Goal: Task Accomplishment & Management: Manage account settings

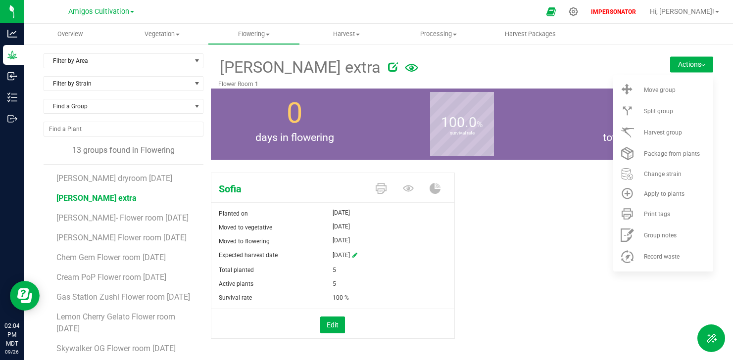
click at [411, 190] on span at bounding box center [409, 189] width 27 height 17
click at [409, 190] on icon at bounding box center [408, 188] width 11 height 11
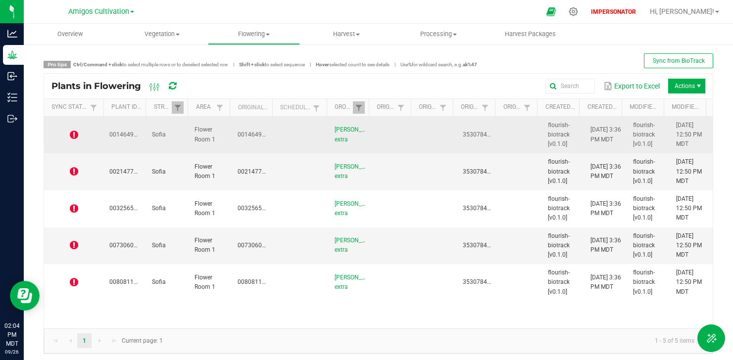
click at [75, 132] on icon at bounding box center [74, 135] width 8 height 10
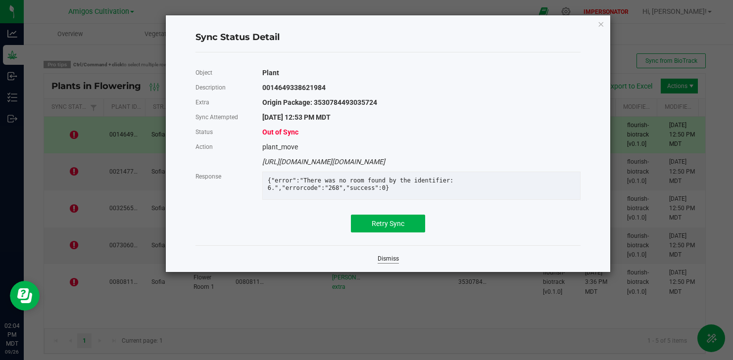
click at [384, 263] on link "Dismiss" at bounding box center [388, 259] width 21 height 8
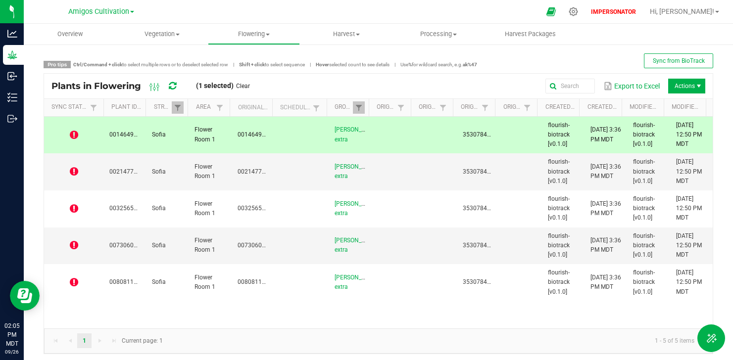
click at [177, 89] on div "Plants in Flowering (1 selected) Clear" at bounding box center [154, 86] width 206 height 17
click at [171, 87] on icon at bounding box center [172, 86] width 7 height 9
click at [72, 137] on icon at bounding box center [74, 135] width 8 height 10
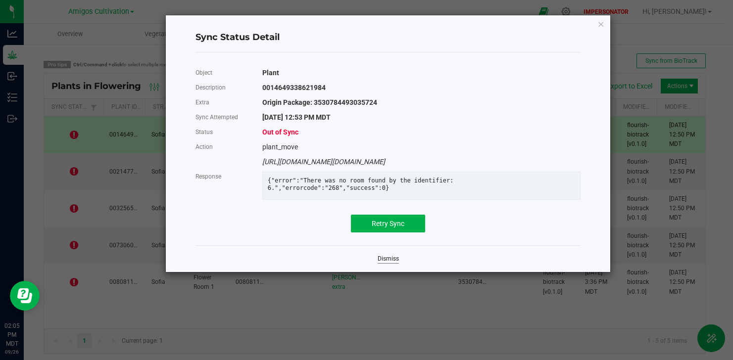
click at [390, 263] on link "Dismiss" at bounding box center [388, 259] width 21 height 8
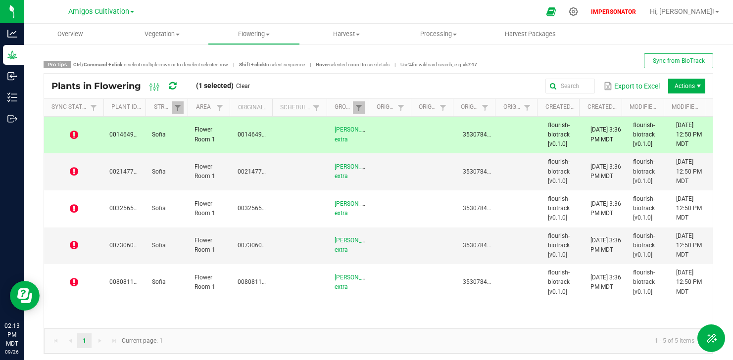
click at [178, 87] on div "Plants in Flowering (1 selected) Clear" at bounding box center [154, 86] width 206 height 17
click at [170, 85] on icon at bounding box center [172, 86] width 7 height 9
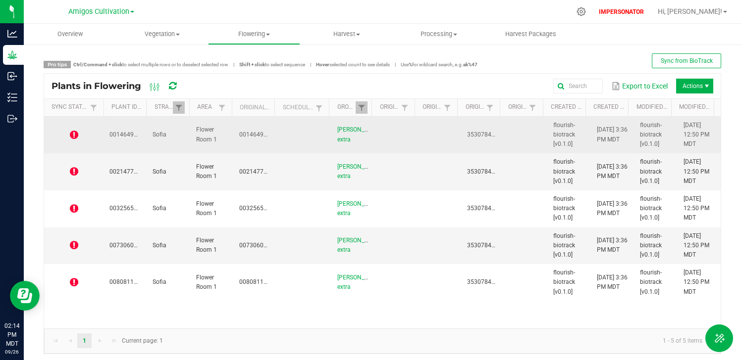
click at [176, 139] on td "Sofia" at bounding box center [168, 135] width 43 height 37
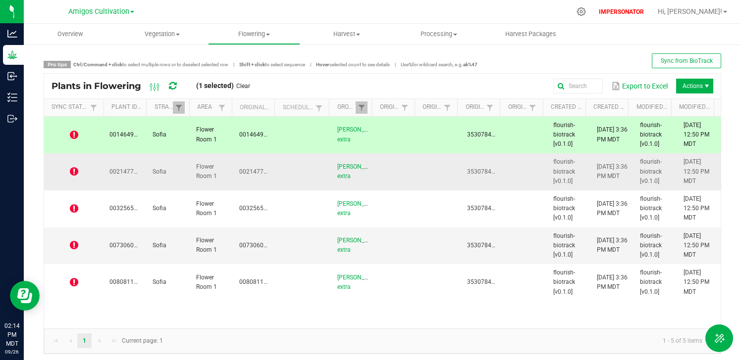
click at [172, 170] on td "Sofia" at bounding box center [168, 171] width 43 height 37
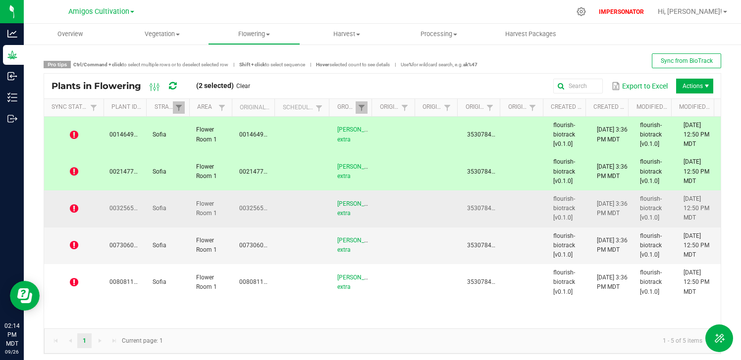
click at [173, 220] on td "Sofia" at bounding box center [168, 209] width 43 height 37
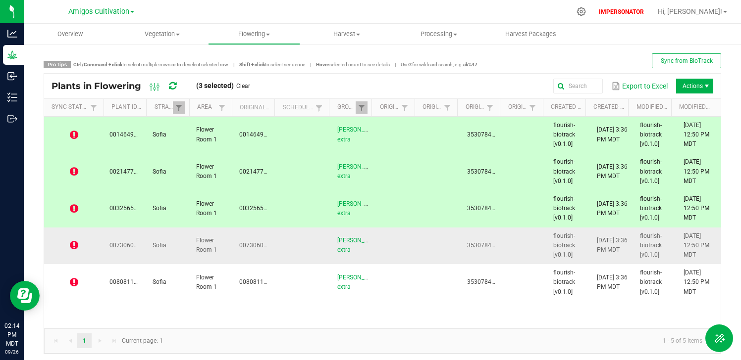
click at [176, 247] on td "Sofia" at bounding box center [168, 246] width 43 height 37
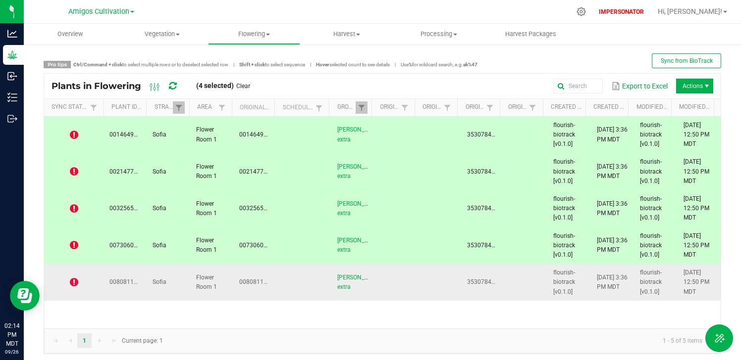
click at [174, 281] on td "Sofia" at bounding box center [168, 282] width 43 height 37
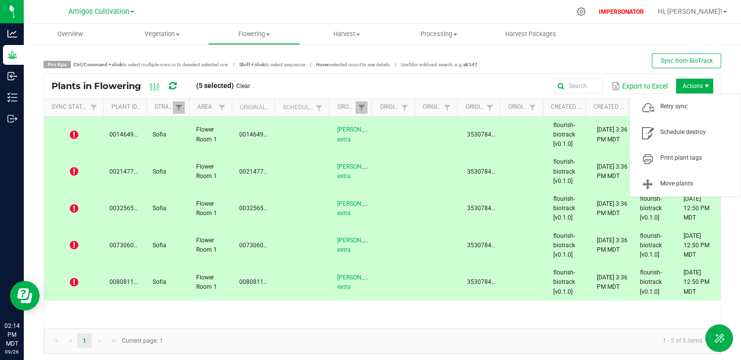
click at [689, 87] on span "Actions" at bounding box center [694, 86] width 37 height 15
click at [669, 137] on span "Schedule destroy" at bounding box center [684, 133] width 99 height 20
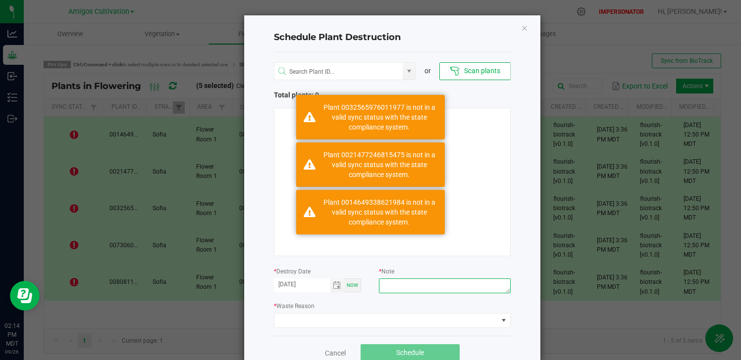
click at [424, 281] on textarea at bounding box center [444, 286] width 131 height 15
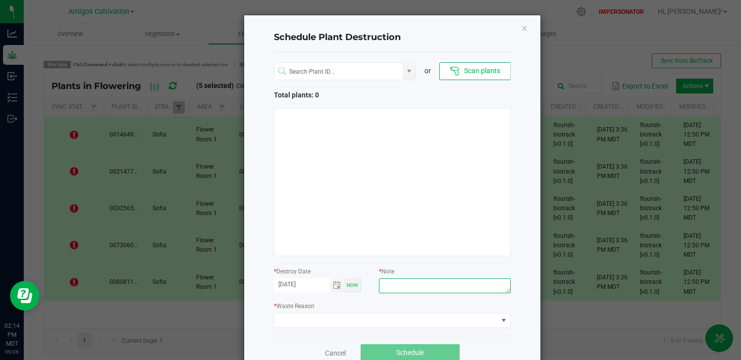
type textarea "s"
type textarea "mistake"
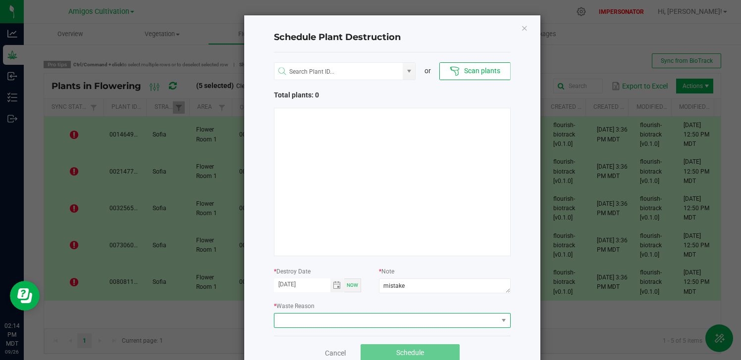
click at [374, 315] on span at bounding box center [385, 321] width 223 height 14
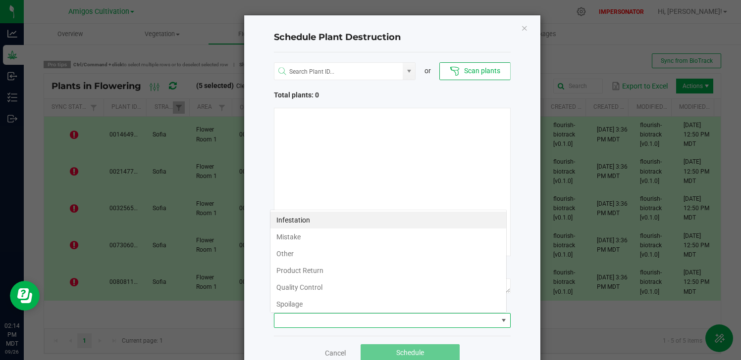
scroll to position [15, 237]
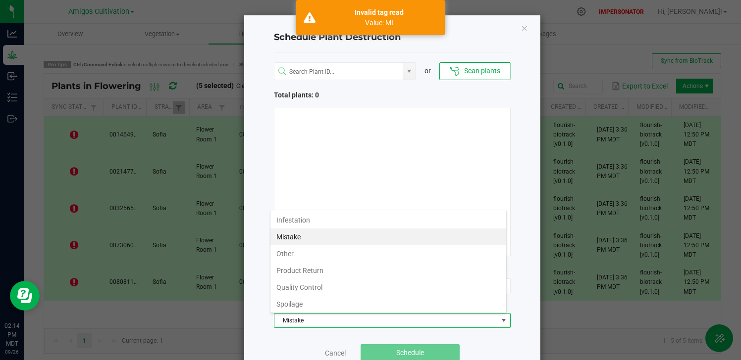
click at [336, 241] on li "Mistake" at bounding box center [388, 237] width 236 height 17
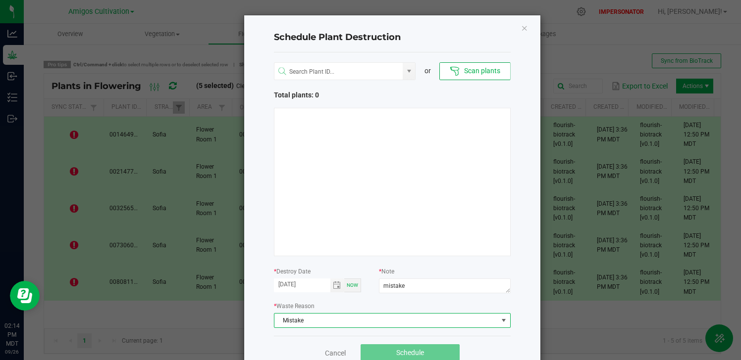
click at [375, 200] on div at bounding box center [392, 182] width 237 height 149
click at [522, 31] on icon "Close" at bounding box center [524, 28] width 7 height 12
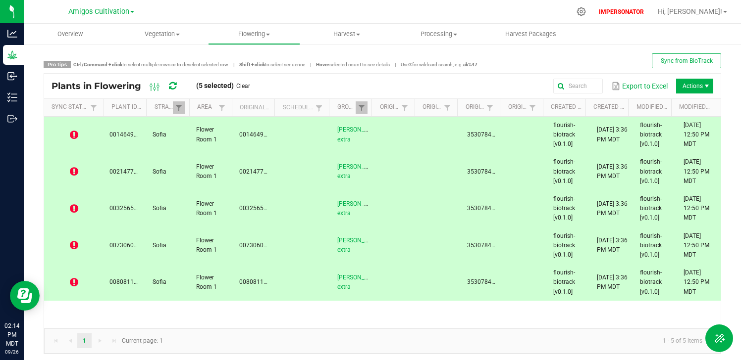
click at [169, 80] on span at bounding box center [172, 86] width 7 height 17
click at [170, 84] on icon at bounding box center [172, 86] width 7 height 9
click at [177, 108] on span at bounding box center [179, 108] width 8 height 8
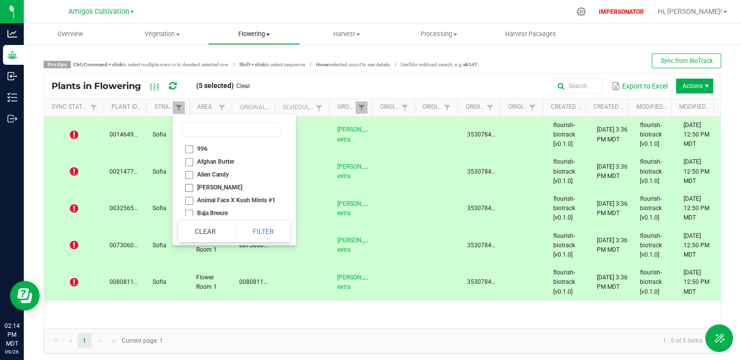
click at [255, 31] on span "Flowering" at bounding box center [253, 34] width 91 height 9
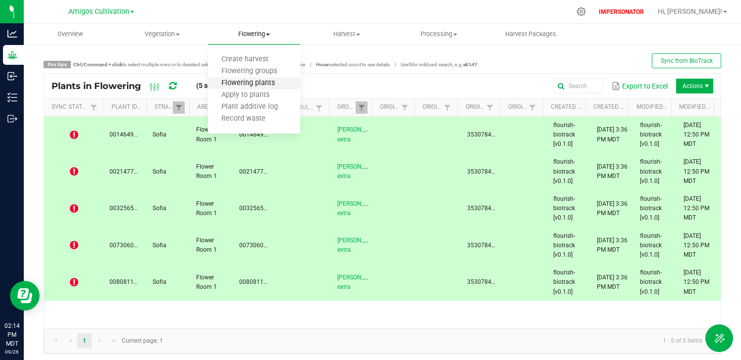
click at [244, 82] on span "Flowering plants" at bounding box center [248, 83] width 80 height 8
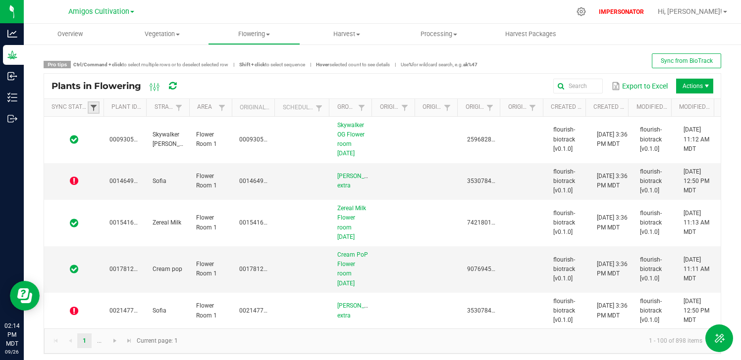
click at [94, 107] on span at bounding box center [94, 108] width 8 height 8
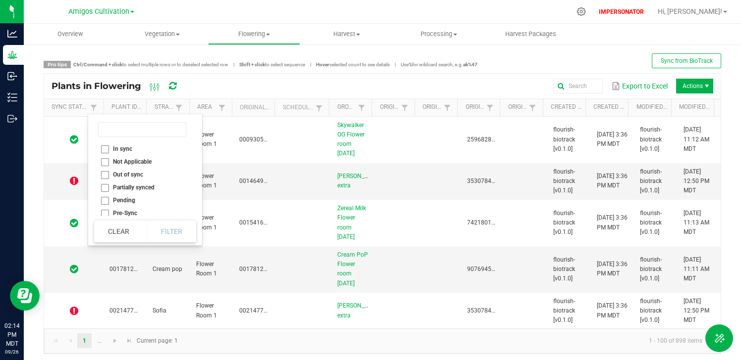
click at [106, 176] on li "Out of sync" at bounding box center [142, 174] width 96 height 13
checkbox sync "true"
click at [166, 223] on button "Filter" at bounding box center [172, 232] width 50 height 22
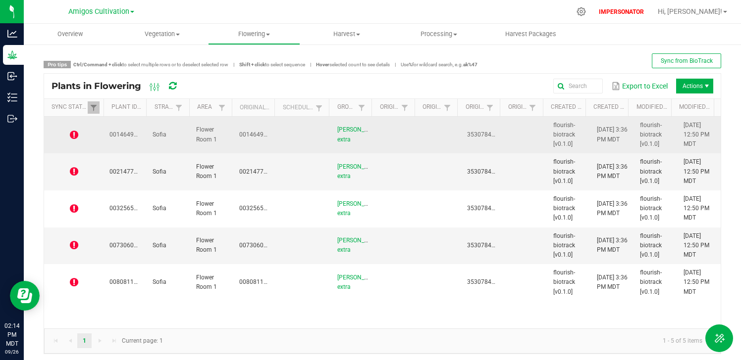
click at [137, 132] on span "0014649338621984" at bounding box center [136, 134] width 55 height 7
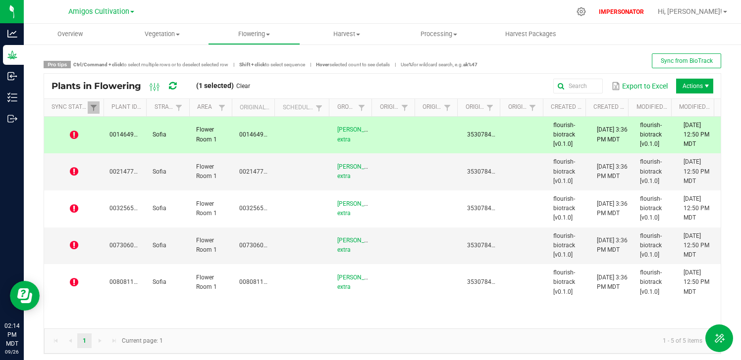
click at [71, 133] on icon at bounding box center [74, 135] width 8 height 10
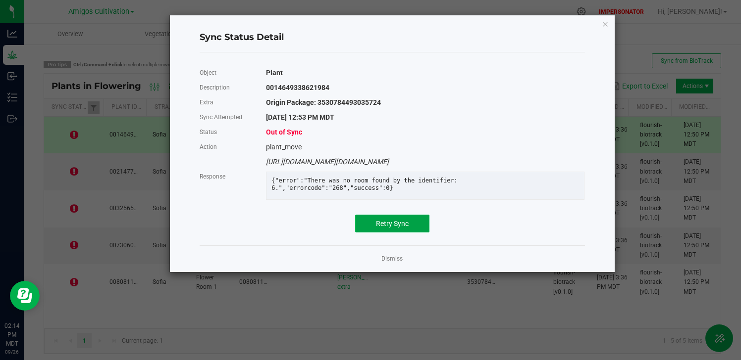
click at [392, 228] on span "Retry Sync" at bounding box center [392, 224] width 33 height 8
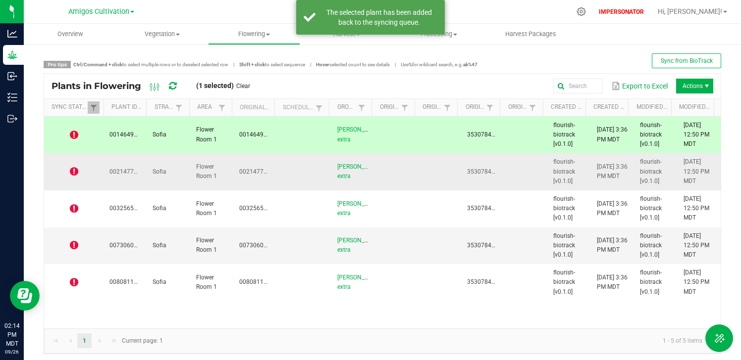
click at [75, 173] on icon at bounding box center [74, 172] width 8 height 10
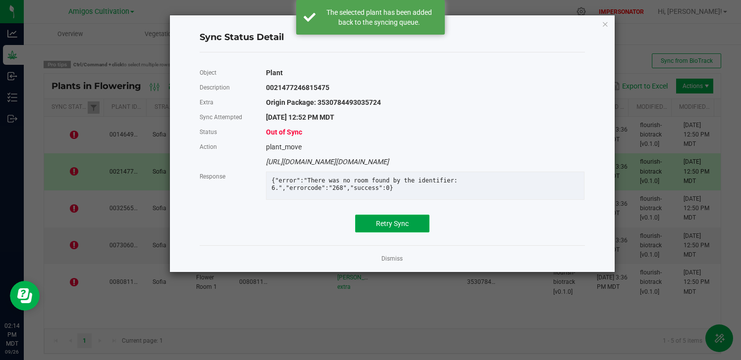
click at [399, 227] on span "Retry Sync" at bounding box center [392, 224] width 33 height 8
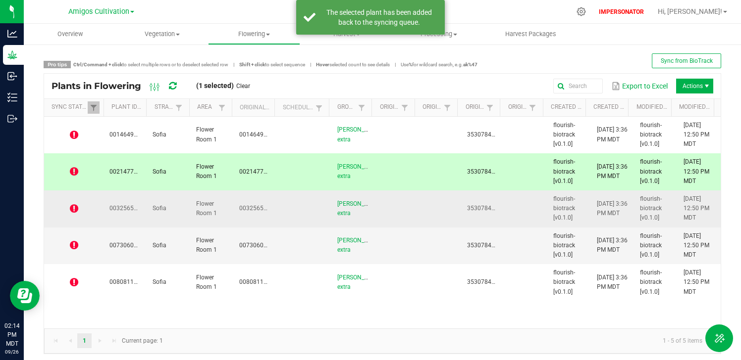
click at [66, 202] on td at bounding box center [73, 209] width 59 height 37
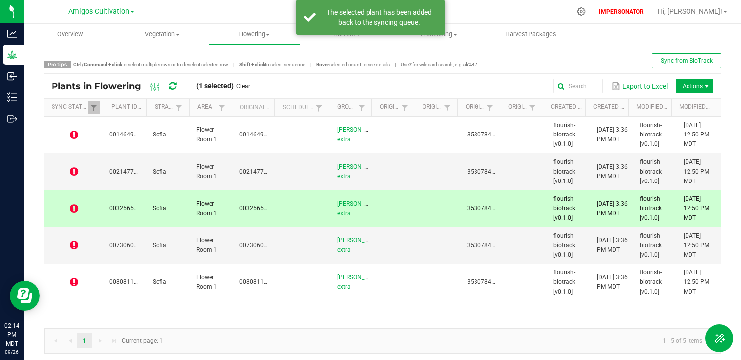
click at [68, 202] on td at bounding box center [73, 209] width 59 height 37
click at [78, 206] on icon at bounding box center [74, 209] width 8 height 10
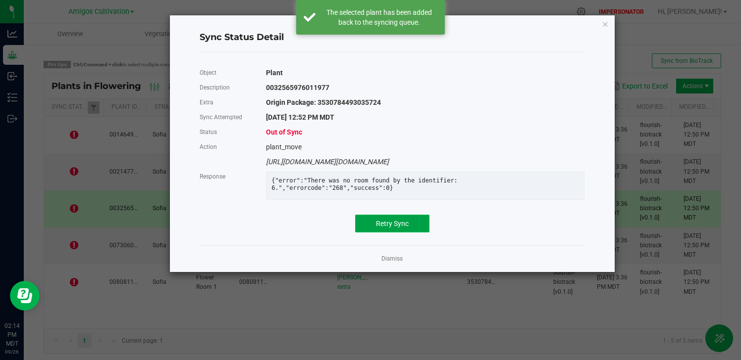
click at [392, 233] on button "Retry Sync" at bounding box center [392, 224] width 74 height 18
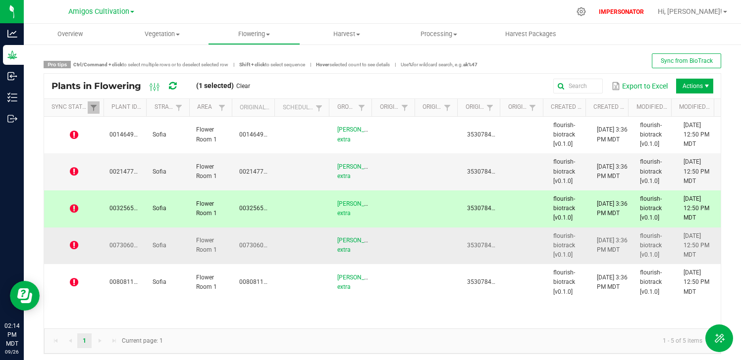
click at [76, 248] on icon at bounding box center [74, 246] width 8 height 10
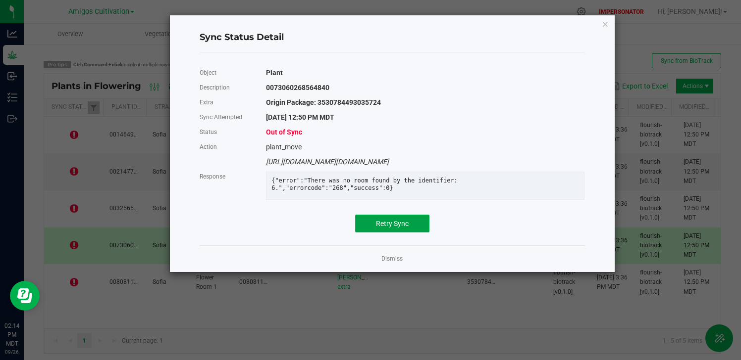
click at [376, 228] on span "Retry Sync" at bounding box center [392, 224] width 33 height 8
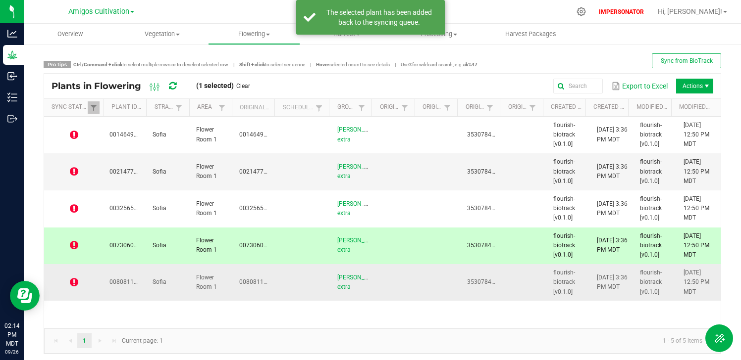
click at [78, 284] on span at bounding box center [74, 283] width 48 height 10
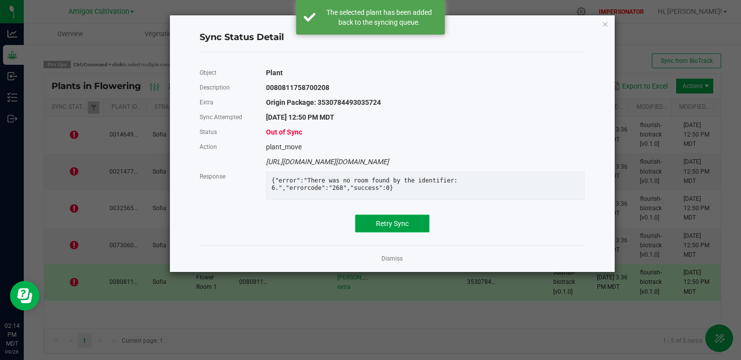
click at [387, 228] on span "Retry Sync" at bounding box center [392, 224] width 33 height 8
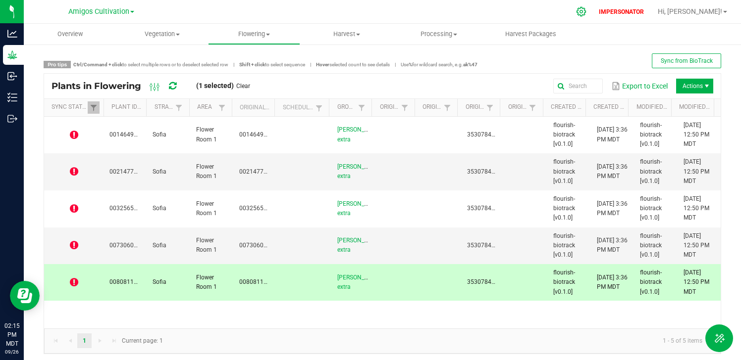
click at [586, 12] on icon at bounding box center [580, 11] width 9 height 9
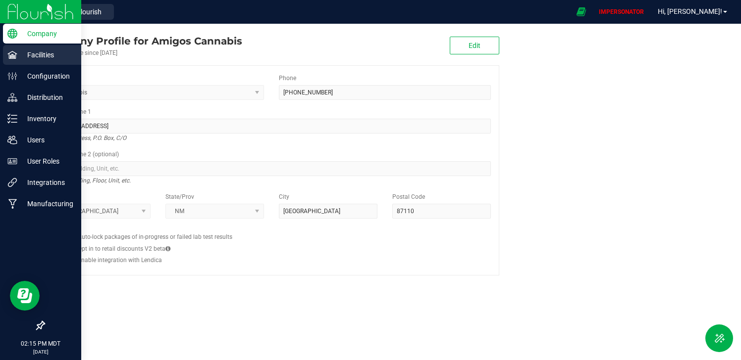
click at [44, 57] on p "Facilities" at bounding box center [46, 55] width 59 height 12
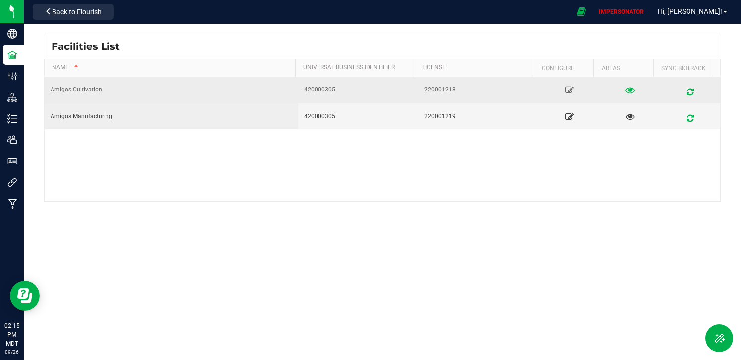
click at [625, 89] on icon at bounding box center [629, 90] width 9 height 7
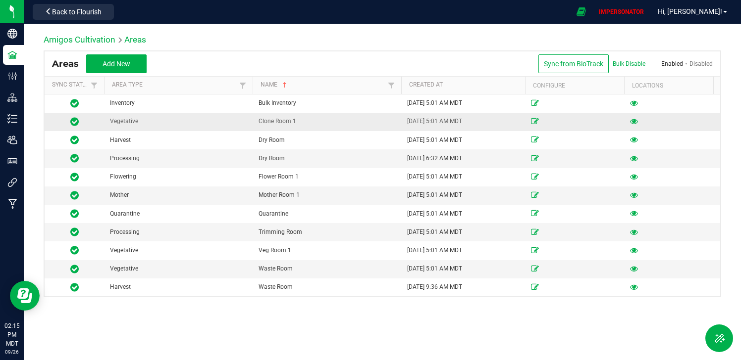
click at [311, 120] on div "Clone Room 1" at bounding box center [326, 121] width 137 height 9
click at [98, 10] on span "Back to Flourish" at bounding box center [77, 12] width 50 height 8
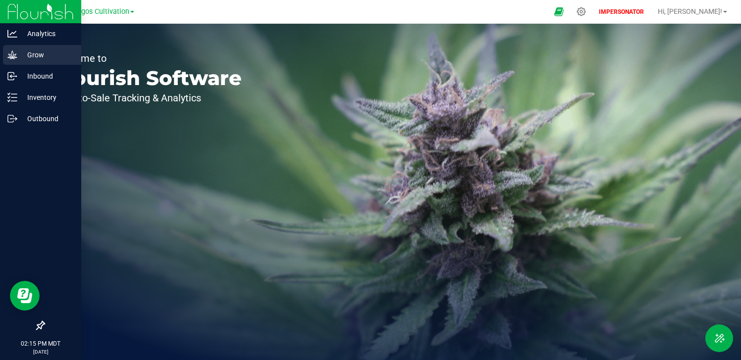
click at [8, 62] on div "Grow" at bounding box center [42, 55] width 78 height 20
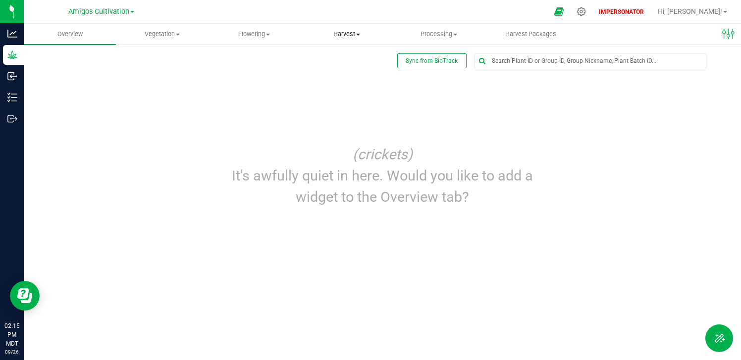
click at [364, 31] on span "Harvest" at bounding box center [346, 34] width 91 height 9
click at [351, 57] on span "Harvests" at bounding box center [327, 59] width 55 height 8
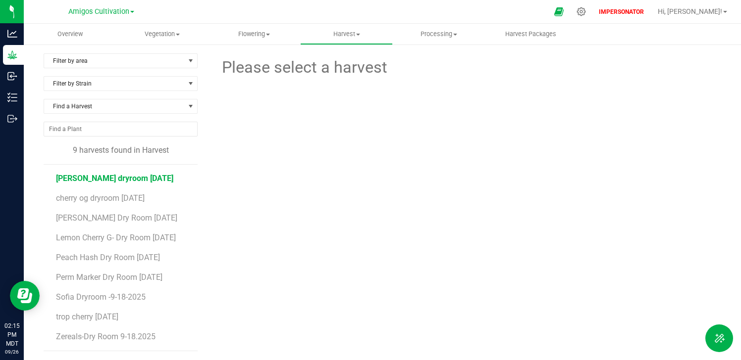
click at [137, 176] on span "[PERSON_NAME] dryroom [DATE]" at bounding box center [114, 178] width 117 height 9
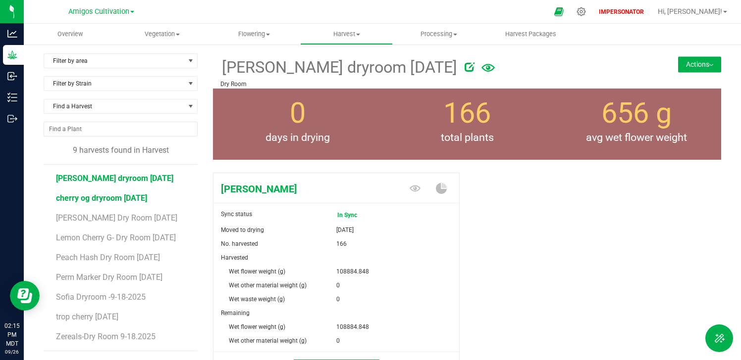
click at [140, 197] on span "cherry og dryroom 9-18-25" at bounding box center [101, 198] width 91 height 9
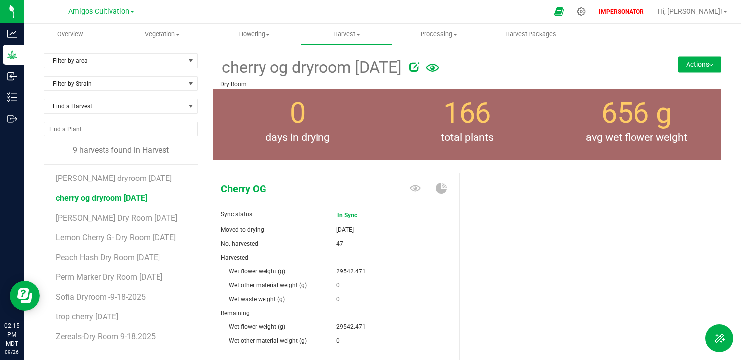
click at [134, 227] on li "Lemon Cherry G- Dry Room 9/18/25" at bounding box center [123, 234] width 135 height 20
click at [134, 220] on span "Gary Payton Dry Room 9/18/25" at bounding box center [117, 217] width 122 height 9
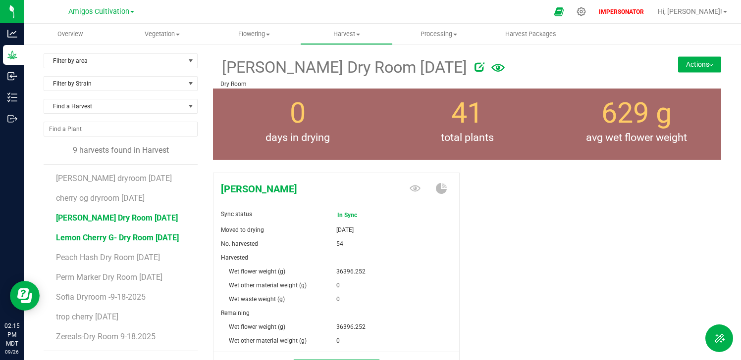
click at [133, 239] on span "Lemon Cherry G- Dry Room 9/18/25" at bounding box center [117, 237] width 123 height 9
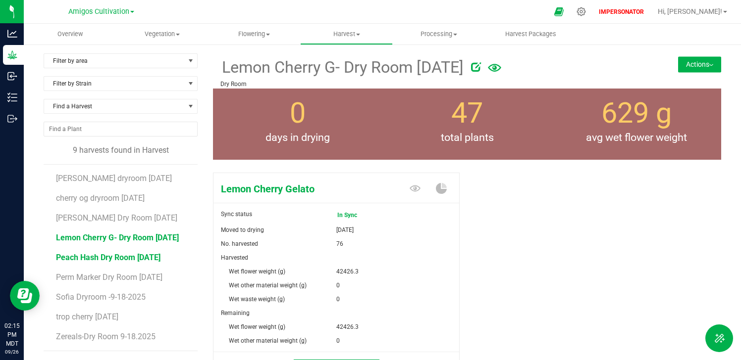
click at [128, 260] on span "Peach Hash Dry Room 9/18/25" at bounding box center [108, 257] width 104 height 9
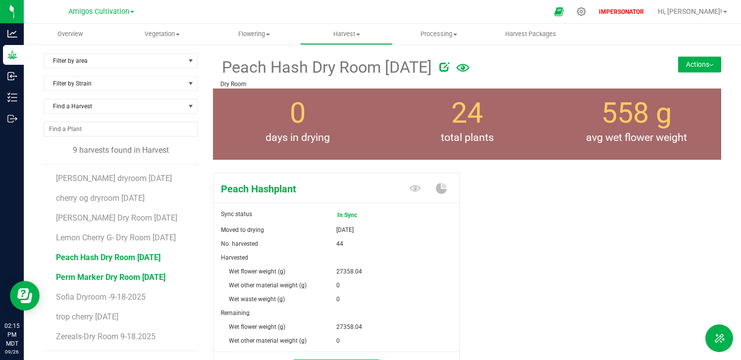
click at [137, 278] on span "Perm Marker Dry Room 9/18/25" at bounding box center [110, 277] width 109 height 9
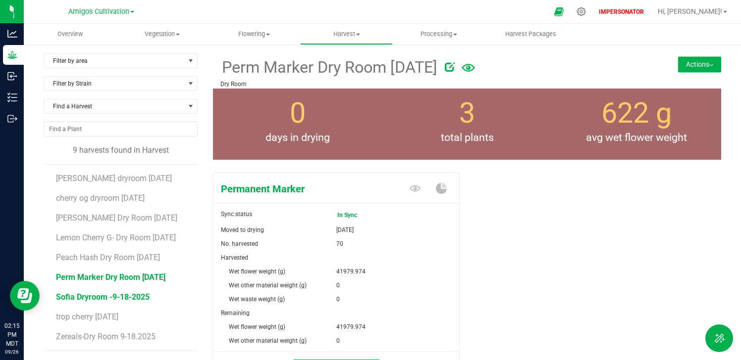
click at [128, 297] on span "Sofia Dryroom -9-18-2025" at bounding box center [103, 297] width 94 height 9
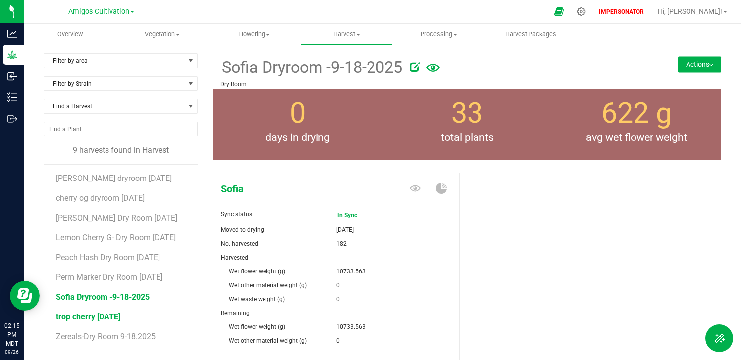
click at [120, 318] on span "trop cherry 9/18/2025" at bounding box center [88, 316] width 64 height 9
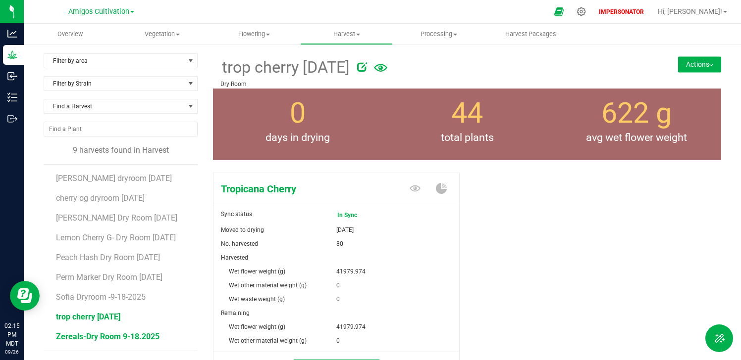
click at [125, 340] on span "Zereals-Dry Room 9-18.2025" at bounding box center [107, 336] width 103 height 9
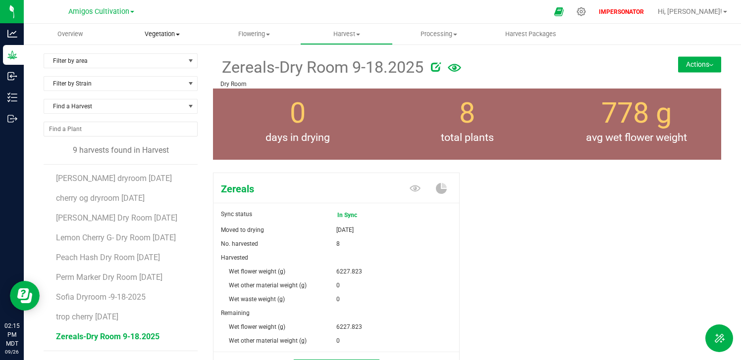
click at [165, 36] on span "Vegetation" at bounding box center [161, 34] width 91 height 9
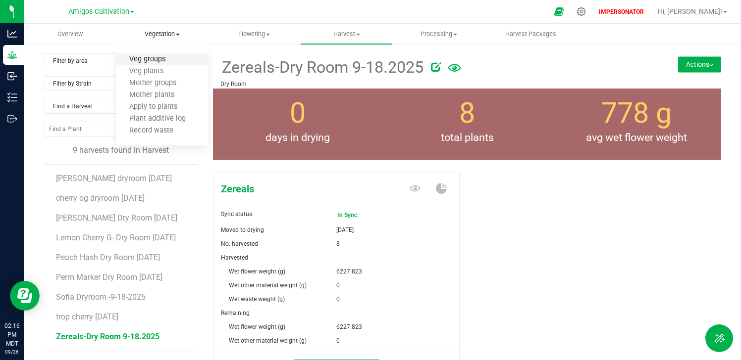
click at [158, 56] on span "Veg groups" at bounding box center [147, 59] width 63 height 8
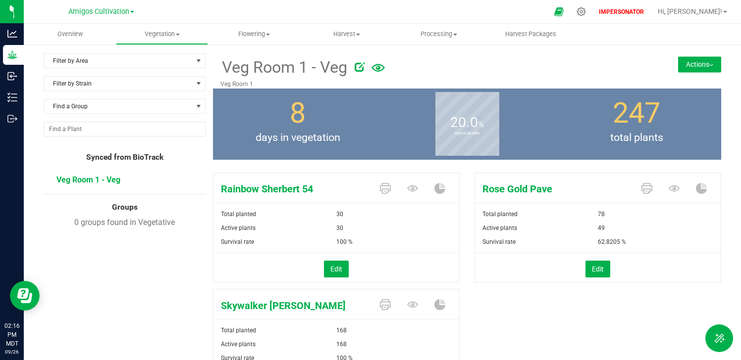
scroll to position [73, 0]
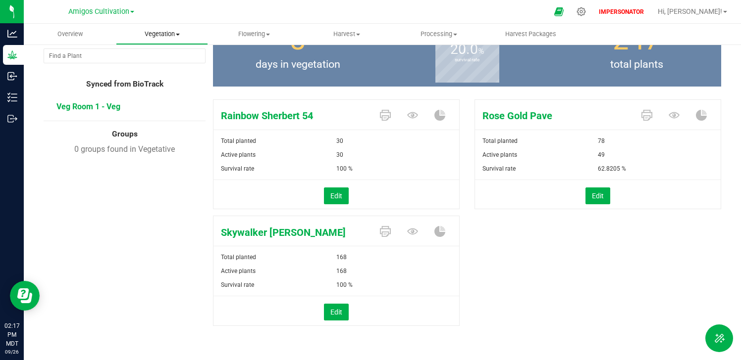
click at [166, 31] on span "Vegetation" at bounding box center [161, 34] width 91 height 9
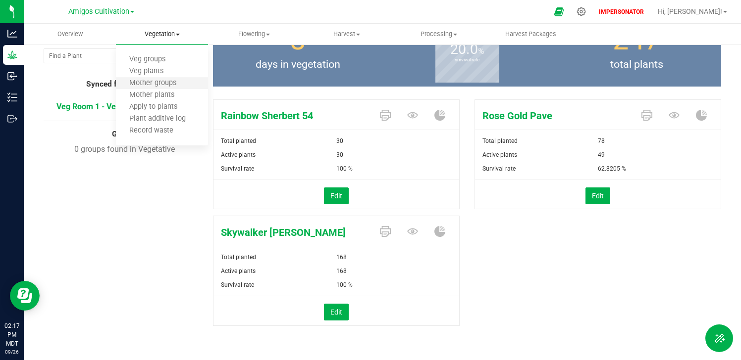
click at [158, 89] on li "Mother groups" at bounding box center [162, 84] width 92 height 12
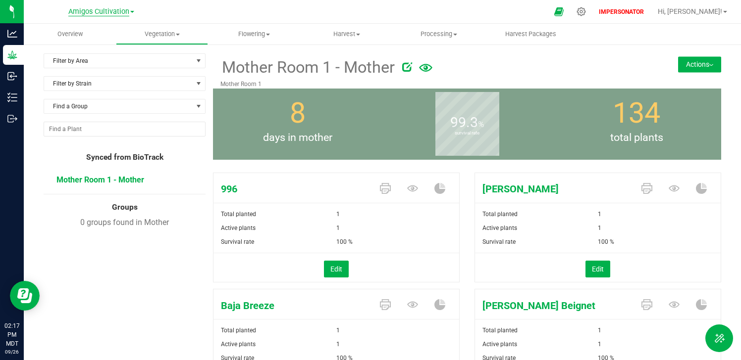
click at [93, 9] on span "Amigos Cultivation" at bounding box center [98, 11] width 61 height 9
click at [83, 31] on link "Amigos Cultivation" at bounding box center [101, 34] width 145 height 13
click at [252, 35] on span "Flowering" at bounding box center [253, 34] width 91 height 9
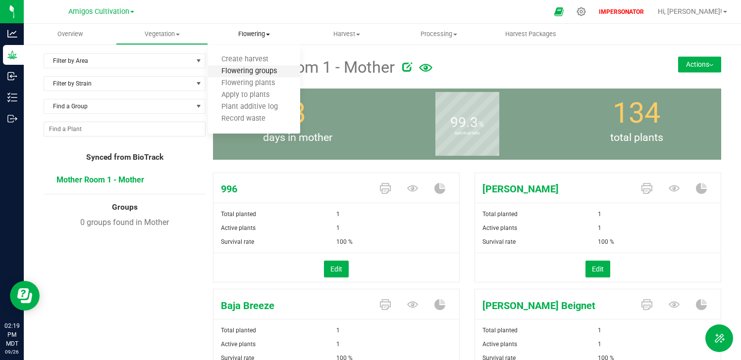
click at [243, 73] on span "Flowering groups" at bounding box center [249, 71] width 82 height 8
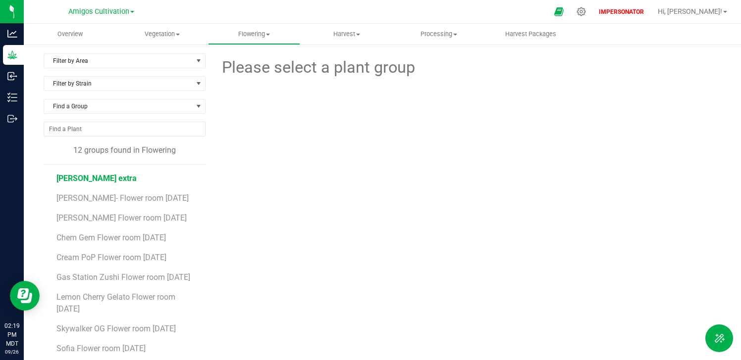
click at [102, 178] on span "[PERSON_NAME] extra" at bounding box center [96, 178] width 80 height 9
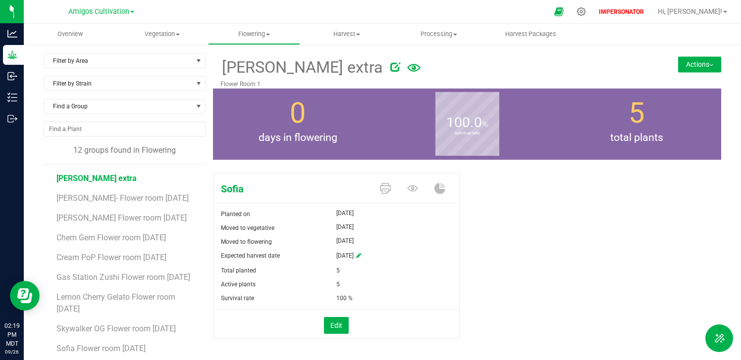
click at [698, 60] on button "Actions" at bounding box center [699, 64] width 43 height 16
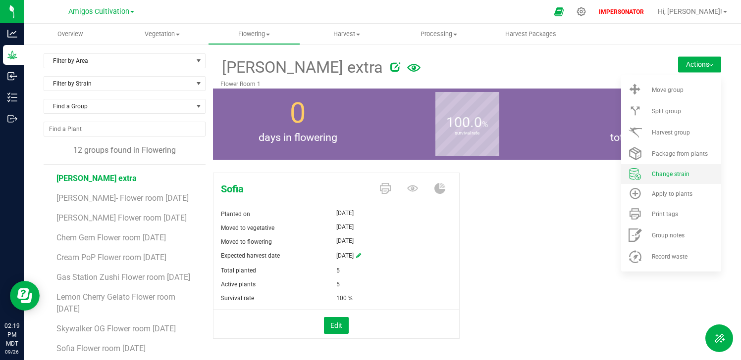
click at [666, 178] on li "Change strain" at bounding box center [671, 174] width 100 height 20
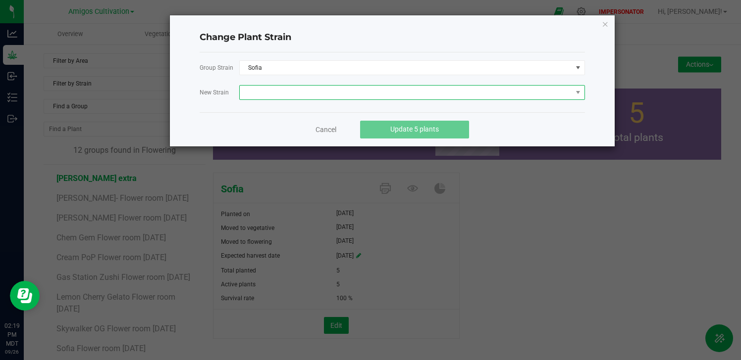
click at [305, 94] on span at bounding box center [406, 93] width 332 height 14
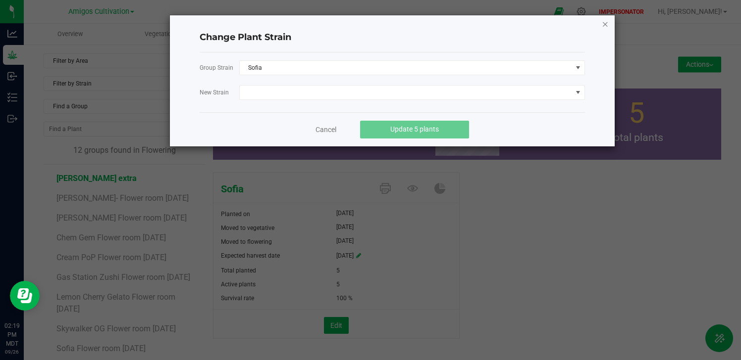
click at [604, 21] on icon "button" at bounding box center [605, 24] width 7 height 12
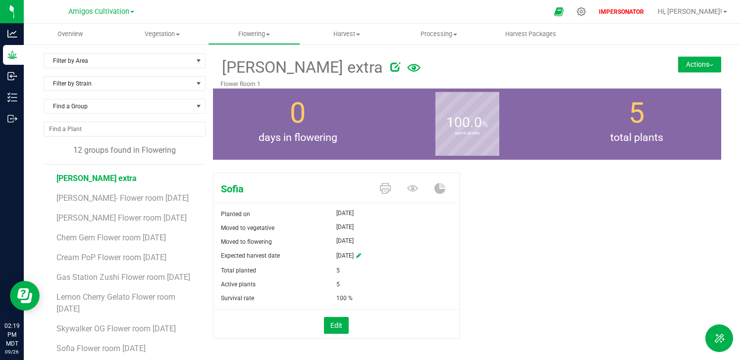
click at [390, 60] on span at bounding box center [395, 67] width 10 height 15
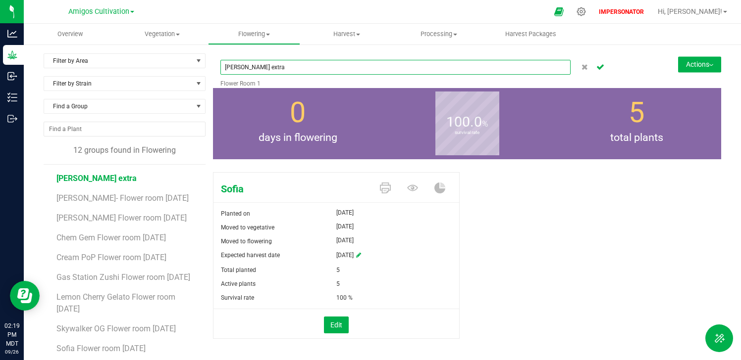
drag, startPoint x: 290, startPoint y: 66, endPoint x: 217, endPoint y: 70, distance: 72.9
click at [217, 70] on div "brock purdy extra Flower Room 1" at bounding box center [424, 70] width 423 height 35
click at [466, 114] on b "survival rate" at bounding box center [467, 133] width 64 height 89
click at [596, 65] on icon "Cancel button" at bounding box center [600, 66] width 8 height 6
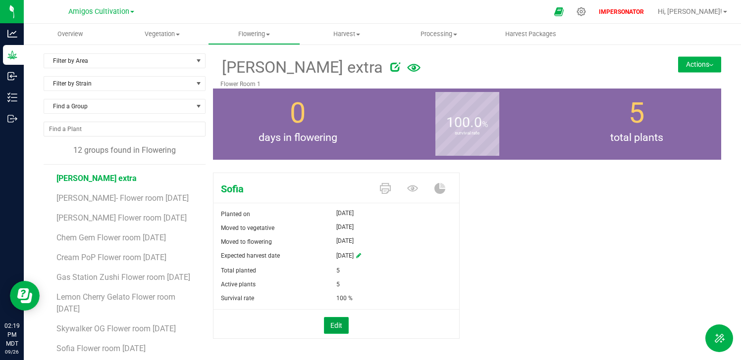
click at [334, 318] on button "Edit" at bounding box center [336, 325] width 25 height 17
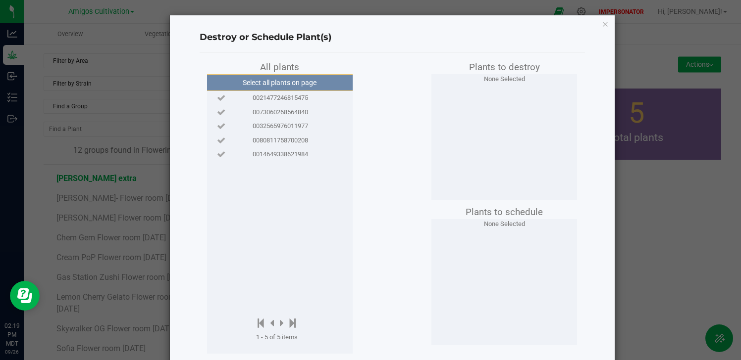
click at [293, 101] on span "0021477246815475" at bounding box center [279, 98] width 55 height 10
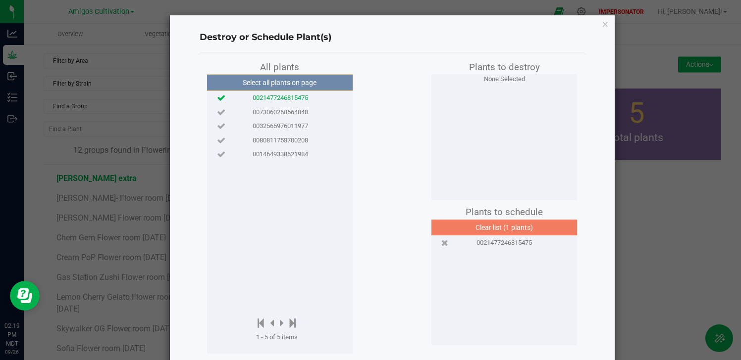
click at [293, 114] on span "0073060268564840" at bounding box center [279, 112] width 55 height 10
click at [293, 127] on span "0032565976011977" at bounding box center [279, 126] width 55 height 10
click at [292, 138] on span "0080811758700208" at bounding box center [279, 141] width 55 height 10
click at [291, 154] on span "0014649338621984" at bounding box center [279, 155] width 55 height 10
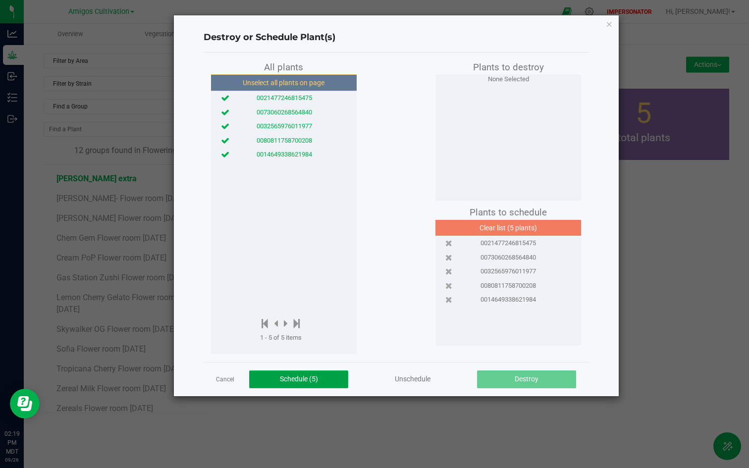
click at [303, 360] on span "Schedule (5)" at bounding box center [299, 379] width 38 height 8
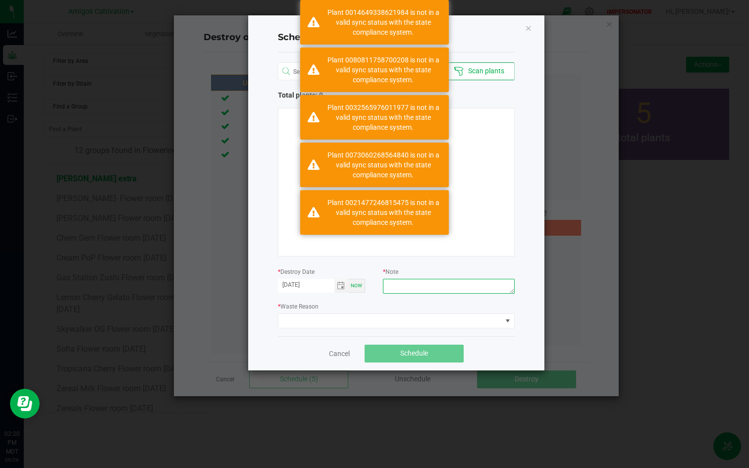
click at [420, 291] on textarea at bounding box center [448, 286] width 131 height 15
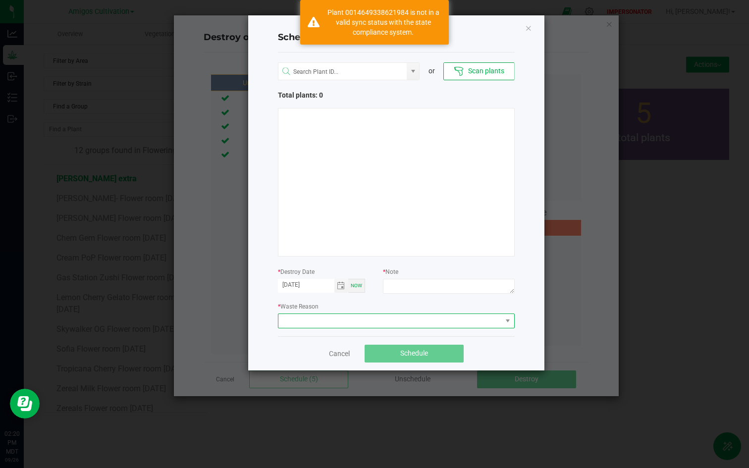
click at [339, 323] on span at bounding box center [389, 321] width 223 height 14
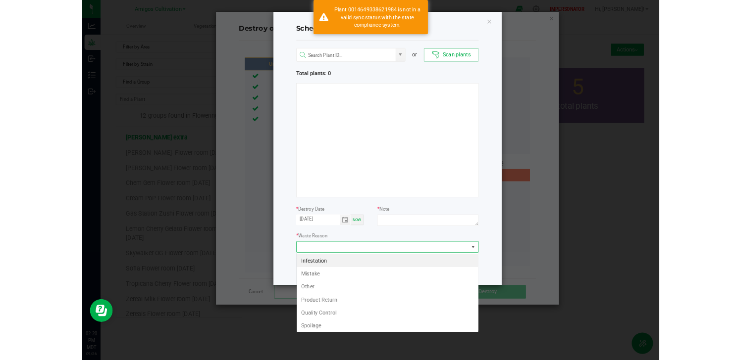
scroll to position [15, 237]
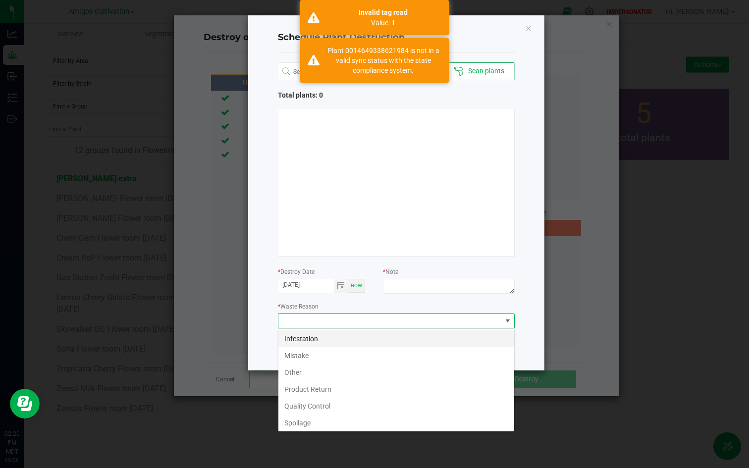
click at [338, 344] on li "Infestation" at bounding box center [396, 338] width 236 height 17
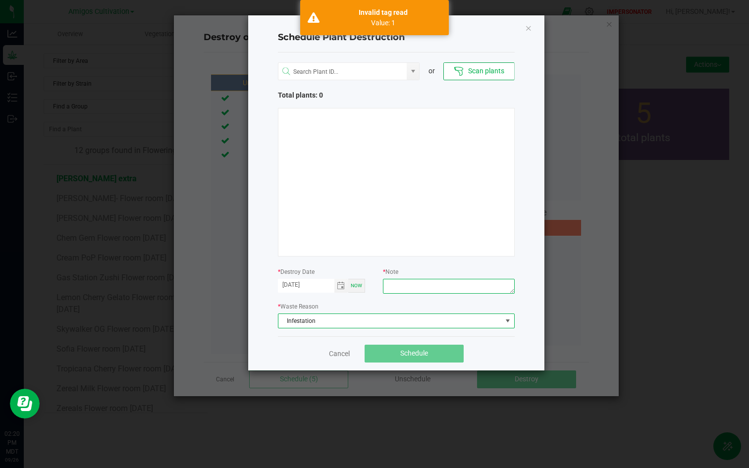
click at [415, 283] on textarea at bounding box center [448, 286] width 131 height 15
type textarea "1"
click at [409, 308] on div "* Waste Reason Infestation" at bounding box center [396, 314] width 237 height 27
click at [336, 357] on link "Cancel" at bounding box center [339, 354] width 21 height 10
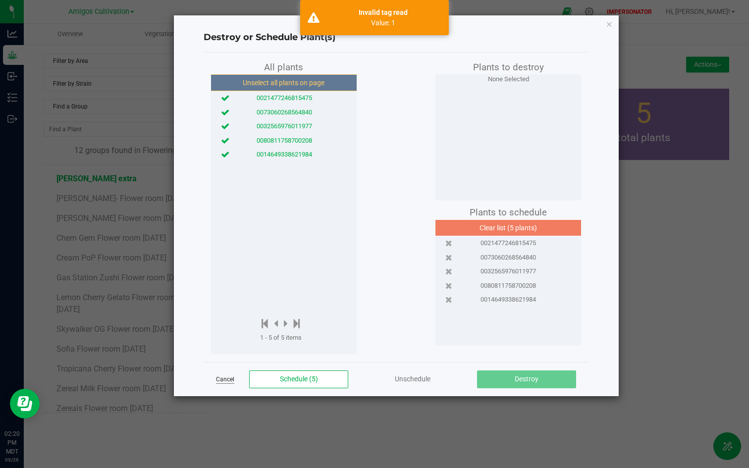
click at [225, 360] on link "Cancel" at bounding box center [225, 379] width 18 height 8
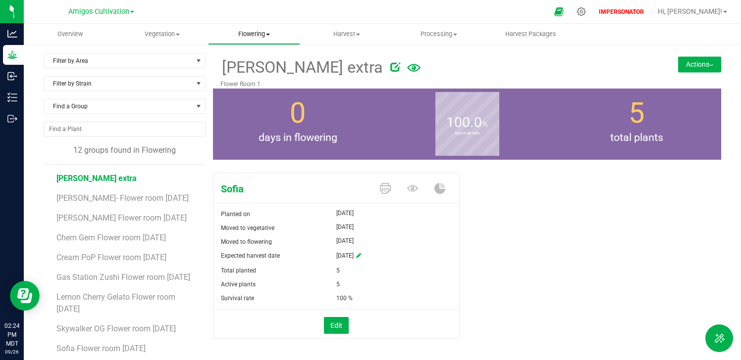
click at [264, 37] on span "Flowering" at bounding box center [253, 34] width 91 height 9
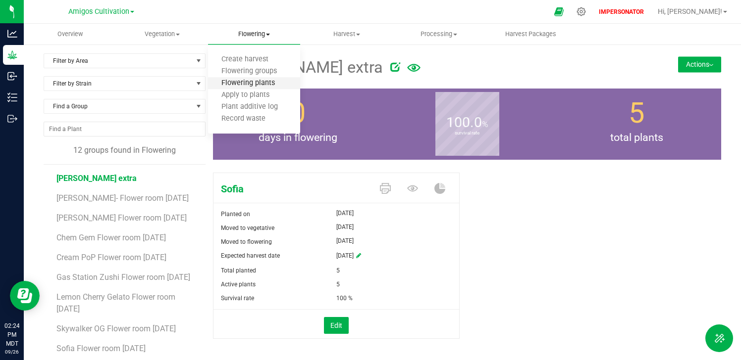
click at [251, 80] on span "Flowering plants" at bounding box center [248, 83] width 80 height 8
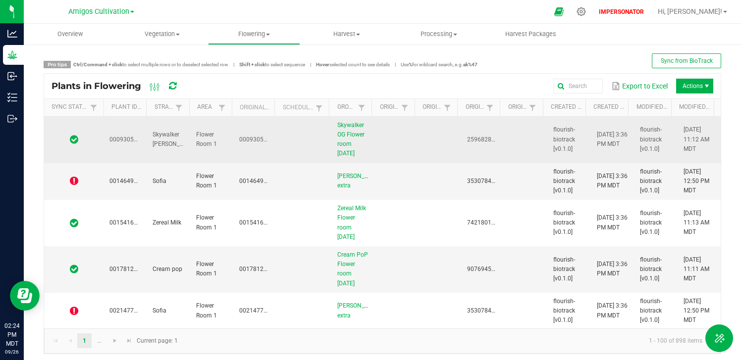
click at [417, 140] on td at bounding box center [438, 140] width 43 height 47
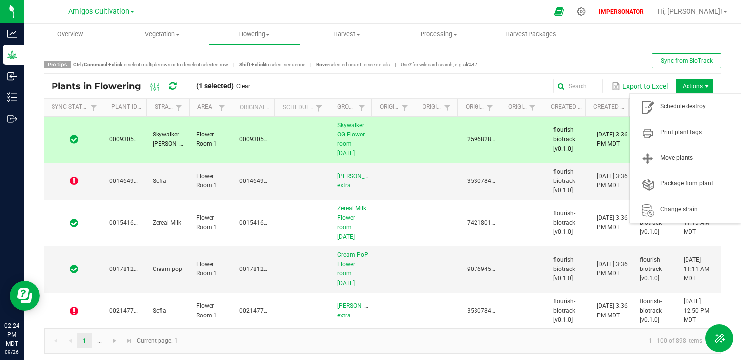
click at [703, 83] on span "Actions" at bounding box center [707, 86] width 8 height 8
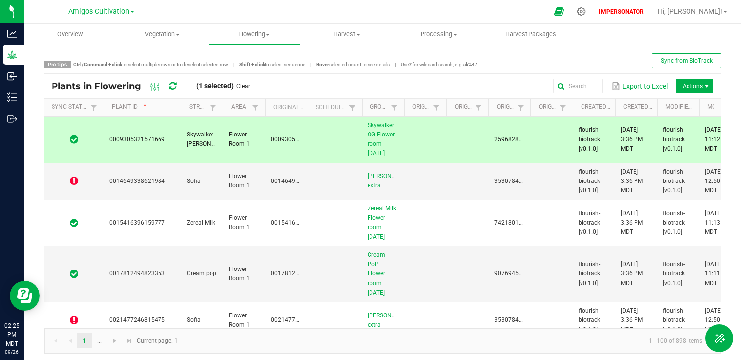
click at [178, 113] on span at bounding box center [179, 185] width 3 height 172
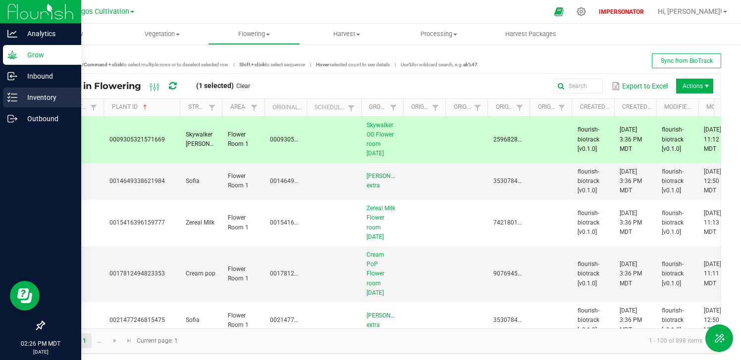
click at [18, 101] on p "Inventory" at bounding box center [46, 98] width 59 height 12
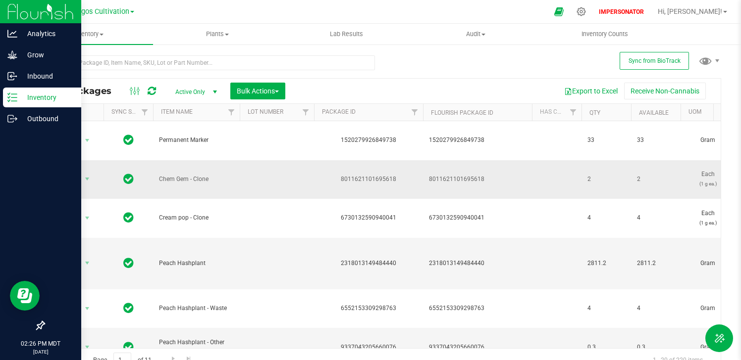
click at [224, 176] on span "Chem Gem - Clone" at bounding box center [196, 179] width 75 height 9
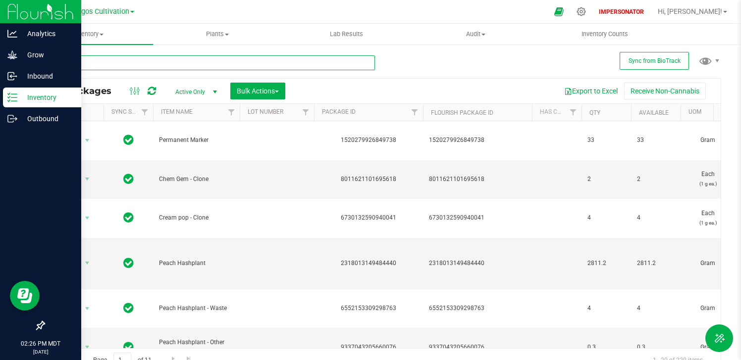
click at [215, 66] on input "text" at bounding box center [209, 62] width 331 height 15
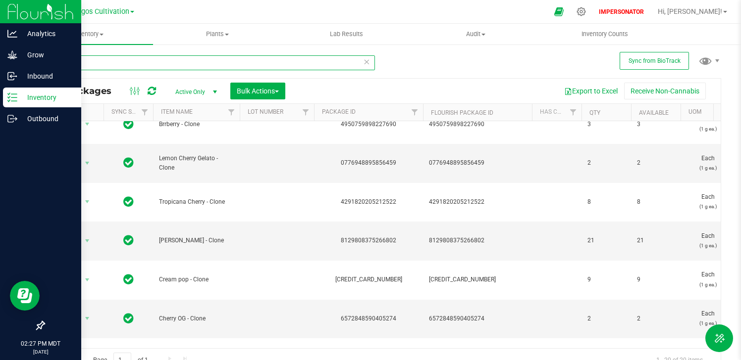
scroll to position [34, 0]
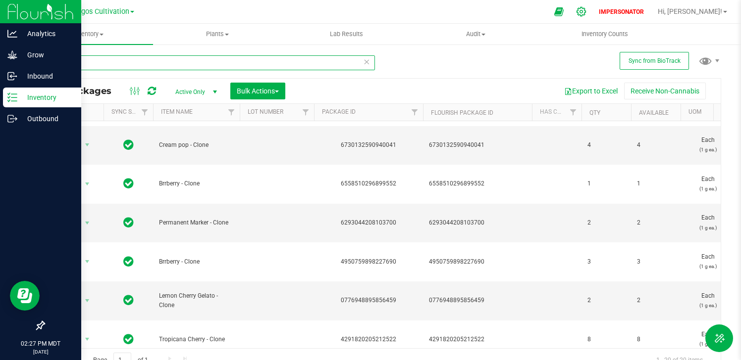
type input "clone"
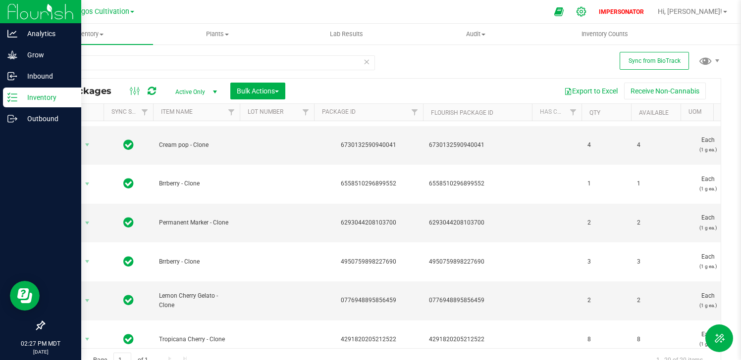
click at [586, 15] on icon at bounding box center [581, 11] width 10 height 10
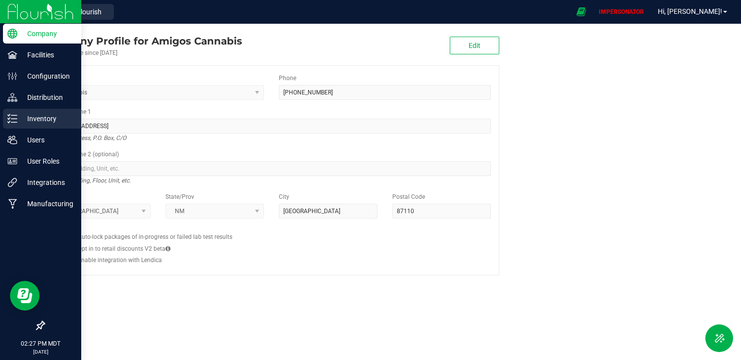
click at [21, 122] on p "Inventory" at bounding box center [46, 119] width 59 height 12
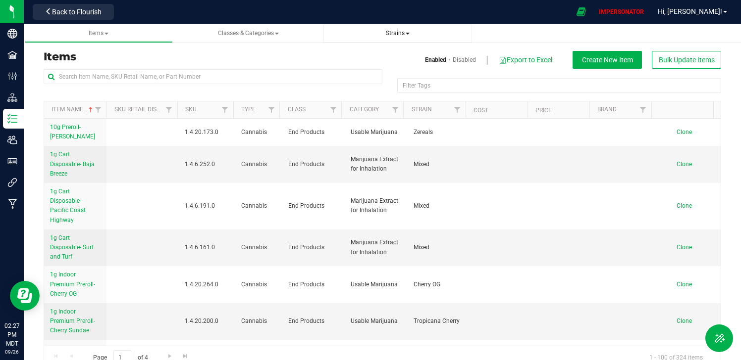
click at [403, 33] on span "Strains" at bounding box center [398, 33] width 24 height 7
click at [377, 59] on li "All strains" at bounding box center [397, 60] width 133 height 14
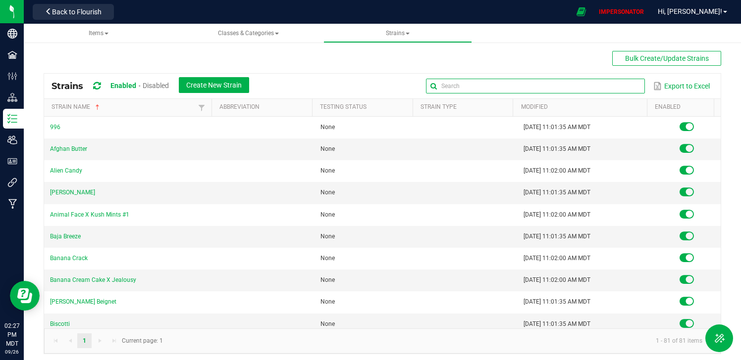
click at [615, 84] on input "text" at bounding box center [535, 86] width 219 height 15
type input "f"
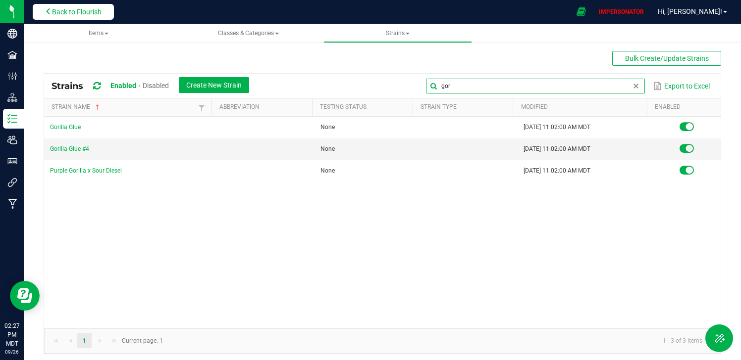
type input "gor"
click at [87, 7] on button "Back to Flourish" at bounding box center [73, 12] width 81 height 16
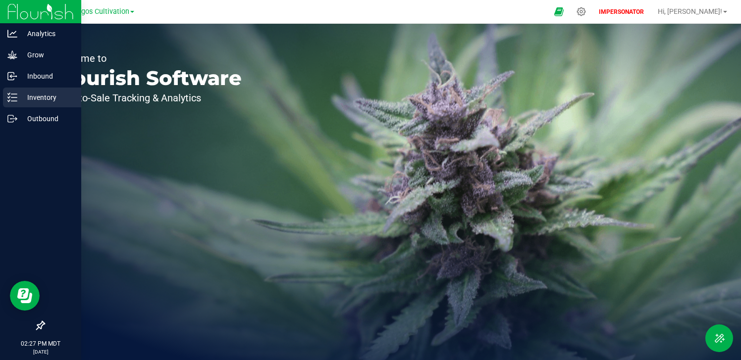
click at [22, 93] on p "Inventory" at bounding box center [46, 98] width 59 height 12
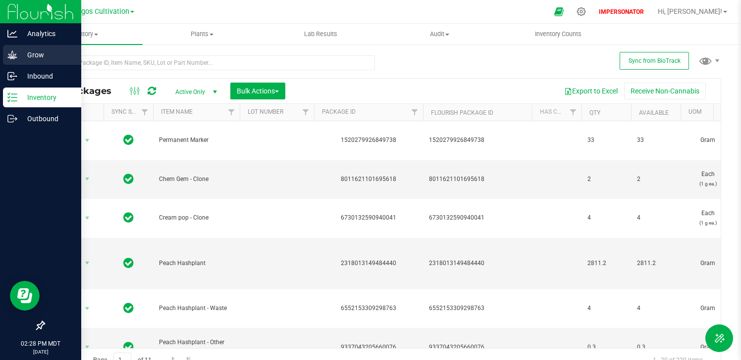
click at [10, 53] on icon at bounding box center [12, 55] width 10 height 10
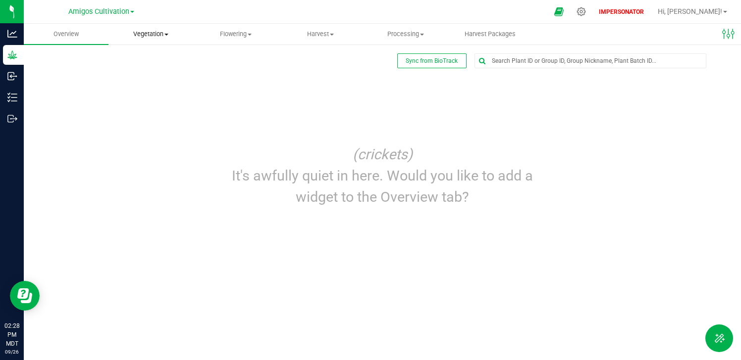
click at [160, 37] on span "Vegetation" at bounding box center [151, 34] width 84 height 9
click at [153, 80] on span "Mother groups" at bounding box center [145, 83] width 74 height 8
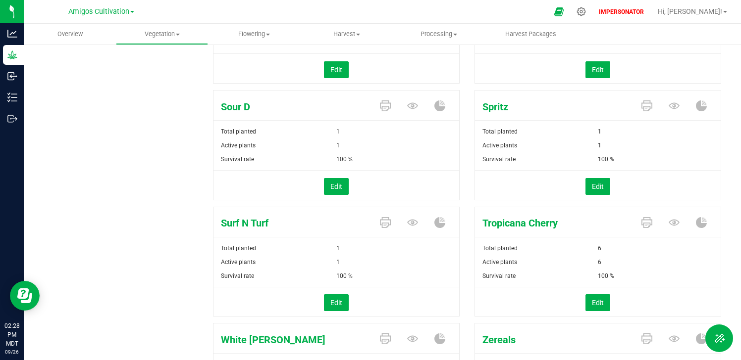
scroll to position [2474, 0]
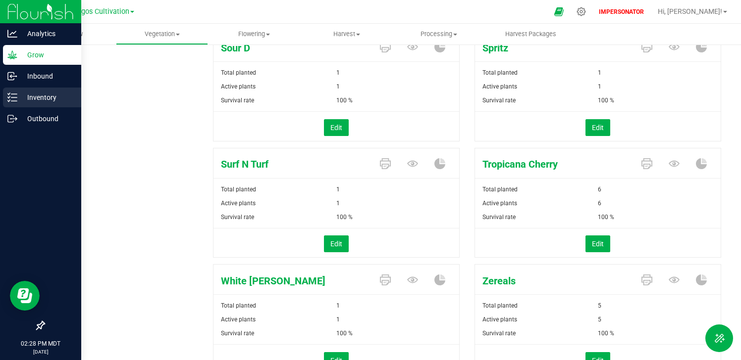
click at [18, 106] on div "Inventory" at bounding box center [42, 98] width 78 height 20
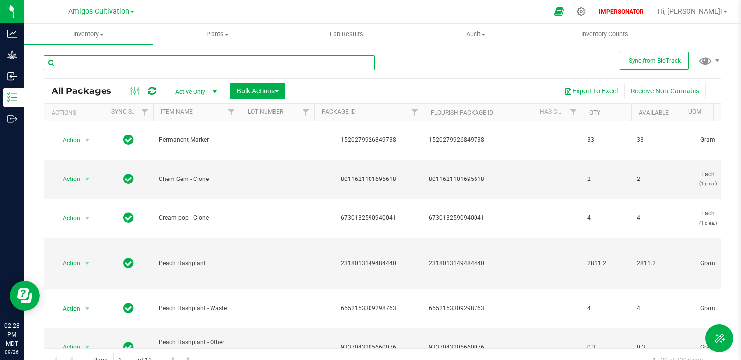
click at [163, 60] on input "text" at bounding box center [209, 62] width 331 height 15
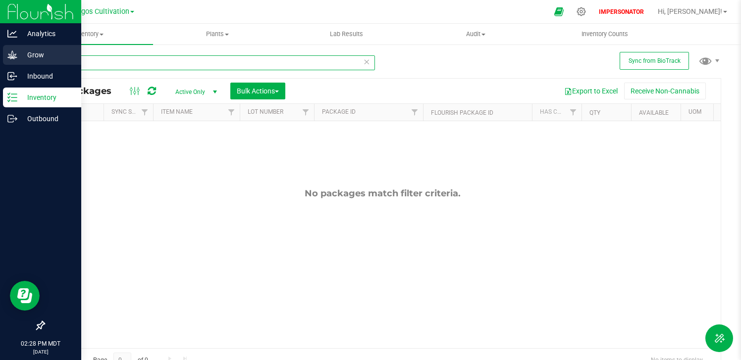
type input "seed"
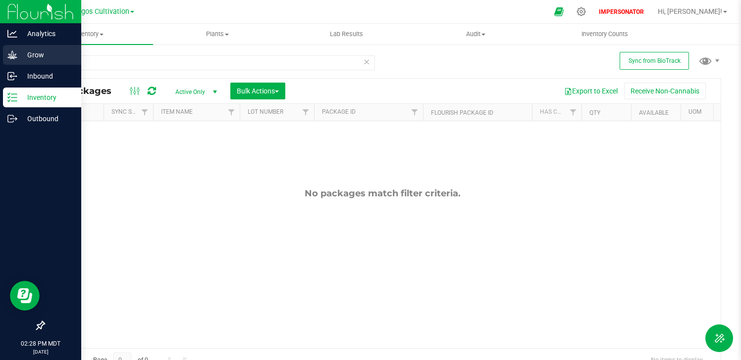
click at [22, 55] on p "Grow" at bounding box center [46, 55] width 59 height 12
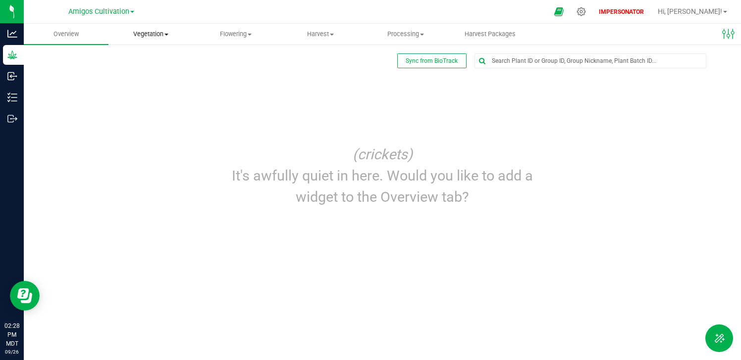
click at [153, 38] on span "Vegetation" at bounding box center [151, 34] width 84 height 9
click at [147, 83] on span "Mother groups" at bounding box center [145, 83] width 74 height 8
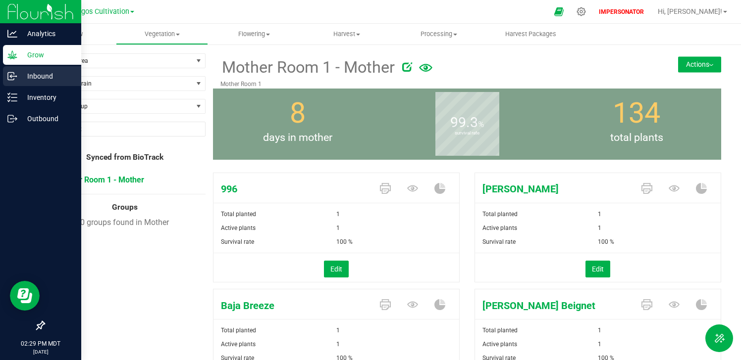
click at [28, 87] on link "Inbound" at bounding box center [40, 76] width 81 height 21
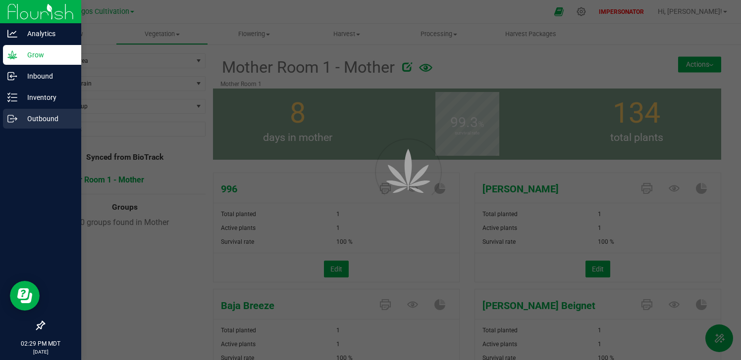
click at [23, 109] on div "Outbound" at bounding box center [42, 119] width 78 height 20
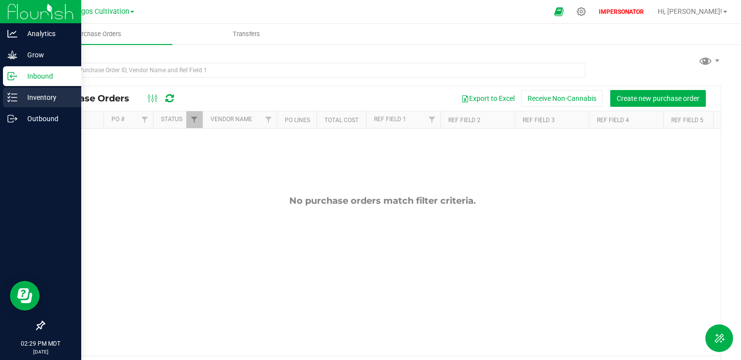
click at [32, 91] on div "Inventory" at bounding box center [42, 98] width 78 height 20
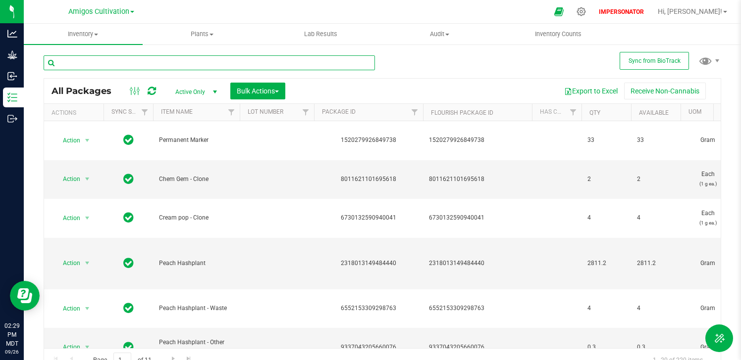
click at [337, 66] on input "text" at bounding box center [209, 62] width 331 height 15
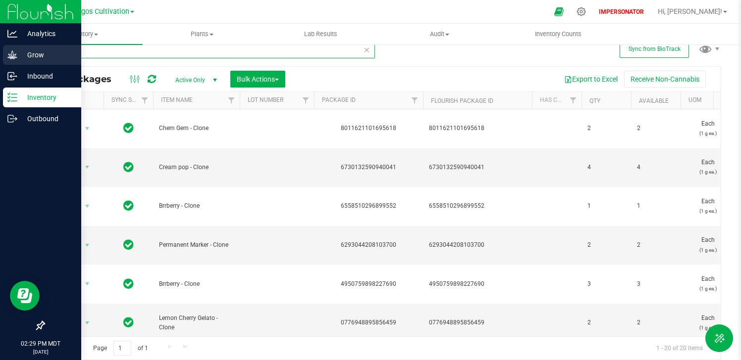
type input "clone"
click at [15, 50] on div "Grow" at bounding box center [42, 55] width 78 height 20
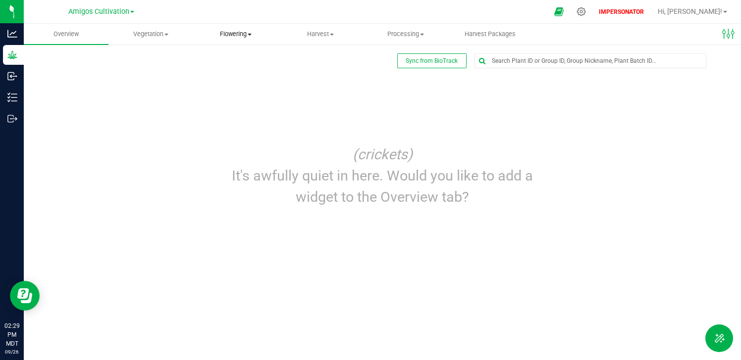
click at [242, 35] on span "Flowering" at bounding box center [236, 34] width 84 height 9
click at [230, 79] on span "Flowering plants" at bounding box center [234, 83] width 80 height 8
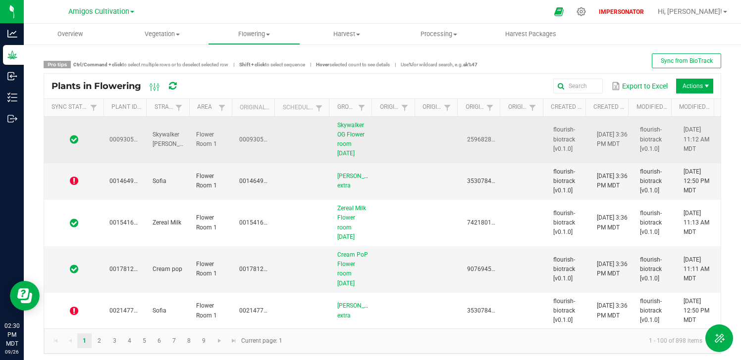
click at [278, 132] on td at bounding box center [304, 140] width 54 height 47
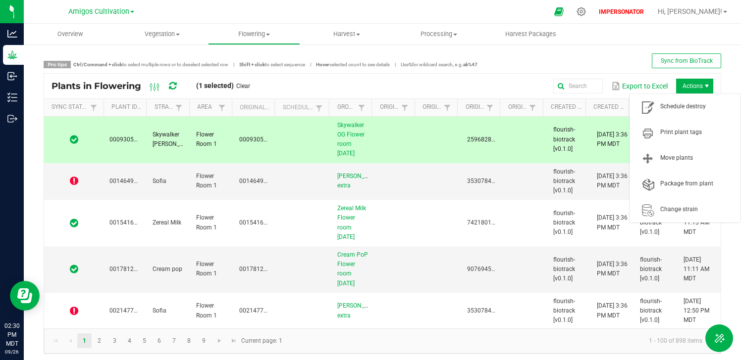
click at [691, 80] on span "Actions" at bounding box center [694, 86] width 37 height 15
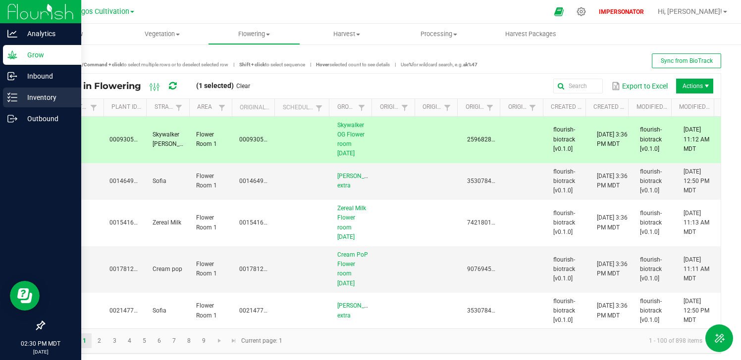
click at [15, 95] on icon at bounding box center [12, 98] width 10 height 10
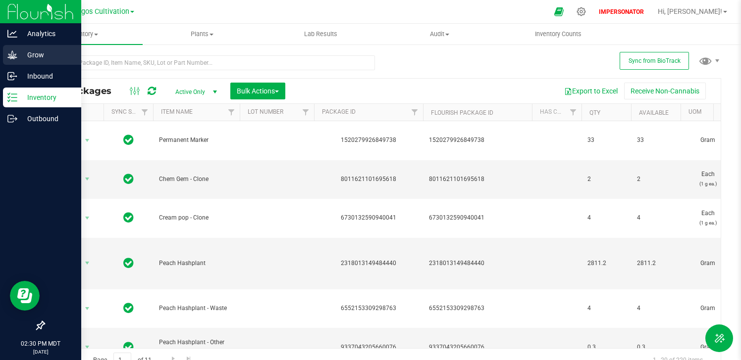
click at [21, 59] on p "Grow" at bounding box center [46, 55] width 59 height 12
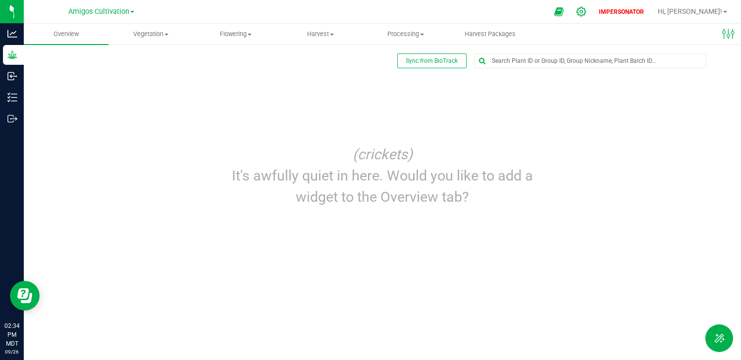
click at [586, 11] on icon at bounding box center [581, 11] width 10 height 10
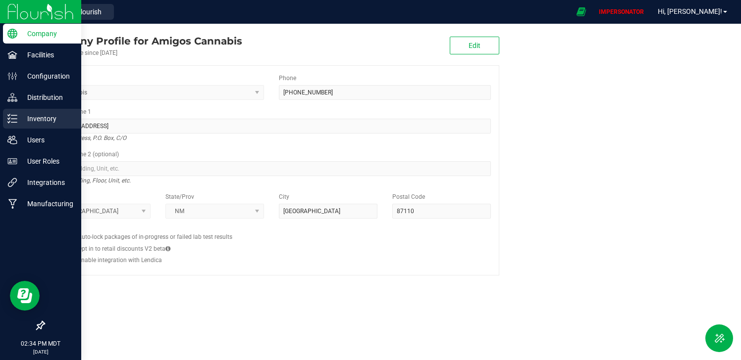
click at [18, 122] on p "Inventory" at bounding box center [46, 119] width 59 height 12
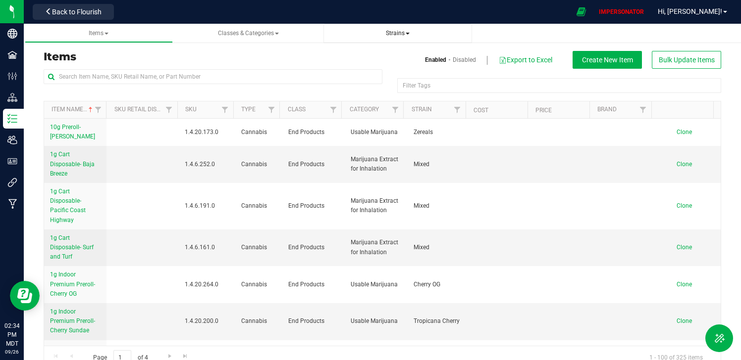
click at [393, 32] on span "Strains" at bounding box center [398, 33] width 24 height 7
click at [380, 60] on li "All strains" at bounding box center [397, 60] width 133 height 14
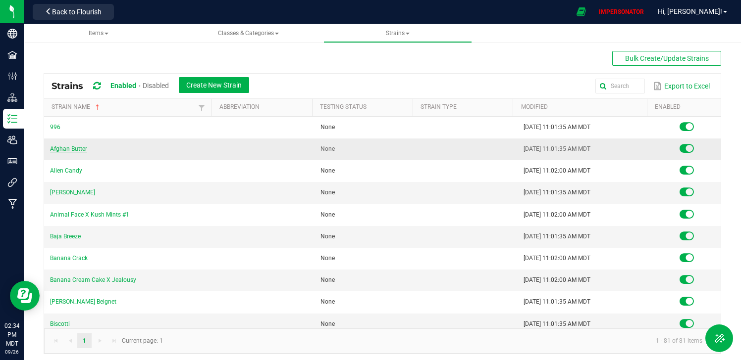
click at [65, 147] on link "Afghan Butter" at bounding box center [68, 149] width 37 height 7
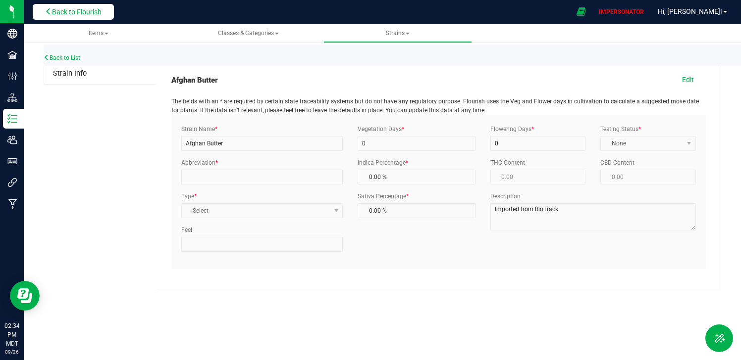
click at [79, 18] on button "Back to Flourish" at bounding box center [73, 12] width 81 height 16
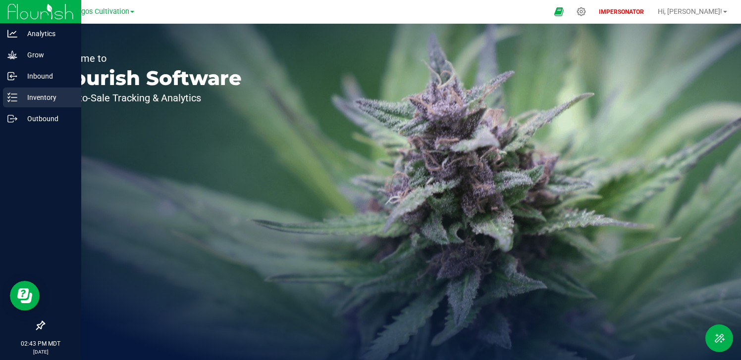
click at [16, 97] on icon at bounding box center [12, 98] width 10 height 10
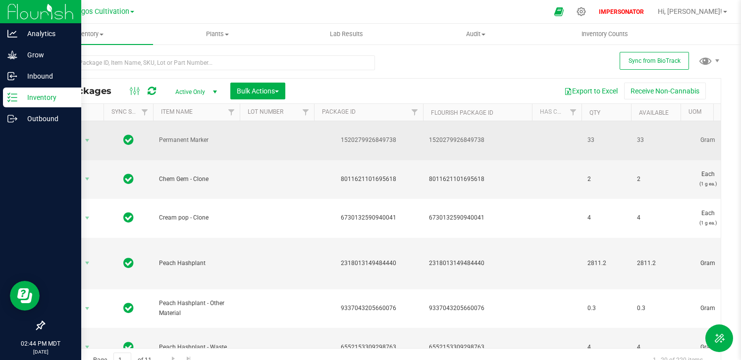
drag, startPoint x: 150, startPoint y: 140, endPoint x: 238, endPoint y: 141, distance: 87.6
click at [162, 142] on span "Permanent Marker" at bounding box center [196, 140] width 75 height 9
click at [235, 138] on td "Permanent Marker" at bounding box center [196, 140] width 87 height 39
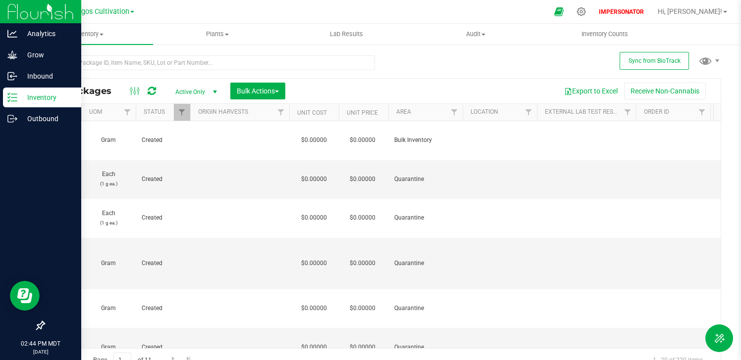
scroll to position [0, 672]
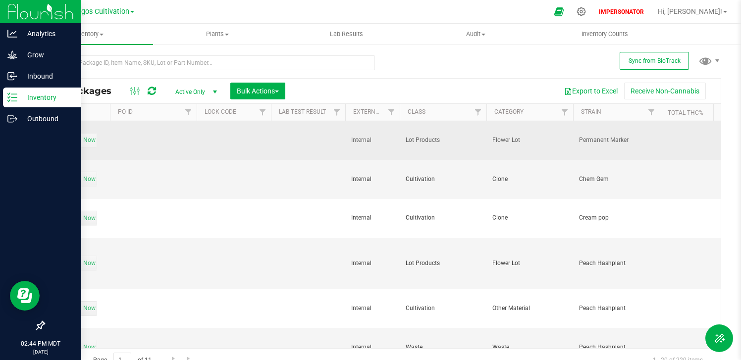
drag, startPoint x: 395, startPoint y: 143, endPoint x: 483, endPoint y: 146, distance: 88.2
click at [483, 146] on tr "Action Action Adjust qty Create package Edit attributes Global inventory Locate…" at bounding box center [590, 140] width 5025 height 39
drag, startPoint x: 552, startPoint y: 134, endPoint x: 485, endPoint y: 134, distance: 66.8
click at [485, 134] on tr "Action Action Adjust qty Create package Edit attributes Global inventory Locate…" at bounding box center [590, 140] width 5025 height 39
click at [486, 134] on td "Flower Lot" at bounding box center [529, 140] width 87 height 39
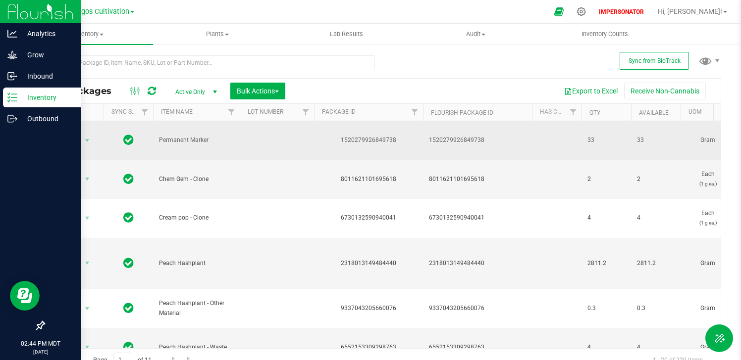
drag, startPoint x: 157, startPoint y: 144, endPoint x: 232, endPoint y: 144, distance: 74.8
click at [232, 144] on td "Permanent Marker" at bounding box center [196, 140] width 87 height 39
click at [267, 140] on td at bounding box center [277, 140] width 74 height 39
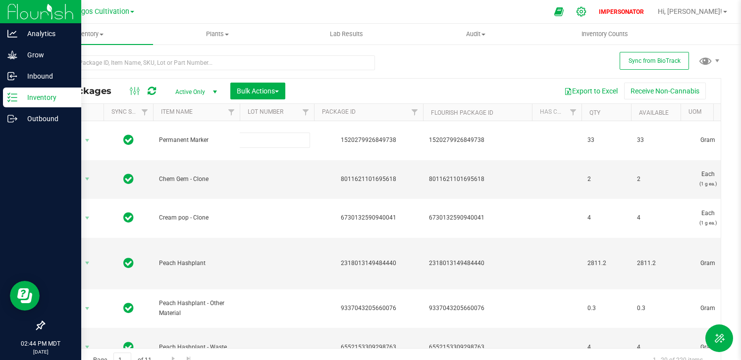
click at [586, 12] on icon at bounding box center [580, 11] width 9 height 9
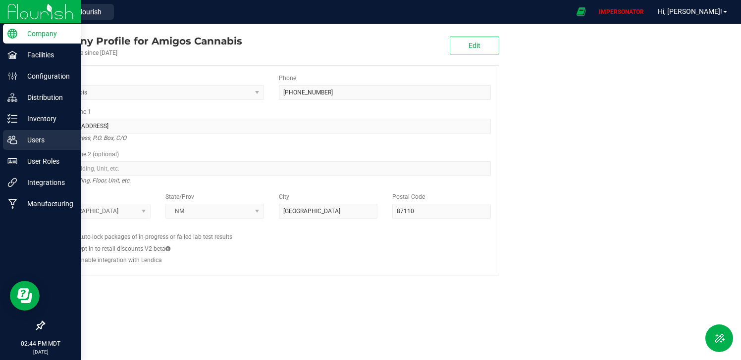
click at [45, 130] on div "Users" at bounding box center [42, 140] width 78 height 20
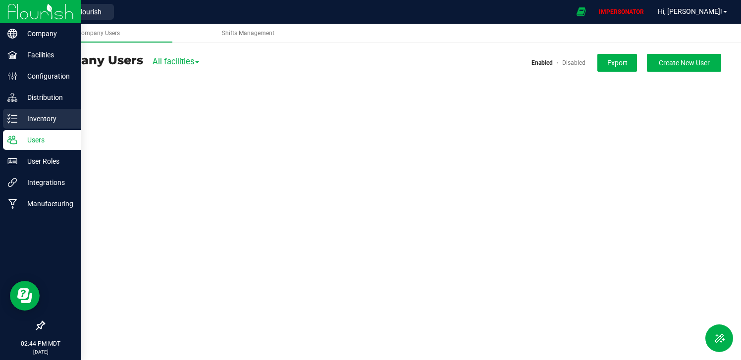
click at [47, 119] on p "Inventory" at bounding box center [46, 119] width 59 height 12
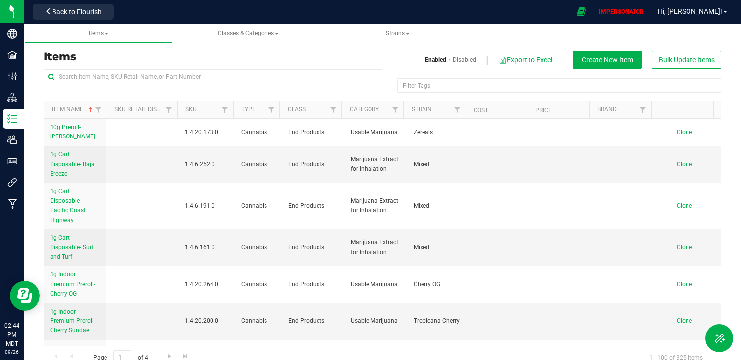
click at [234, 88] on div at bounding box center [213, 80] width 339 height 23
click at [234, 79] on input "text" at bounding box center [213, 76] width 339 height 15
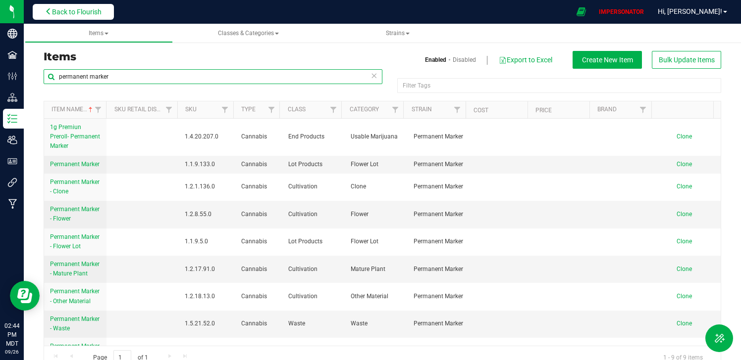
type input "permanent marker"
click at [76, 16] on button "Back to Flourish" at bounding box center [73, 12] width 81 height 16
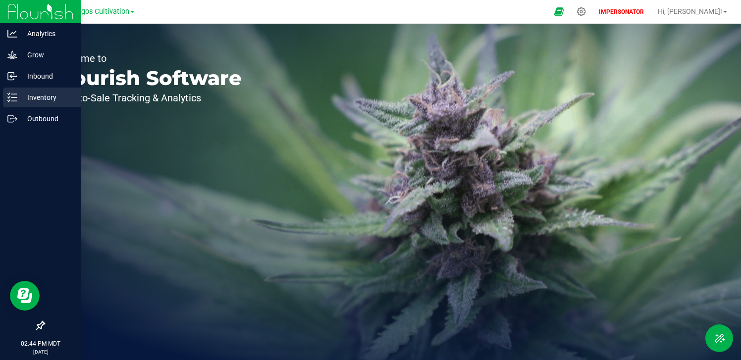
click at [32, 99] on p "Inventory" at bounding box center [46, 98] width 59 height 12
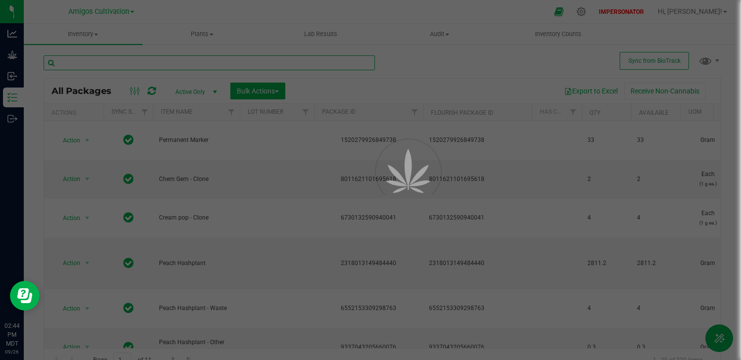
click at [159, 62] on input "text" at bounding box center [209, 62] width 331 height 15
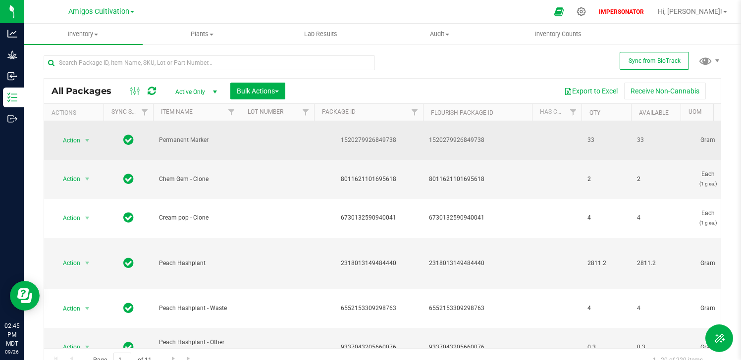
drag, startPoint x: 215, startPoint y: 140, endPoint x: 154, endPoint y: 140, distance: 60.9
click at [154, 140] on td "Permanent Marker" at bounding box center [196, 140] width 87 height 39
copy span "Permanent Marker"
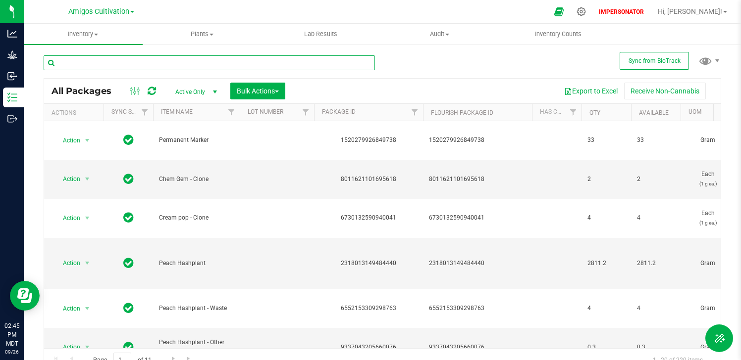
click at [151, 60] on input "text" at bounding box center [209, 62] width 331 height 15
paste input "Permanent Marker"
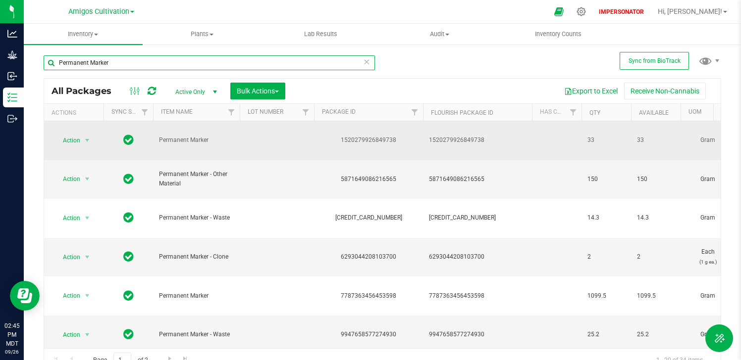
type input "Permanent Marker"
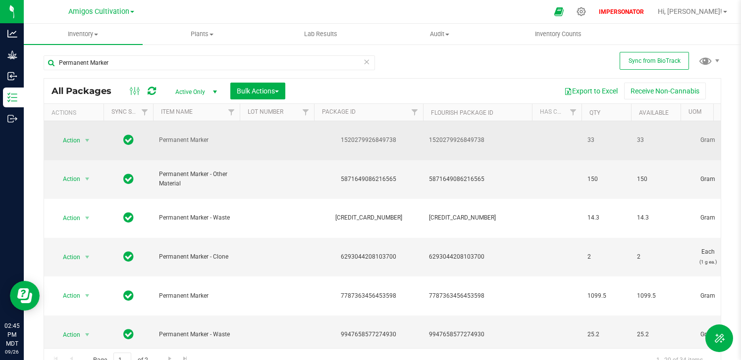
drag, startPoint x: 336, startPoint y: 139, endPoint x: 396, endPoint y: 139, distance: 60.4
click at [396, 139] on div "1520279926849738" at bounding box center [368, 140] width 112 height 9
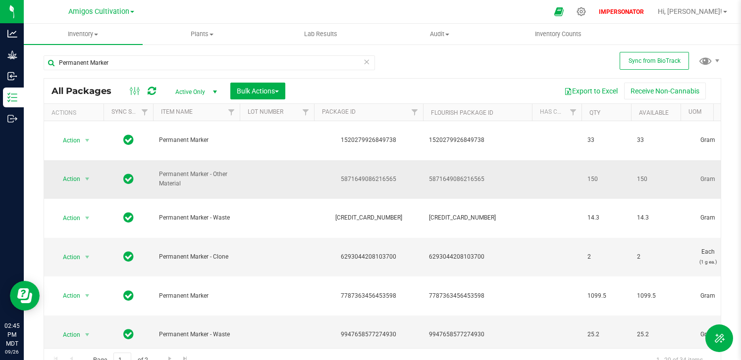
click at [588, 175] on span "150" at bounding box center [606, 179] width 38 height 9
drag, startPoint x: 156, startPoint y: 173, endPoint x: 197, endPoint y: 180, distance: 41.2
click at [197, 180] on td "Permanent Marker - Other Material" at bounding box center [196, 179] width 87 height 39
click at [197, 181] on span "Permanent Marker - Other Material" at bounding box center [196, 179] width 75 height 19
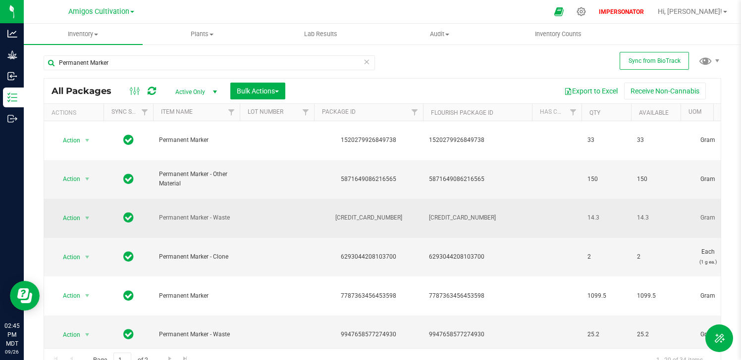
click at [207, 230] on td "Permanent Marker - Waste" at bounding box center [196, 218] width 87 height 39
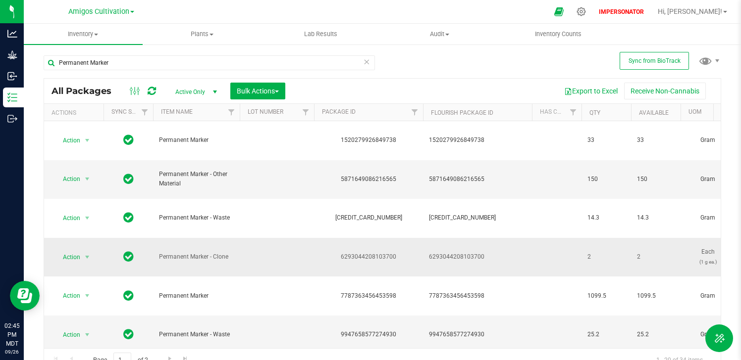
click at [213, 252] on span "Permanent Marker - Clone" at bounding box center [196, 256] width 75 height 9
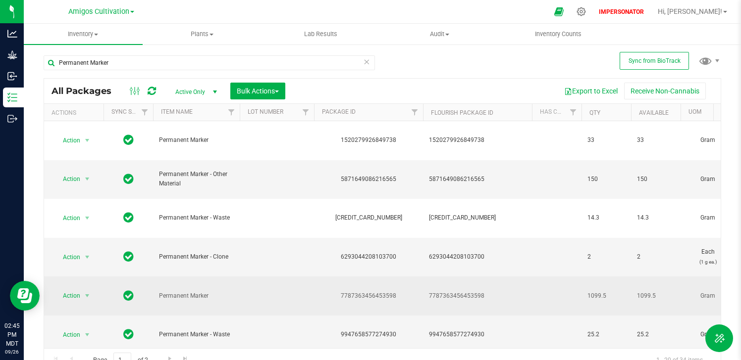
drag, startPoint x: 588, startPoint y: 293, endPoint x: 607, endPoint y: 293, distance: 19.3
click at [607, 293] on span "1099.5" at bounding box center [606, 296] width 38 height 9
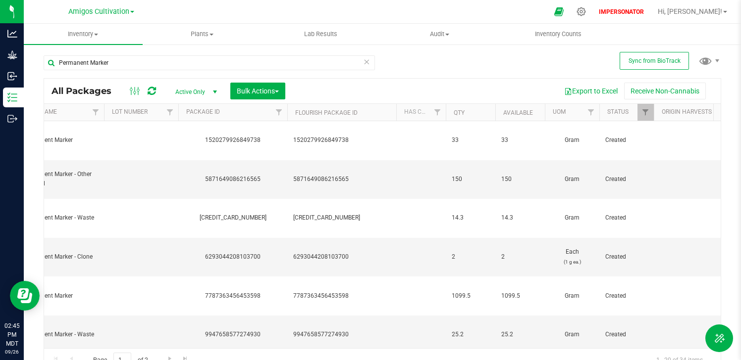
scroll to position [0, 173]
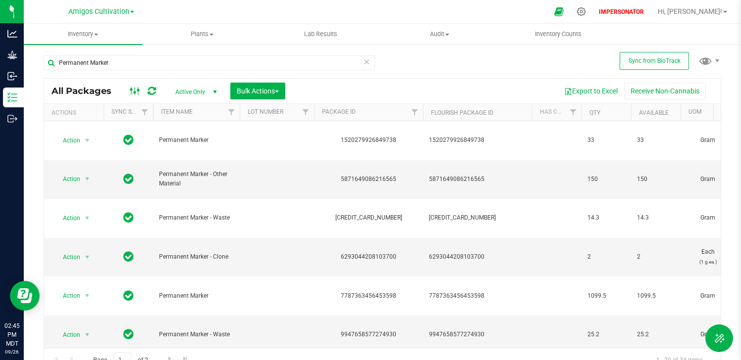
click at [136, 90] on icon at bounding box center [135, 91] width 11 height 12
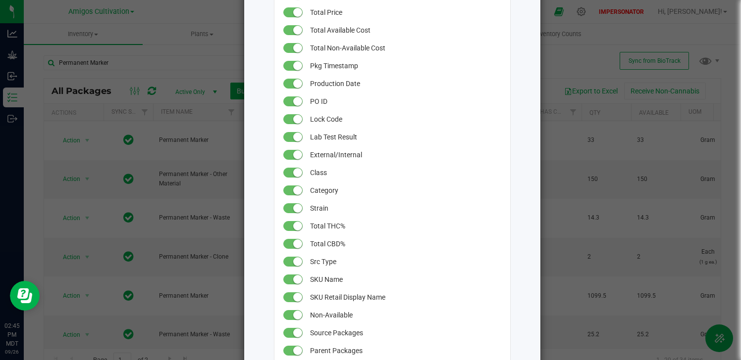
scroll to position [416, 0]
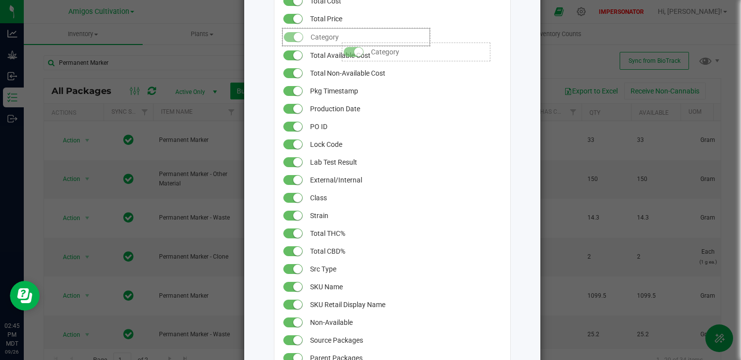
drag, startPoint x: 319, startPoint y: 201, endPoint x: 333, endPoint y: 37, distance: 164.0
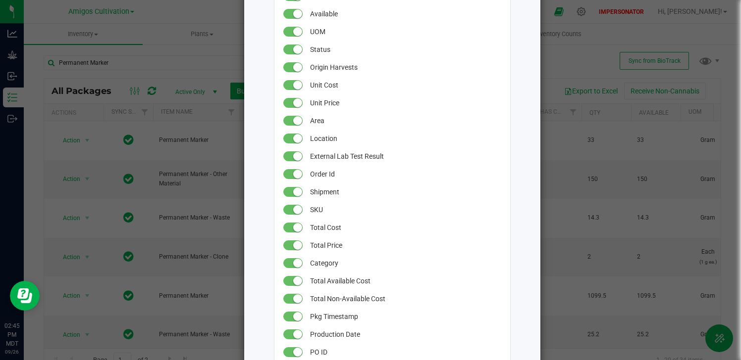
scroll to position [178, 0]
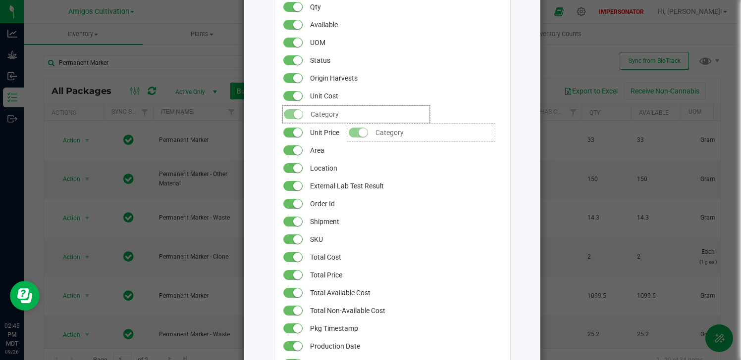
drag, startPoint x: 327, startPoint y: 278, endPoint x: 337, endPoint y: 117, distance: 161.2
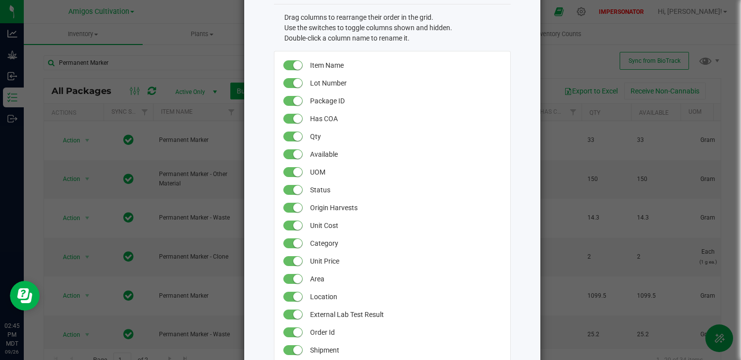
scroll to position [20, 0]
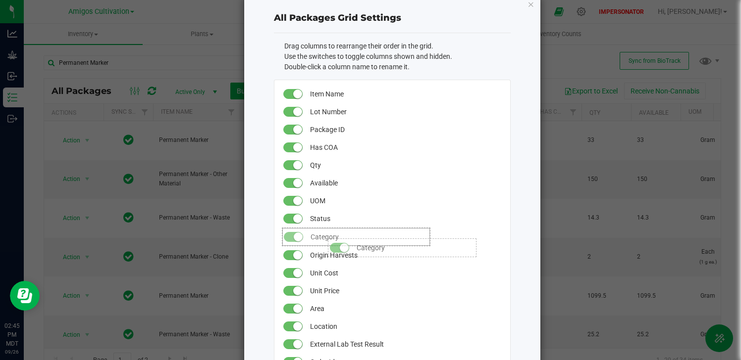
drag, startPoint x: 323, startPoint y: 272, endPoint x: 319, endPoint y: 234, distance: 38.9
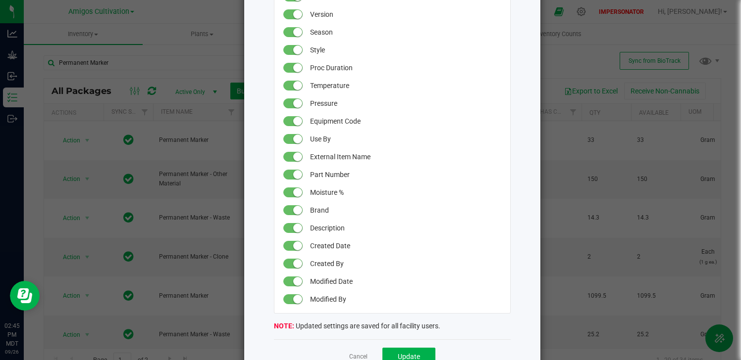
scroll to position [894, 0]
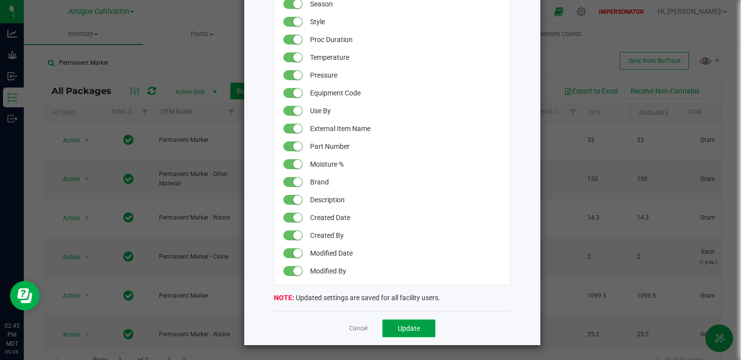
click at [399, 334] on button "Update" at bounding box center [408, 329] width 53 height 18
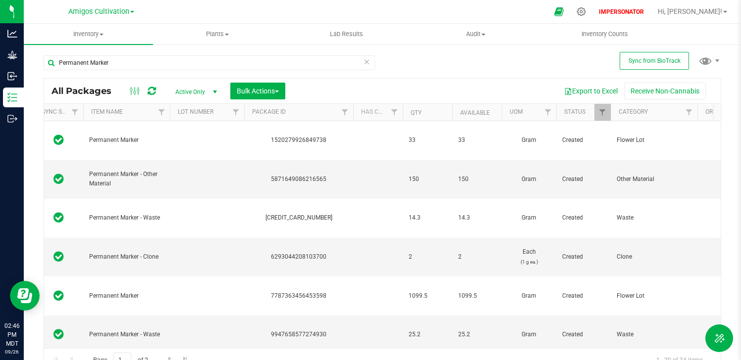
scroll to position [0, 101]
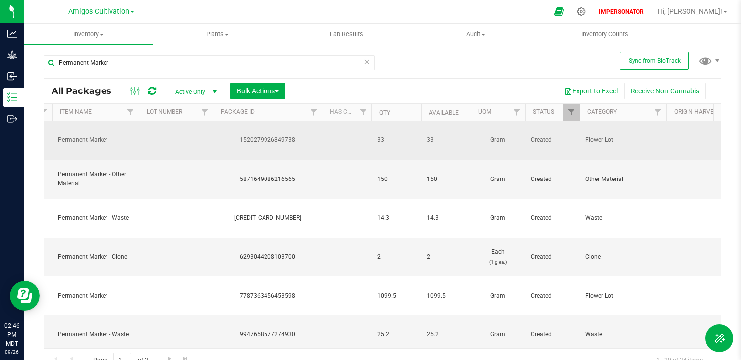
drag, startPoint x: 622, startPoint y: 140, endPoint x: 571, endPoint y: 140, distance: 51.0
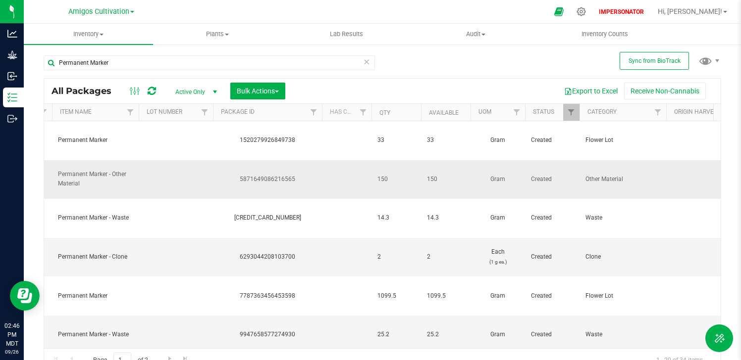
click at [622, 179] on span "Other Material" at bounding box center [622, 179] width 75 height 9
drag, startPoint x: 629, startPoint y: 179, endPoint x: 584, endPoint y: 179, distance: 45.5
click at [584, 179] on td "Other Material" at bounding box center [622, 179] width 87 height 39
click at [581, 180] on td "Other Material" at bounding box center [622, 179] width 87 height 39
drag, startPoint x: 371, startPoint y: 177, endPoint x: 420, endPoint y: 186, distance: 49.8
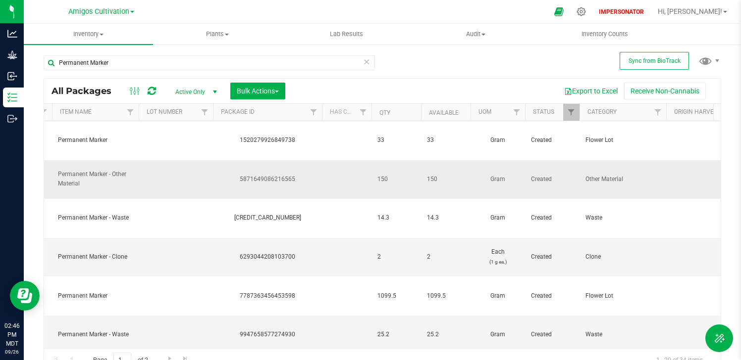
click at [420, 186] on td "150" at bounding box center [396, 179] width 50 height 39
drag, startPoint x: 383, startPoint y: 178, endPoint x: 360, endPoint y: 178, distance: 22.3
click at [353, 182] on td at bounding box center [347, 179] width 50 height 39
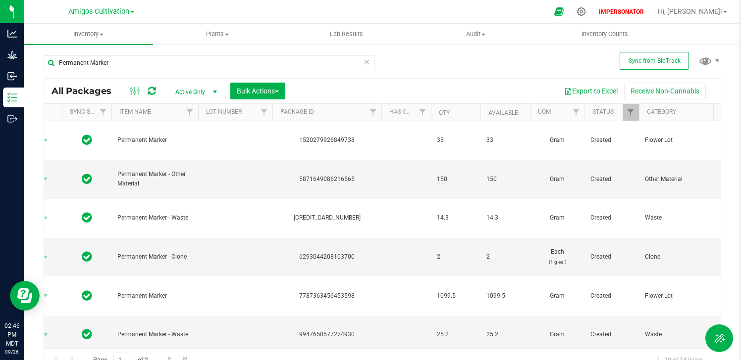
scroll to position [0, 52]
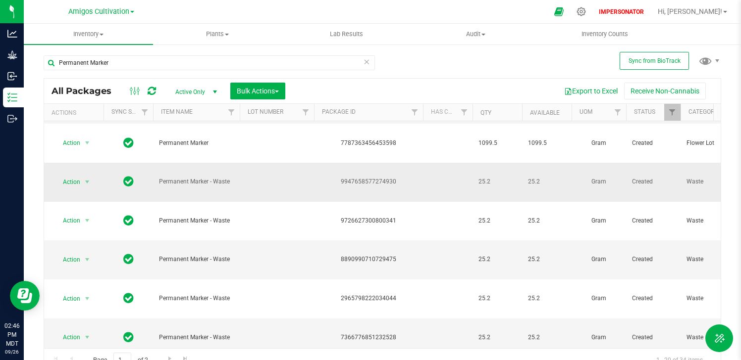
drag, startPoint x: 233, startPoint y: 186, endPoint x: 158, endPoint y: 181, distance: 74.9
click at [158, 181] on td "Permanent Marker - Waste" at bounding box center [196, 182] width 87 height 39
copy span "Permanent Marker - Waste"
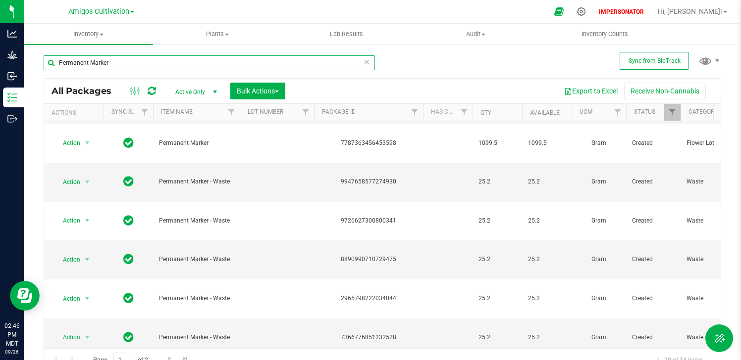
drag, startPoint x: 114, startPoint y: 63, endPoint x: 41, endPoint y: 64, distance: 73.8
click at [41, 64] on div "Sync from BioTrack Permanent Marker All Packages Active Only Active Only Lab Sa…" at bounding box center [382, 195] width 717 height 302
paste input "- Waste"
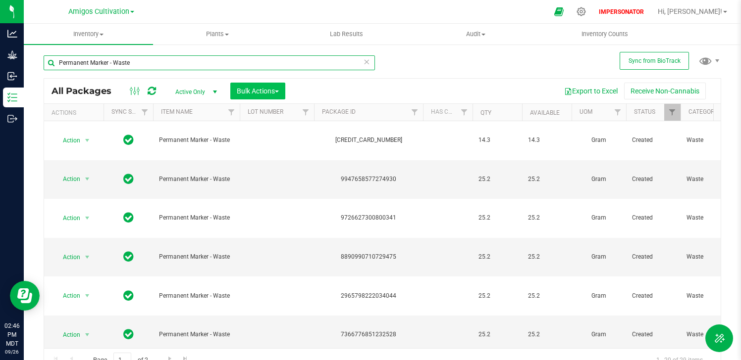
type input "Permanent Marker - Waste"
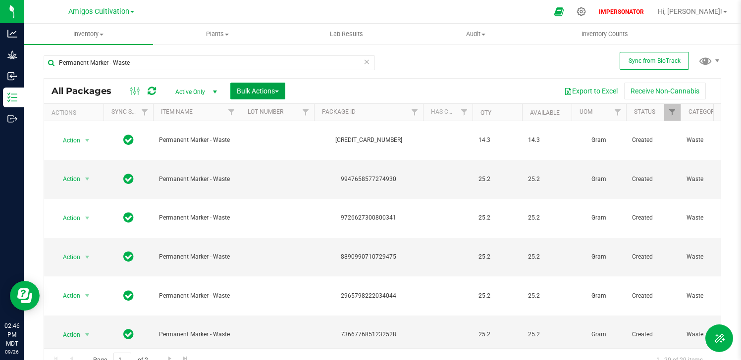
click at [248, 88] on span "Bulk Actions" at bounding box center [258, 91] width 42 height 8
click at [374, 76] on div "Permanent Marker - Waste" at bounding box center [213, 63] width 339 height 32
click at [272, 92] on span "Bulk Actions" at bounding box center [258, 91] width 42 height 8
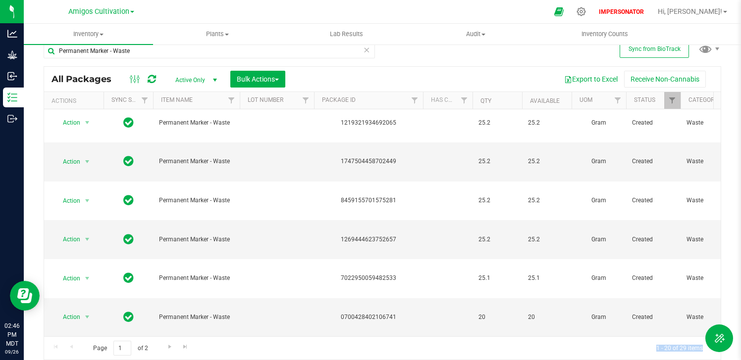
drag, startPoint x: 650, startPoint y: 345, endPoint x: 693, endPoint y: 346, distance: 42.6
click at [693, 346] on span "1 - 20 of 29 items" at bounding box center [679, 348] width 62 height 15
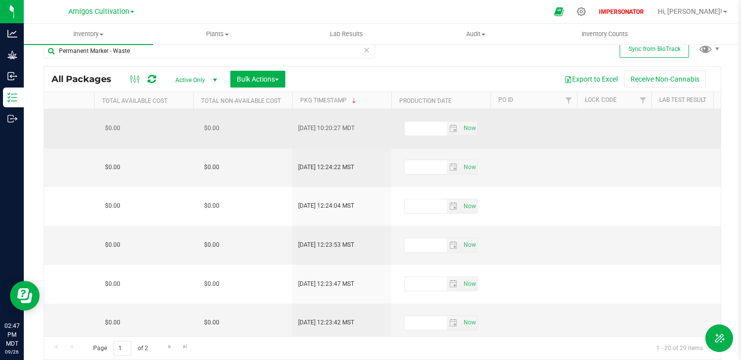
drag, startPoint x: 308, startPoint y: 127, endPoint x: 355, endPoint y: 127, distance: 46.5
click at [355, 127] on td "Jul 25, 2025 10:20:27 MDT" at bounding box center [341, 128] width 99 height 39
click at [354, 125] on span "Jul 25, 2025 10:20:27 MDT" at bounding box center [326, 128] width 56 height 9
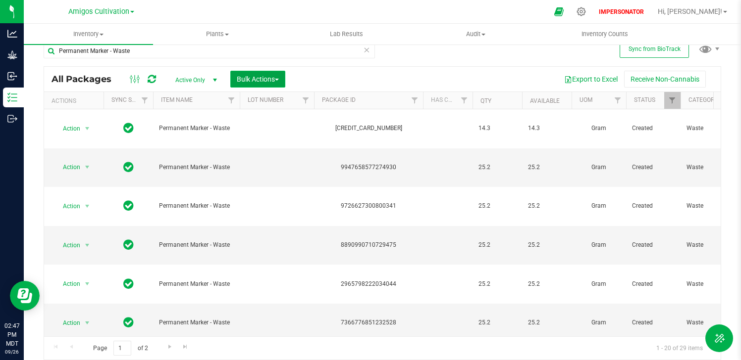
click at [273, 75] on span "Bulk Actions" at bounding box center [258, 79] width 42 height 8
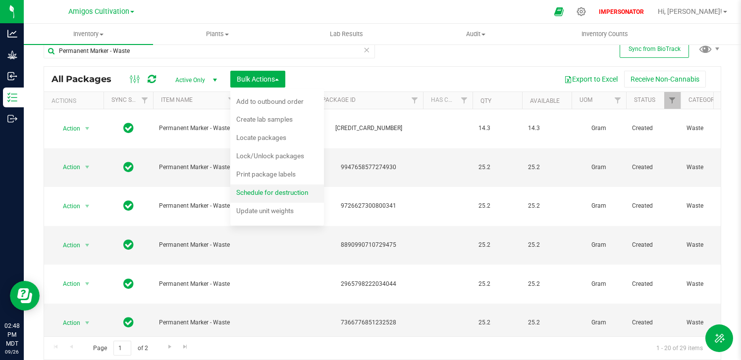
click at [260, 191] on span "Schedule for destruction" at bounding box center [272, 193] width 72 height 8
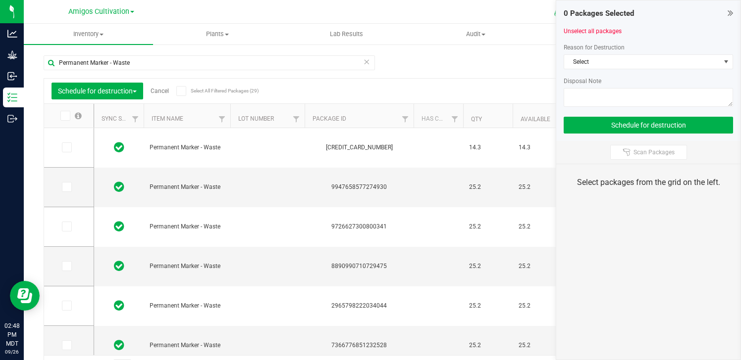
click at [183, 91] on icon at bounding box center [181, 91] width 6 height 0
click at [0, 0] on input "Select All Filtered Packages (29)" at bounding box center [0, 0] width 0 height 0
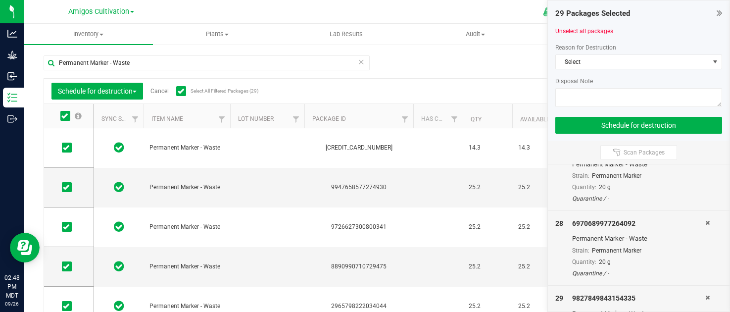
click at [620, 312] on html "Analytics Grow Inbound Inventory Outbound 02:48 PM MDT 09/26/2025 09/26 Amigos …" at bounding box center [365, 156] width 730 height 312
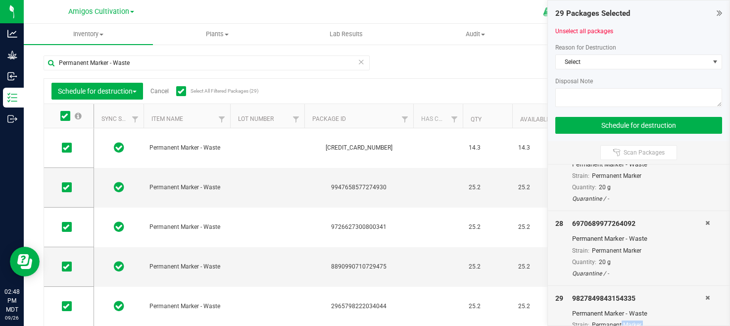
drag, startPoint x: 620, startPoint y: 324, endPoint x: 620, endPoint y: 350, distance: 25.7
click at [620, 326] on html "Analytics Grow Inbound Inventory Outbound 02:48 PM MDT 09/26/2025 09/26 Amigos …" at bounding box center [365, 163] width 730 height 326
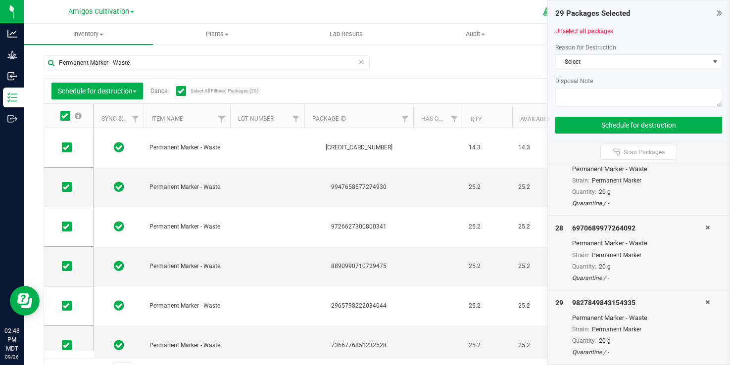
click at [667, 325] on div "Strain: Permanent Marker" at bounding box center [638, 329] width 133 height 9
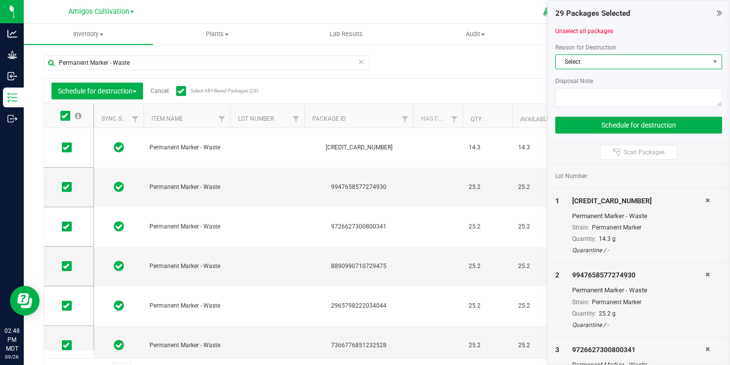
click at [653, 65] on span "Select" at bounding box center [632, 62] width 153 height 14
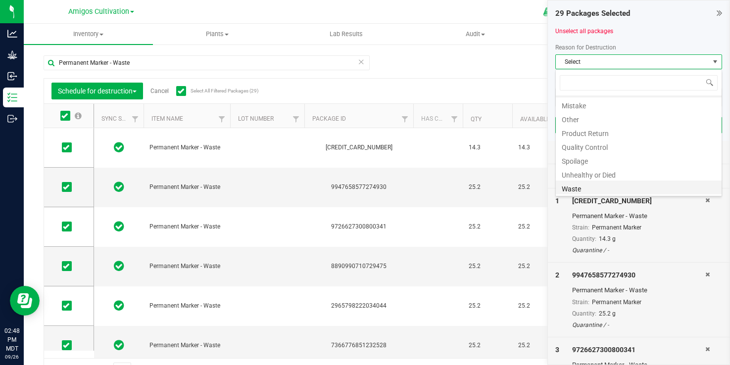
click at [574, 191] on li "Waste" at bounding box center [639, 188] width 166 height 14
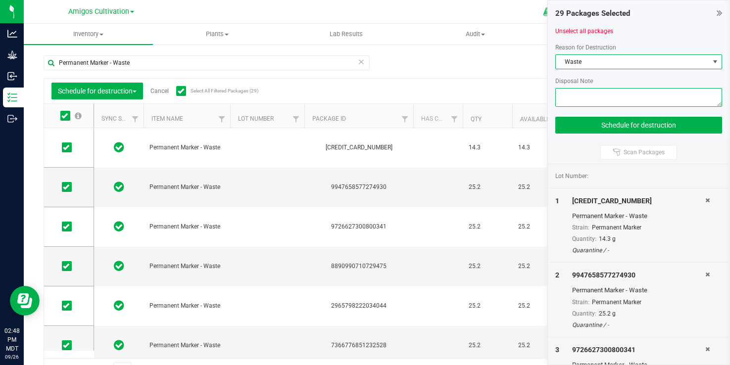
click at [624, 92] on textarea at bounding box center [638, 97] width 167 height 19
type textarea "Waste"
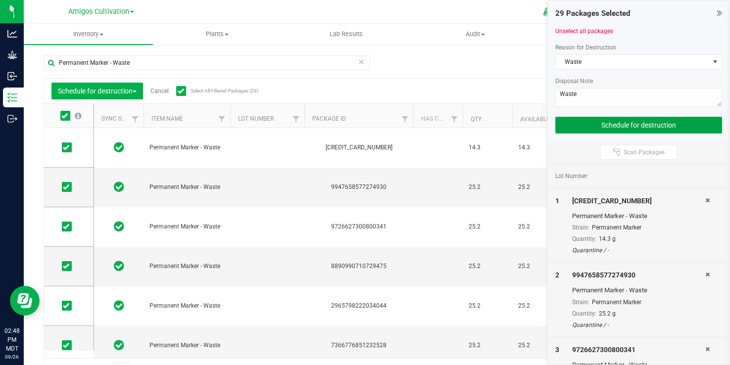
click at [649, 124] on button "Schedule for destruction" at bounding box center [638, 125] width 167 height 17
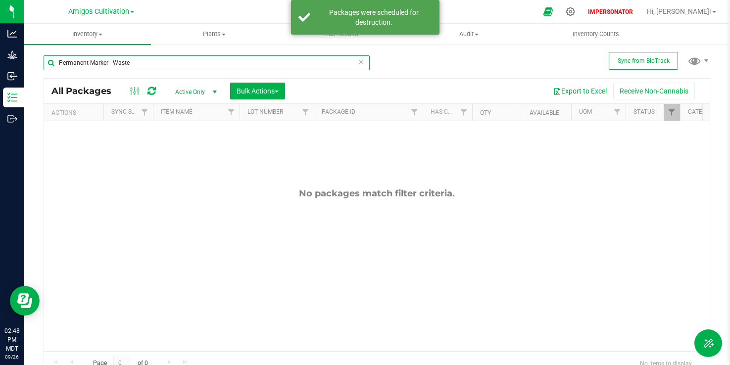
drag, startPoint x: 114, startPoint y: 62, endPoint x: 27, endPoint y: 48, distance: 87.8
click at [27, 48] on div "Sync from BioTrack Permanent Marker - Waste All Packages Active Only Active Onl…" at bounding box center [377, 195] width 706 height 302
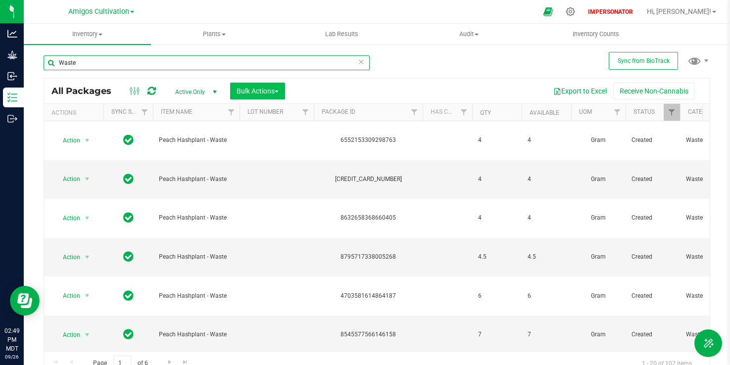
type input "Waste"
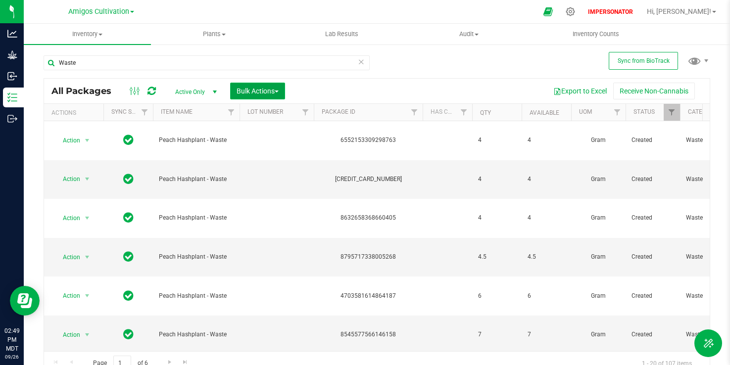
click at [269, 91] on span "Bulk Actions" at bounding box center [258, 91] width 42 height 8
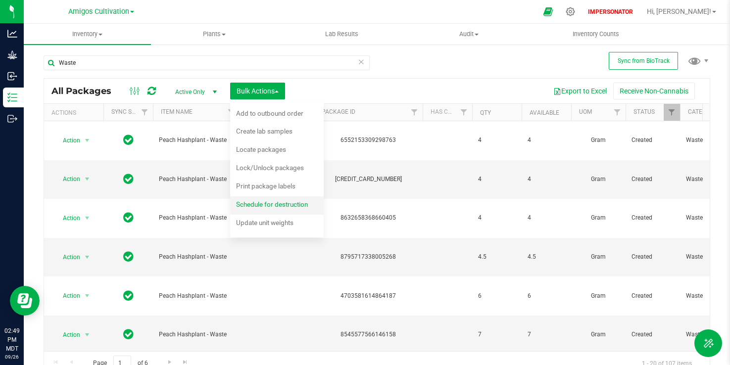
click at [265, 203] on span "Schedule for destruction" at bounding box center [272, 205] width 72 height 8
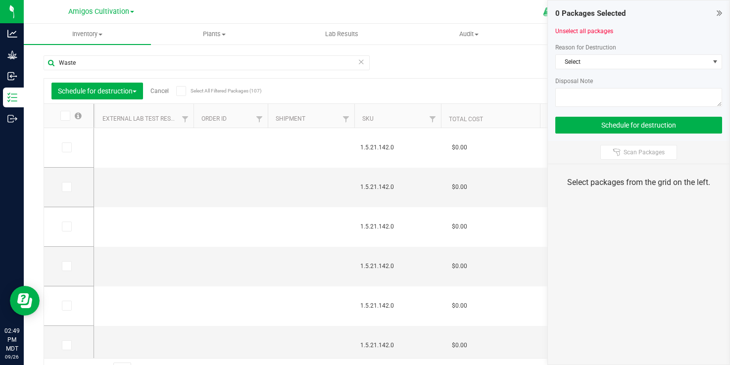
scroll to position [0, 769]
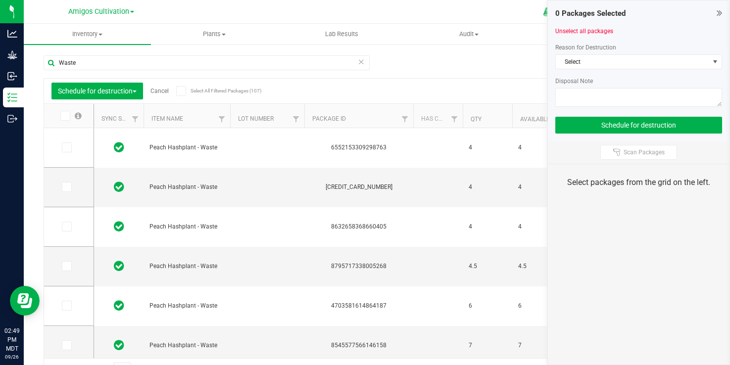
click at [184, 91] on icon at bounding box center [181, 91] width 6 height 0
click at [0, 0] on input "Select All Filtered Packages (107)" at bounding box center [0, 0] width 0 height 0
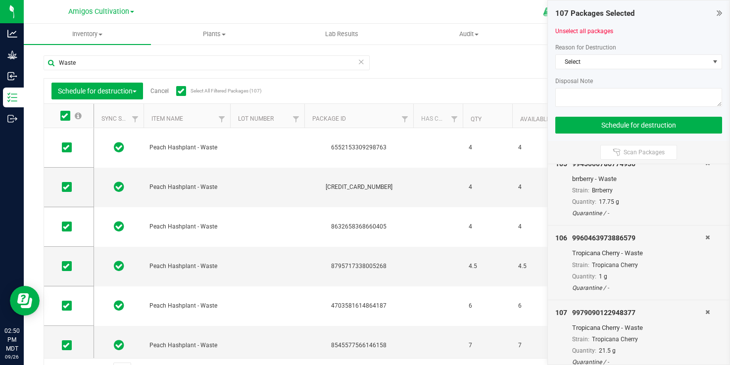
scroll to position [7796, 0]
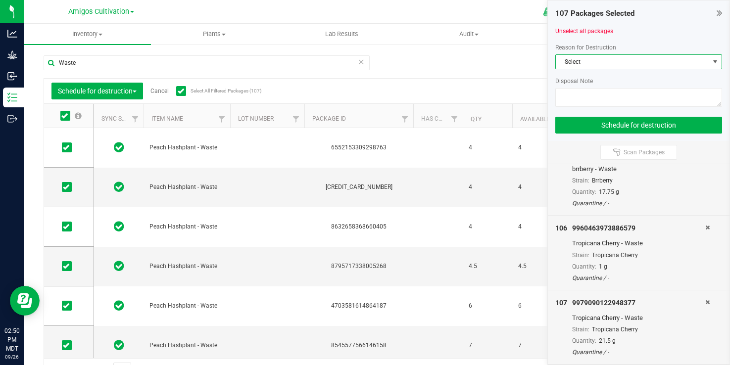
click at [645, 62] on span "Select" at bounding box center [632, 62] width 153 height 14
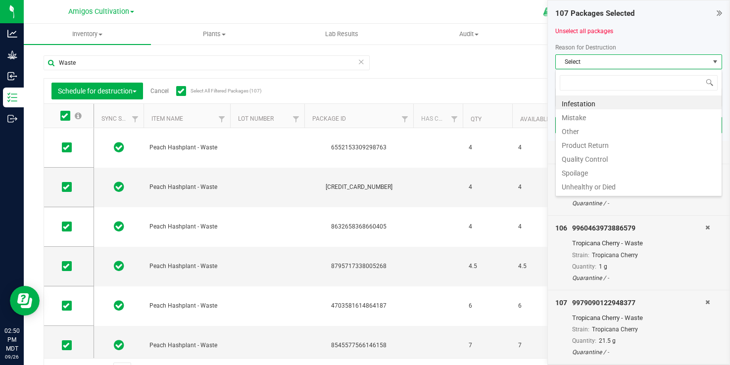
scroll to position [12, 0]
click at [591, 192] on li "Waste" at bounding box center [639, 188] width 166 height 14
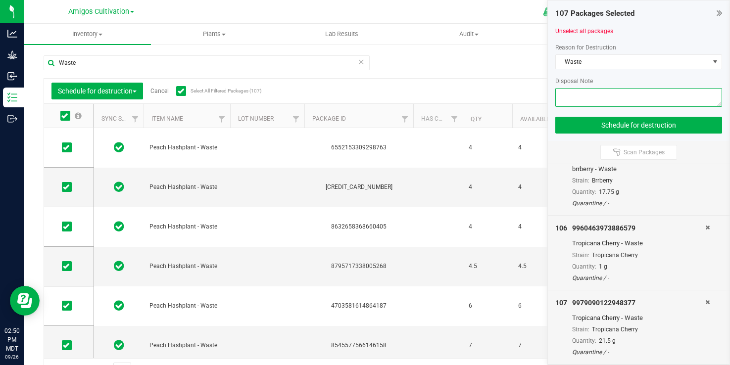
click at [604, 101] on textarea at bounding box center [638, 97] width 167 height 19
type textarea "Waste"
click at [635, 122] on button "Schedule for destruction" at bounding box center [638, 125] width 167 height 17
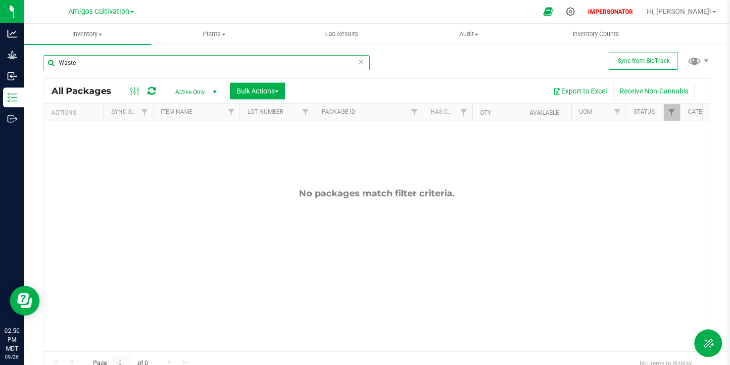
click at [360, 63] on div "Waste" at bounding box center [207, 62] width 326 height 15
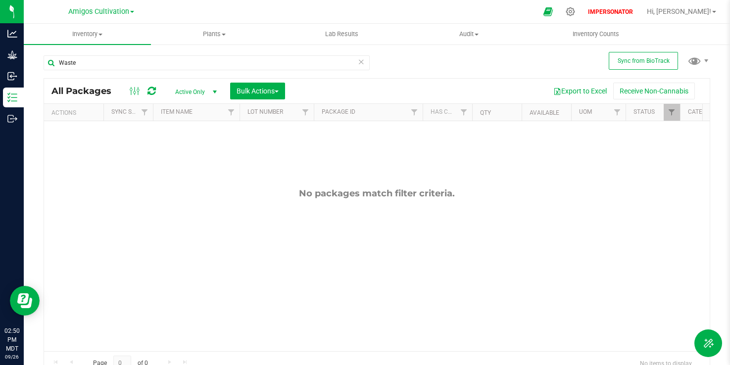
click at [358, 63] on icon at bounding box center [361, 61] width 7 height 12
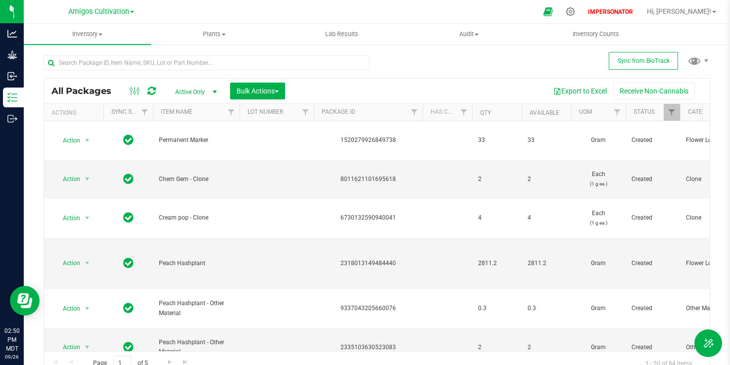
drag, startPoint x: 659, startPoint y: 359, endPoint x: 695, endPoint y: 357, distance: 35.7
click at [695, 357] on body "Analytics Grow Inbound Inventory Outbound 02:50 PM MDT 09/26/2025 09/26 Amigos …" at bounding box center [365, 182] width 730 height 365
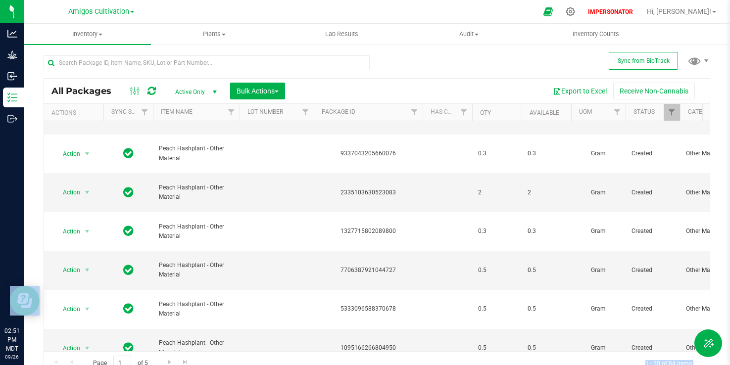
scroll to position [156, 0]
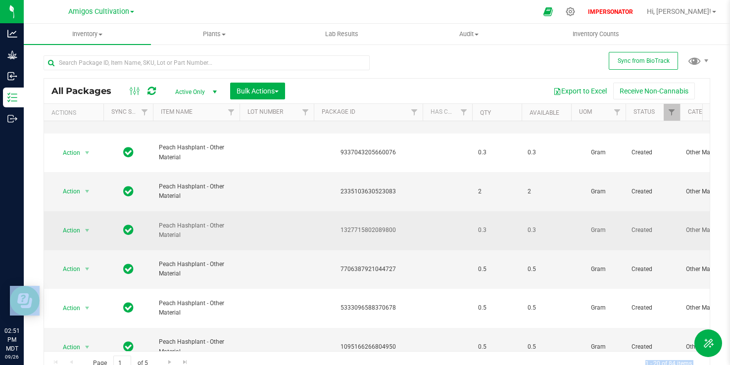
drag, startPoint x: 469, startPoint y: 228, endPoint x: 515, endPoint y: 236, distance: 46.2
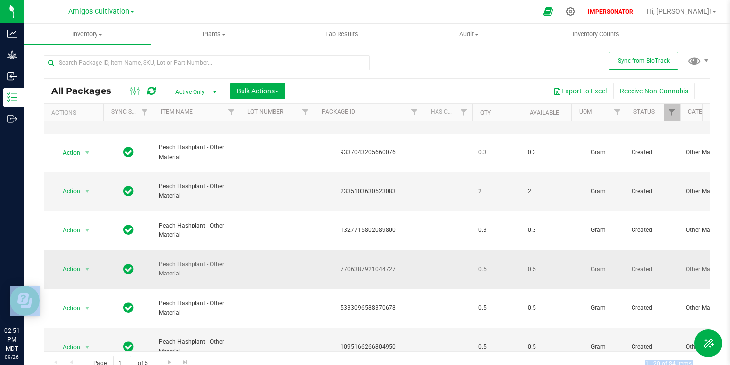
drag, startPoint x: 475, startPoint y: 269, endPoint x: 497, endPoint y: 269, distance: 22.3
click at [497, 269] on td "0.5" at bounding box center [497, 270] width 50 height 39
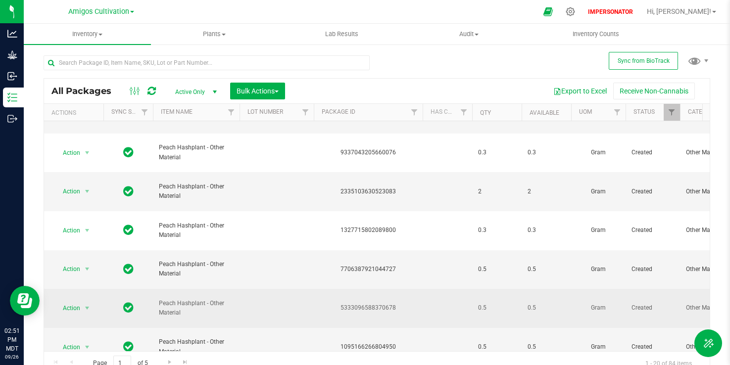
click at [463, 299] on td at bounding box center [448, 308] width 50 height 39
drag, startPoint x: 466, startPoint y: 309, endPoint x: 481, endPoint y: 309, distance: 14.9
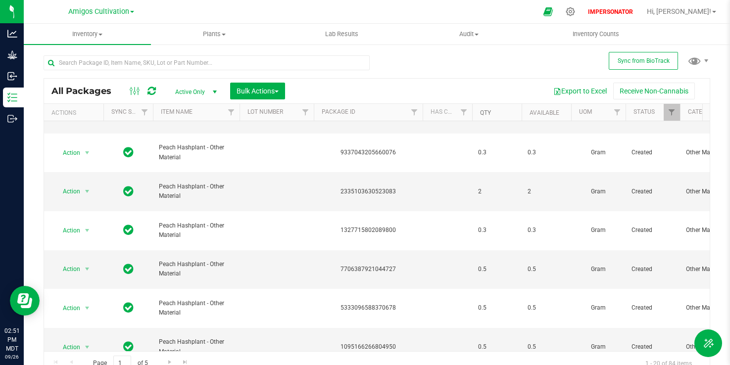
click at [486, 109] on link "Qty" at bounding box center [485, 112] width 11 height 7
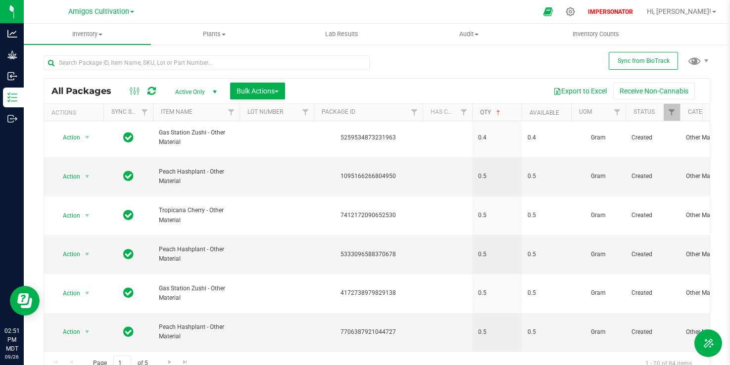
scroll to position [0, 0]
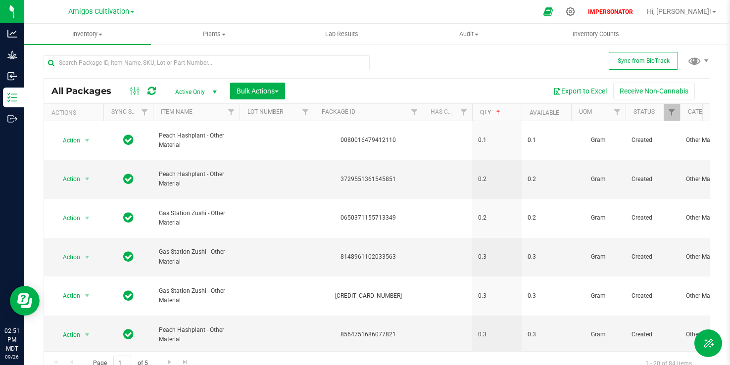
click at [490, 110] on link "Qty" at bounding box center [491, 112] width 22 height 7
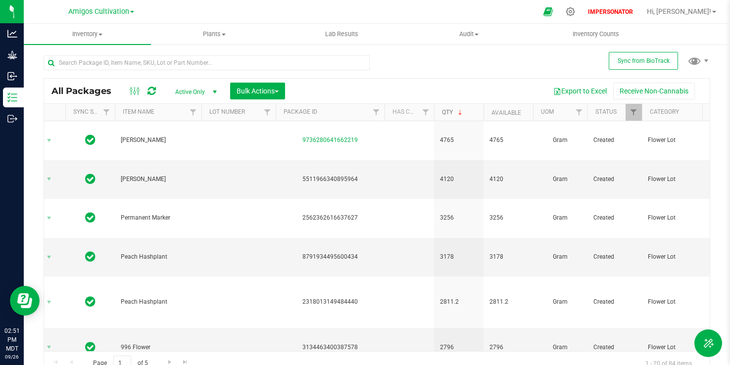
scroll to position [0, 40]
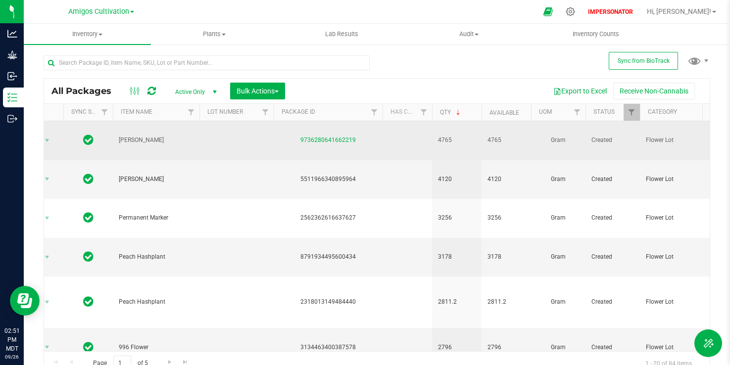
drag, startPoint x: 437, startPoint y: 144, endPoint x: 523, endPoint y: 144, distance: 86.1
click at [523, 144] on span "4765" at bounding box center [507, 140] width 38 height 9
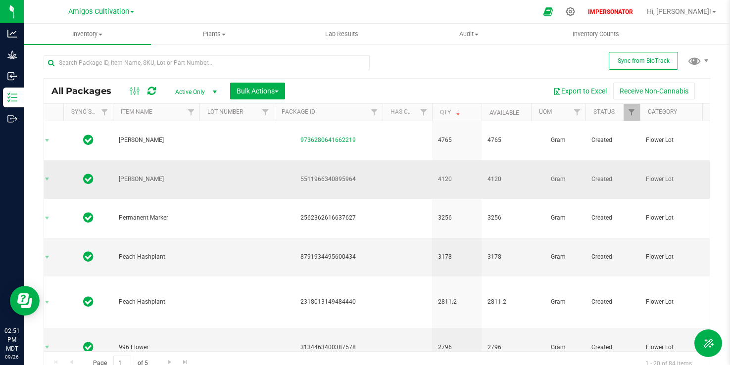
drag, startPoint x: 433, startPoint y: 183, endPoint x: 475, endPoint y: 184, distance: 41.6
click at [475, 184] on td "4120" at bounding box center [457, 179] width 50 height 39
click at [475, 184] on span "4120" at bounding box center [457, 179] width 38 height 9
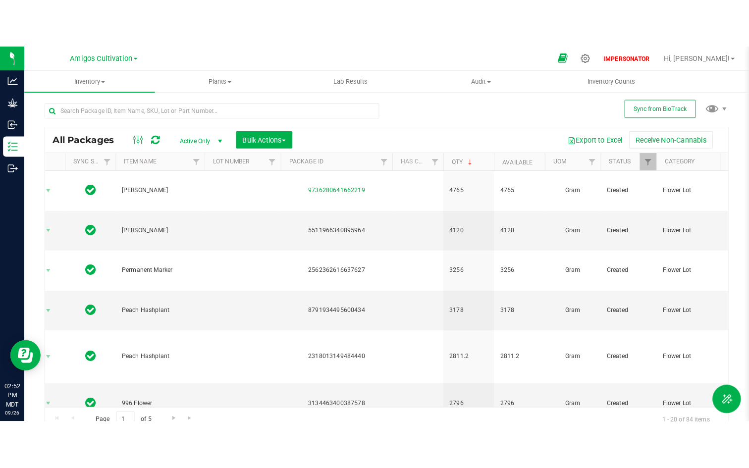
scroll to position [0, 0]
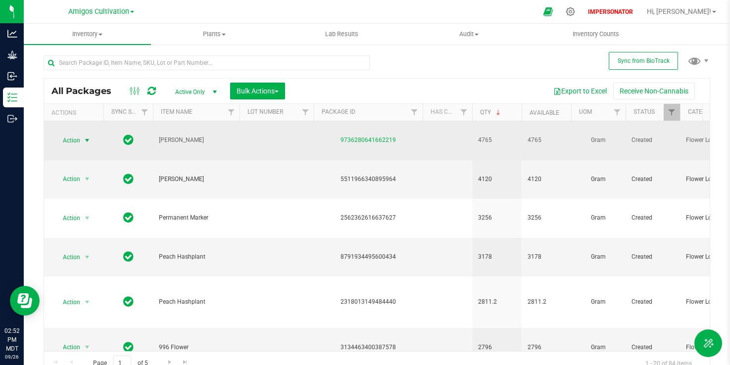
click at [68, 141] on span "Action" at bounding box center [67, 141] width 27 height 14
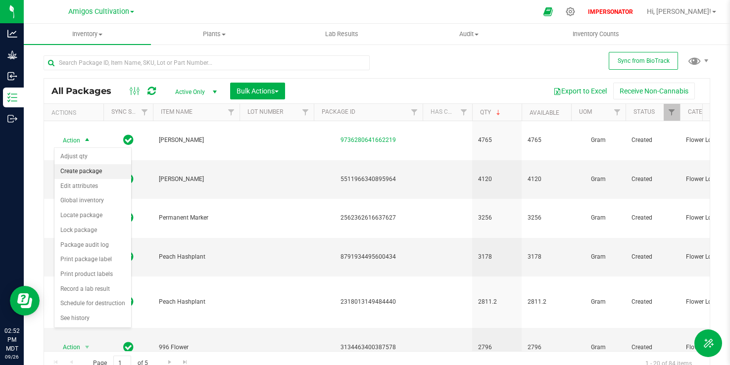
click at [84, 172] on li "Create package" at bounding box center [92, 171] width 77 height 15
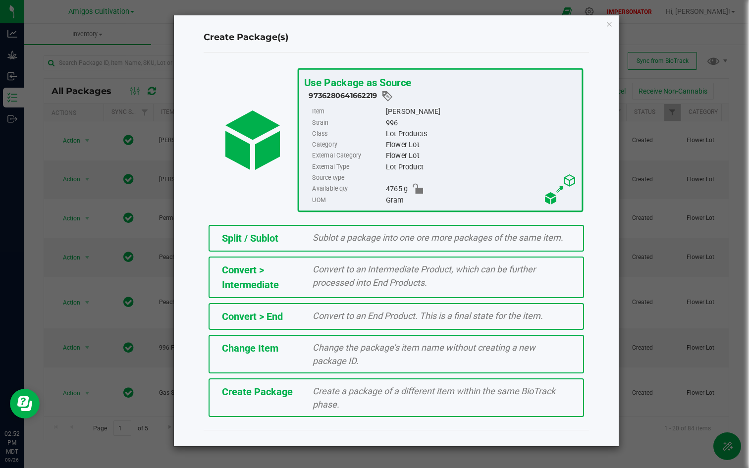
click at [245, 344] on span "Change Item" at bounding box center [250, 348] width 56 height 12
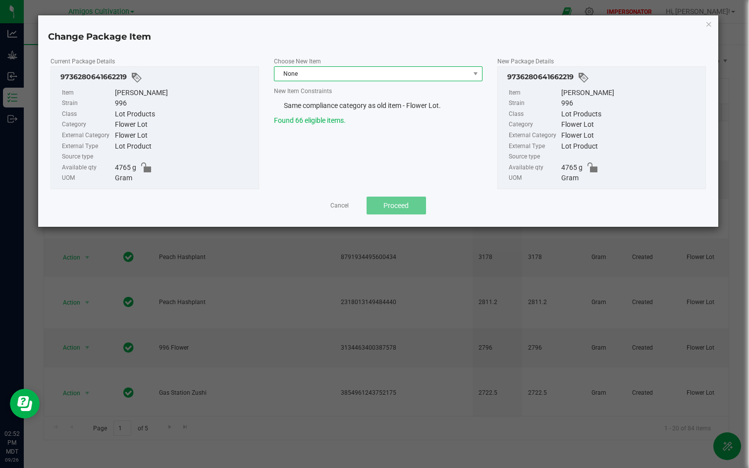
click at [332, 73] on span "None" at bounding box center [371, 74] width 195 height 14
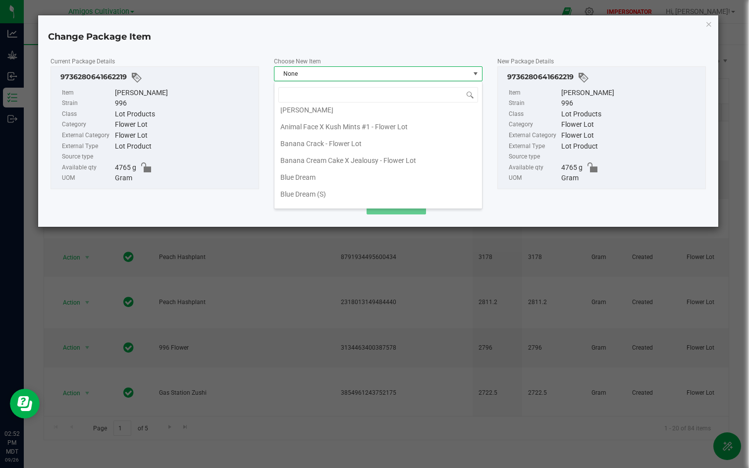
scroll to position [89, 0]
click at [314, 194] on li "Brock Purdy - Flower Lot" at bounding box center [377, 195] width 207 height 17
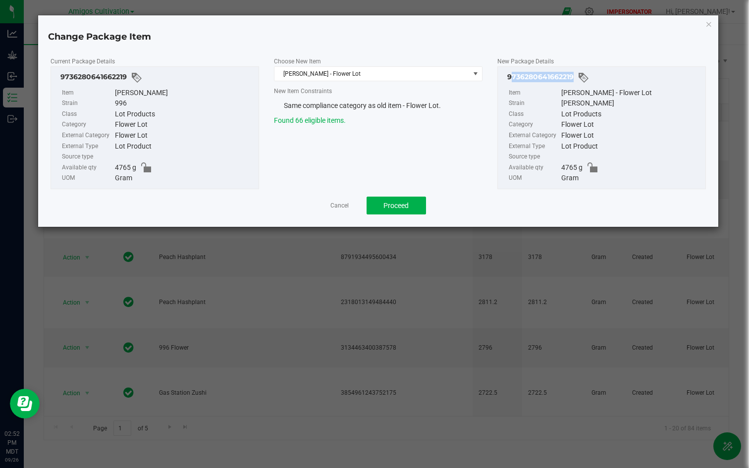
drag, startPoint x: 505, startPoint y: 74, endPoint x: 569, endPoint y: 79, distance: 64.1
click at [569, 79] on div "9736280641662219" at bounding box center [602, 78] width 198 height 12
click at [386, 199] on button "Proceed" at bounding box center [395, 206] width 59 height 18
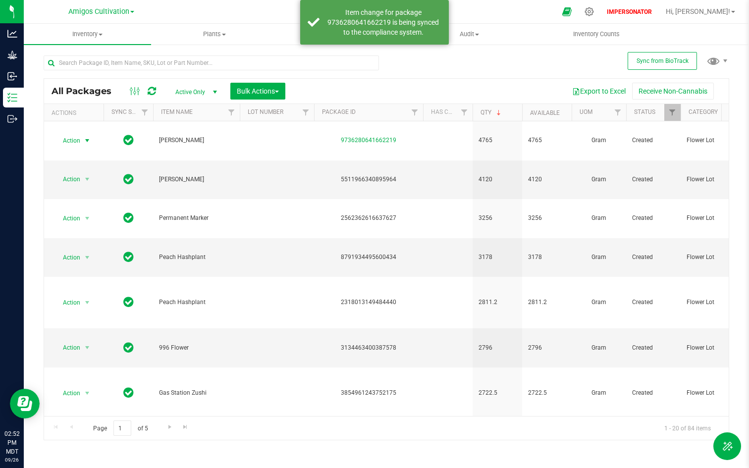
click at [154, 96] on icon at bounding box center [152, 91] width 8 height 10
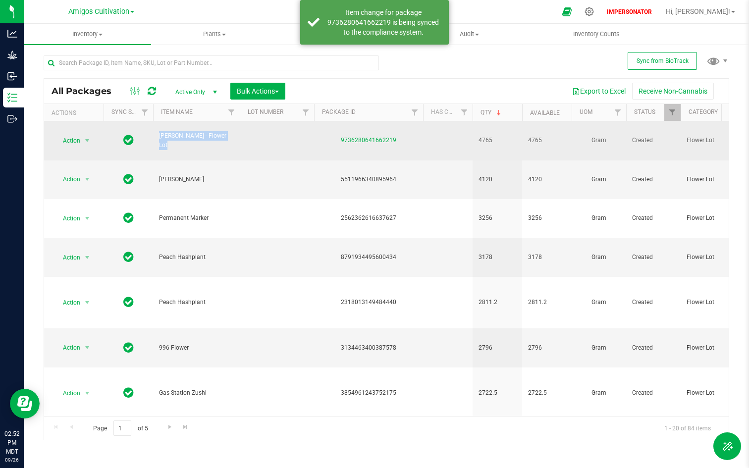
drag, startPoint x: 150, startPoint y: 139, endPoint x: 261, endPoint y: 143, distance: 111.4
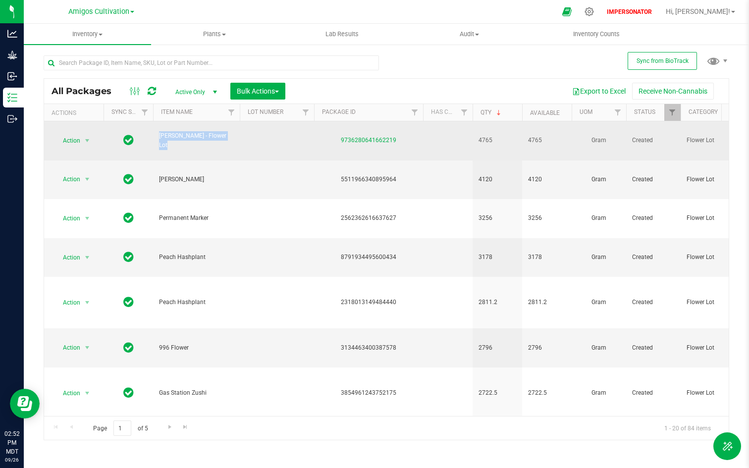
click at [224, 141] on span "Brock Purdy - Flower Lot" at bounding box center [196, 140] width 75 height 19
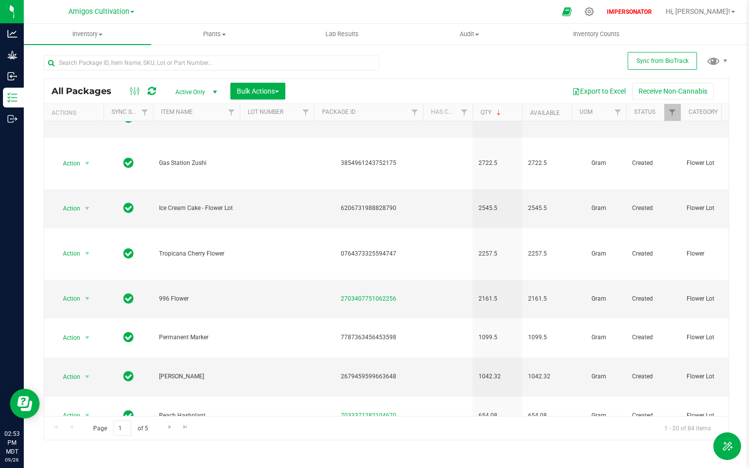
scroll to position [221, 0]
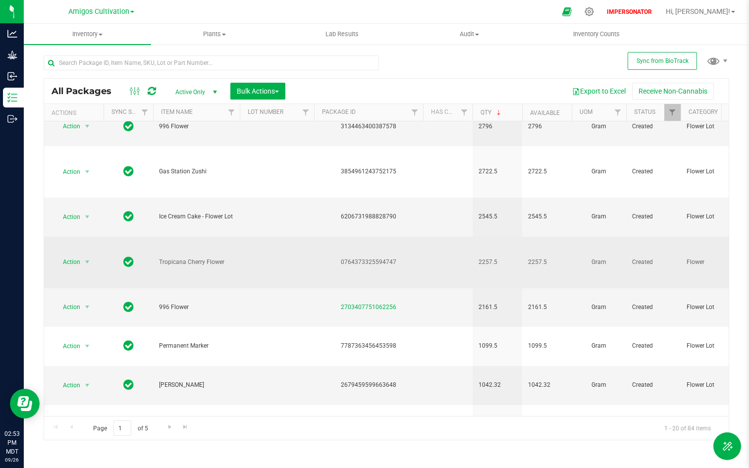
drag, startPoint x: 683, startPoint y: 266, endPoint x: 707, endPoint y: 266, distance: 24.3
click at [707, 266] on td "Flower" at bounding box center [723, 262] width 87 height 51
drag, startPoint x: 169, startPoint y: 260, endPoint x: 258, endPoint y: 260, distance: 89.1
drag, startPoint x: 478, startPoint y: 258, endPoint x: 552, endPoint y: 262, distance: 73.9
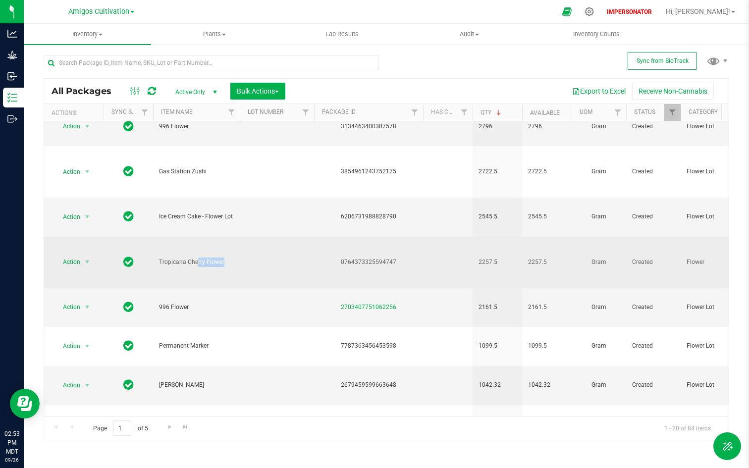
click at [552, 262] on span "2257.5" at bounding box center [547, 261] width 38 height 9
click at [696, 264] on span "Flower" at bounding box center [723, 261] width 75 height 9
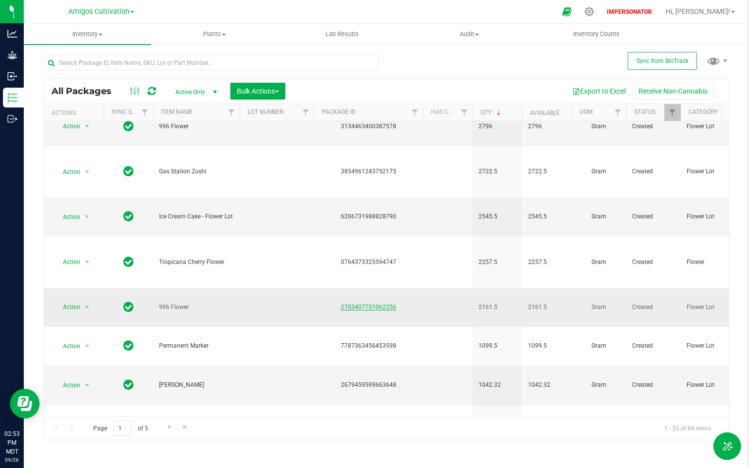
click at [365, 306] on link "2703407751062256" at bounding box center [368, 306] width 55 height 7
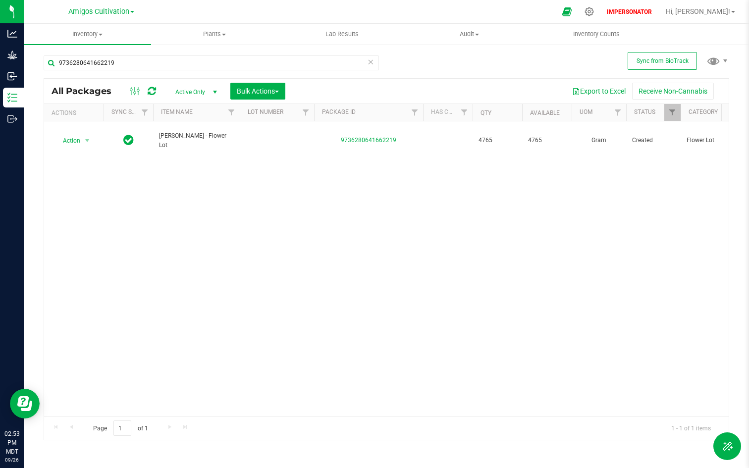
click at [369, 61] on icon at bounding box center [370, 61] width 7 height 12
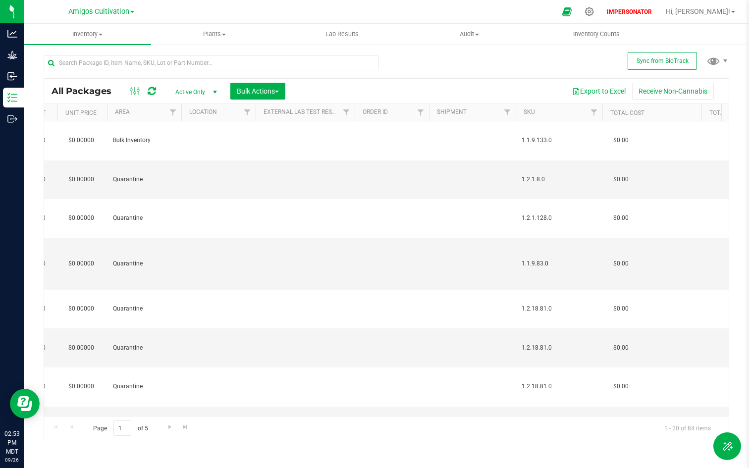
scroll to position [0, 861]
click at [343, 111] on span "Filter" at bounding box center [343, 112] width 8 height 8
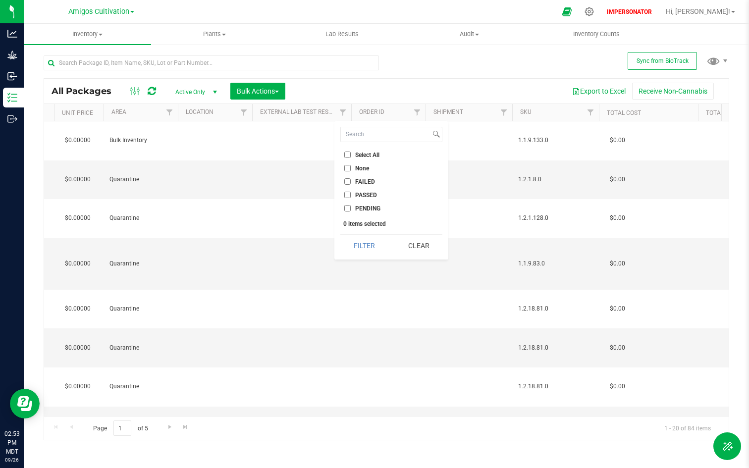
click at [345, 207] on input "PENDING" at bounding box center [347, 208] width 6 height 6
click at [364, 248] on button "Filter" at bounding box center [364, 246] width 48 height 22
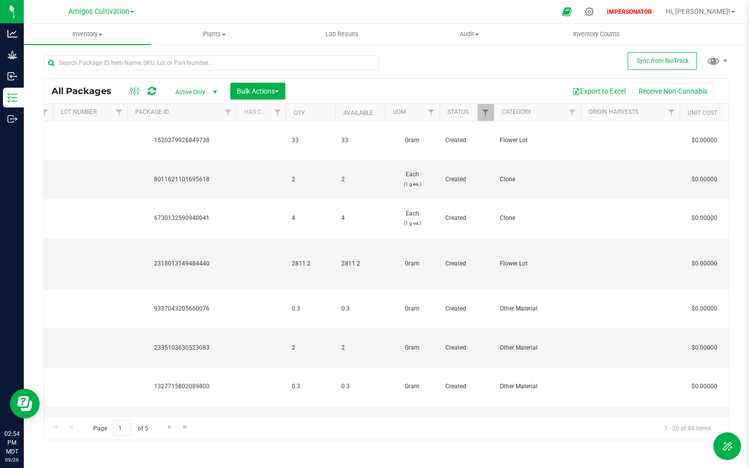
scroll to position [0, 312]
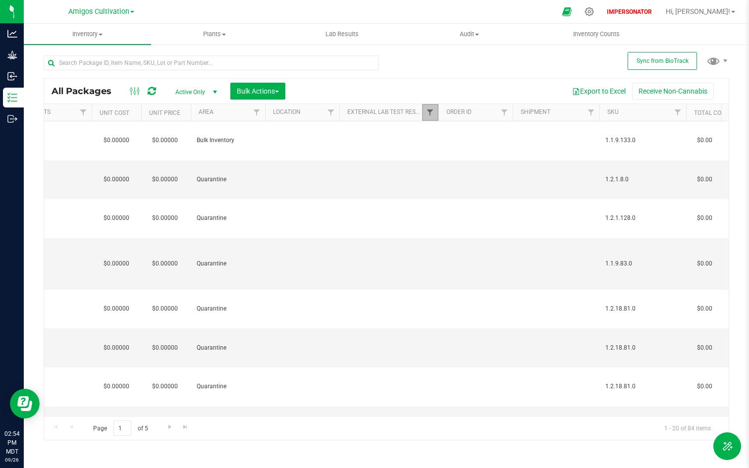
click at [431, 114] on span "Filter" at bounding box center [430, 112] width 8 height 8
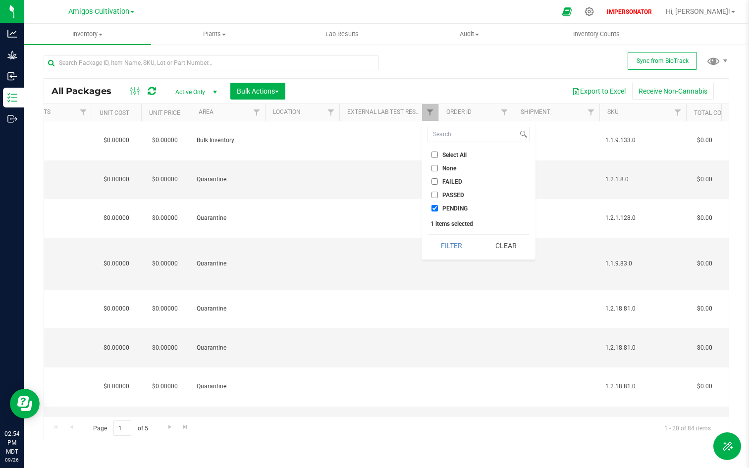
click at [438, 207] on label "PENDING" at bounding box center [449, 208] width 36 height 6
click at [438, 207] on input "PENDING" at bounding box center [434, 208] width 6 height 6
checkbox input "false"
click at [436, 194] on input "PASSED" at bounding box center [434, 195] width 6 height 6
click at [455, 245] on button "Filter" at bounding box center [451, 246] width 48 height 22
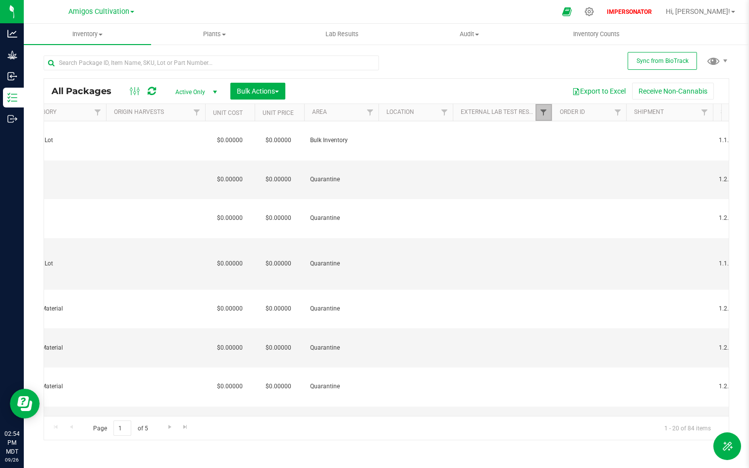
click at [539, 113] on span "Filter" at bounding box center [543, 112] width 8 height 8
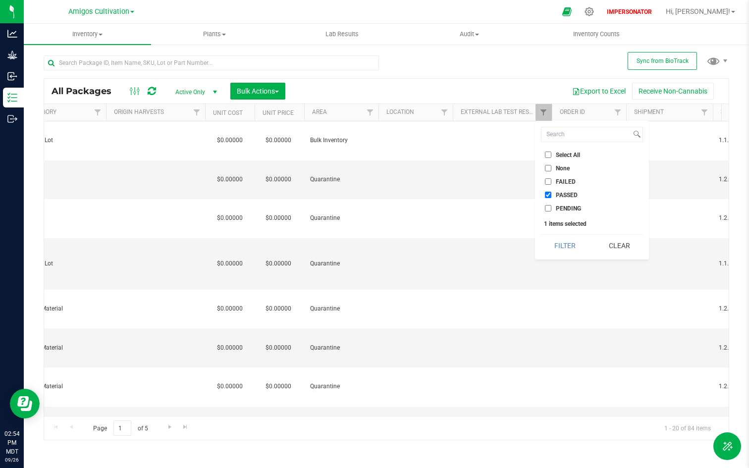
click at [549, 198] on li "PASSED" at bounding box center [592, 195] width 102 height 10
click at [549, 192] on input "PASSED" at bounding box center [548, 195] width 6 height 6
checkbox input "false"
click at [615, 244] on button "Clear" at bounding box center [619, 246] width 48 height 22
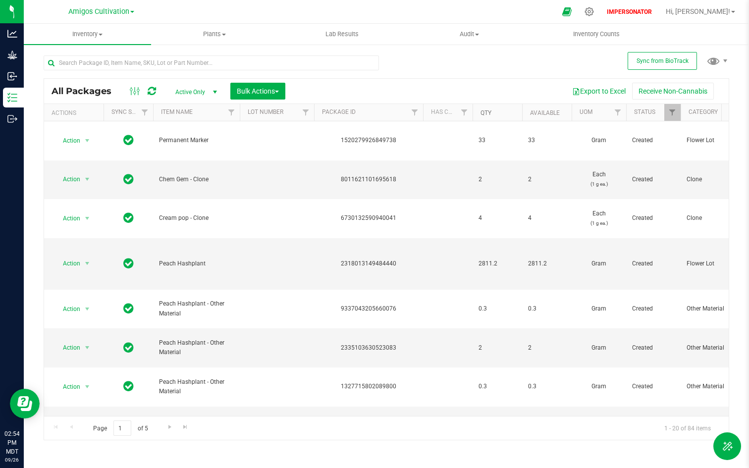
click at [482, 114] on link "Qty" at bounding box center [485, 112] width 11 height 7
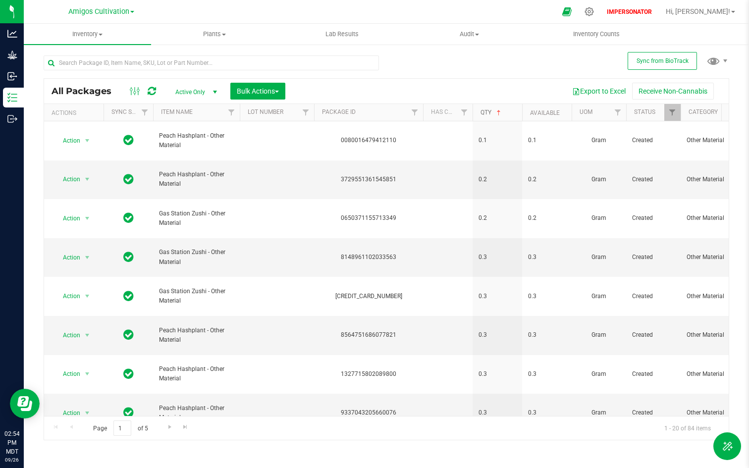
click at [484, 112] on link "Qty" at bounding box center [491, 112] width 22 height 7
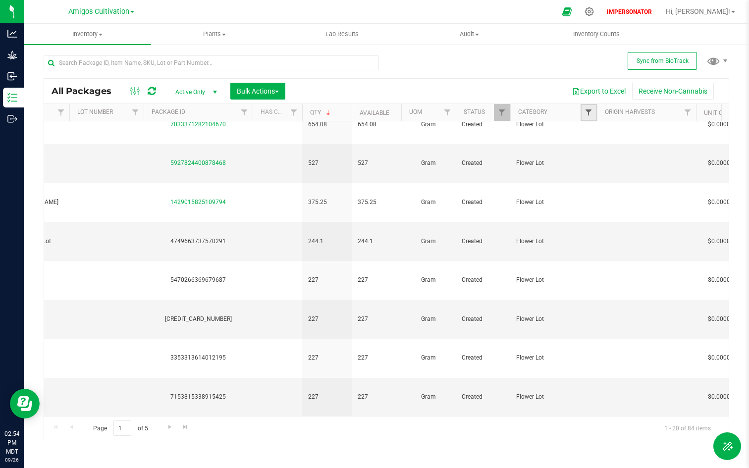
click at [590, 116] on span "Filter" at bounding box center [588, 112] width 8 height 8
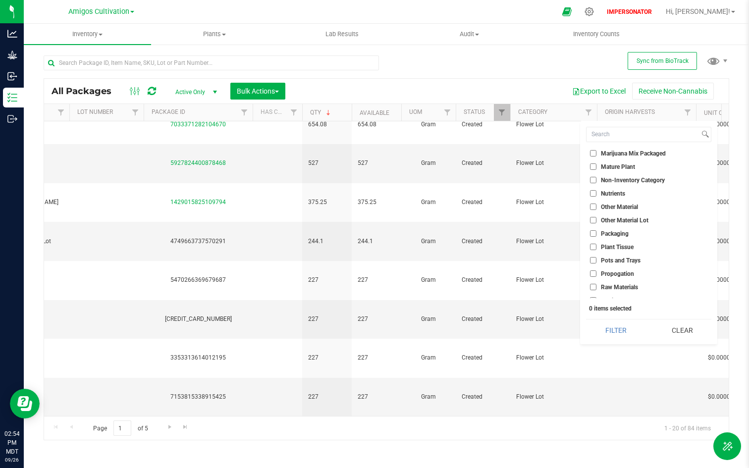
click at [593, 221] on input "Other Material Lot" at bounding box center [593, 220] width 6 height 6
checkbox input "true"
click at [593, 208] on input "Other Material" at bounding box center [593, 206] width 6 height 6
checkbox input "true"
click at [607, 333] on button "Filter" at bounding box center [615, 330] width 59 height 22
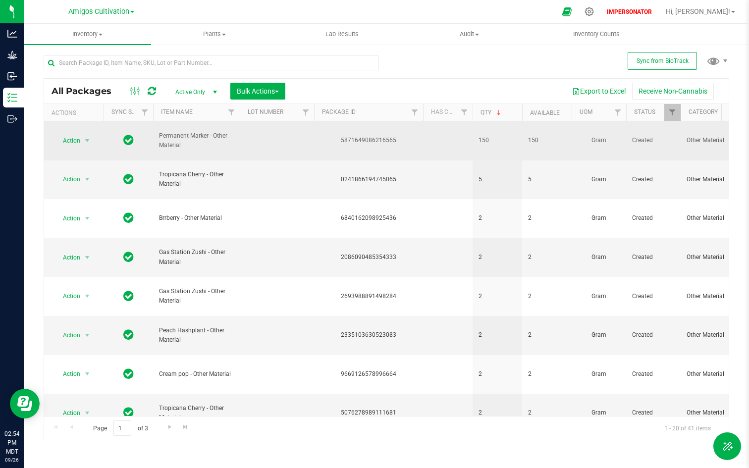
drag, startPoint x: 156, startPoint y: 138, endPoint x: 206, endPoint y: 143, distance: 50.7
click at [206, 143] on td "Permanent Marker - Other Material" at bounding box center [196, 140] width 87 height 39
click at [206, 143] on span "Permanent Marker - Other Material" at bounding box center [196, 140] width 75 height 19
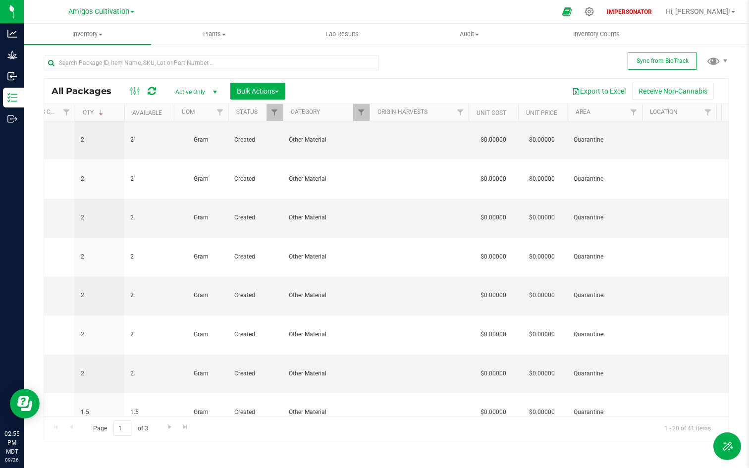
scroll to position [0, 417]
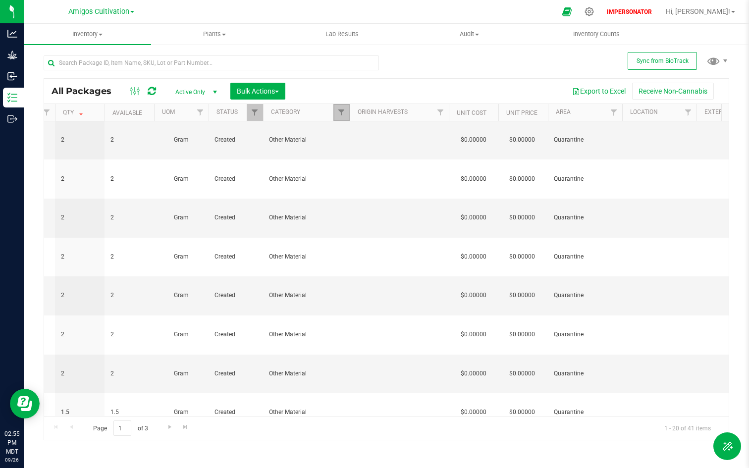
click at [340, 105] on link "Filter" at bounding box center [341, 112] width 16 height 17
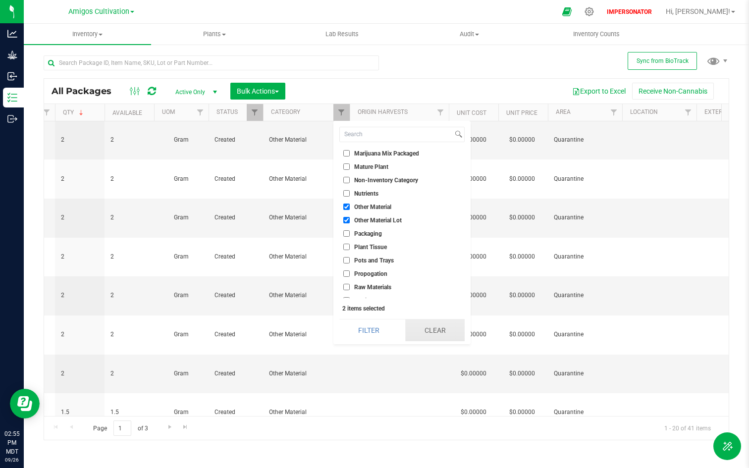
click at [445, 339] on button "Clear" at bounding box center [434, 330] width 59 height 22
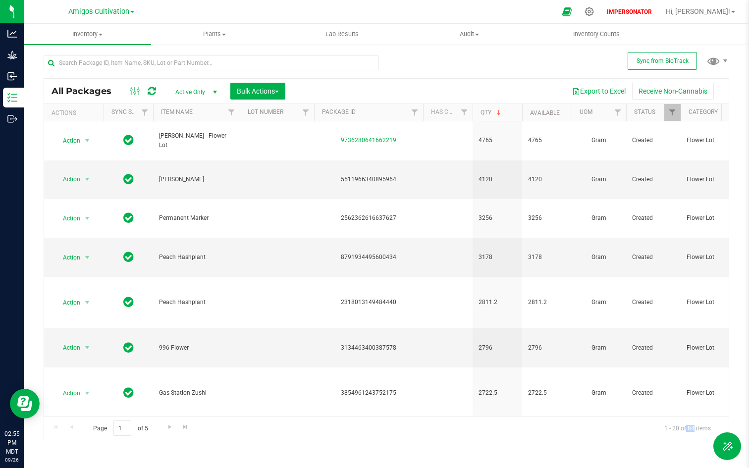
drag, startPoint x: 686, startPoint y: 426, endPoint x: 694, endPoint y: 426, distance: 7.4
click at [694, 426] on span "1 - 20 of 84 items" at bounding box center [687, 427] width 62 height 15
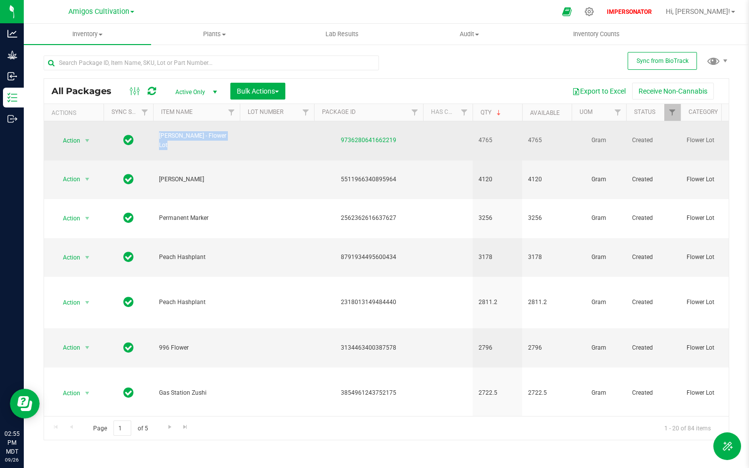
drag, startPoint x: 150, startPoint y: 142, endPoint x: 243, endPoint y: 131, distance: 94.3
click at [213, 145] on span "Brock Purdy - Flower Lot" at bounding box center [196, 140] width 75 height 19
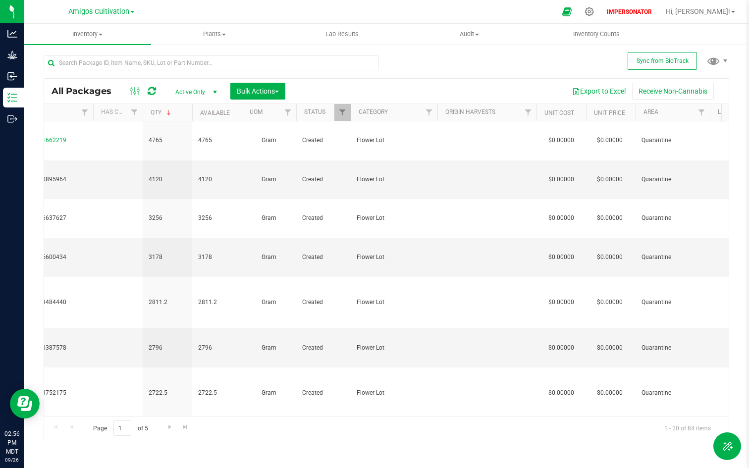
scroll to position [0, 608]
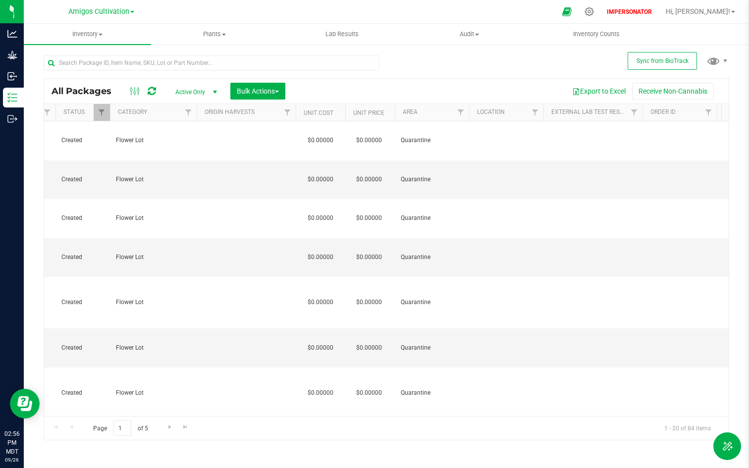
drag, startPoint x: 679, startPoint y: 179, endPoint x: 738, endPoint y: 179, distance: 58.9
click at [738, 179] on div "Sync from BioTrack All Packages Active Only Active Only Lab Samples Locked All …" at bounding box center [386, 195] width 725 height 302
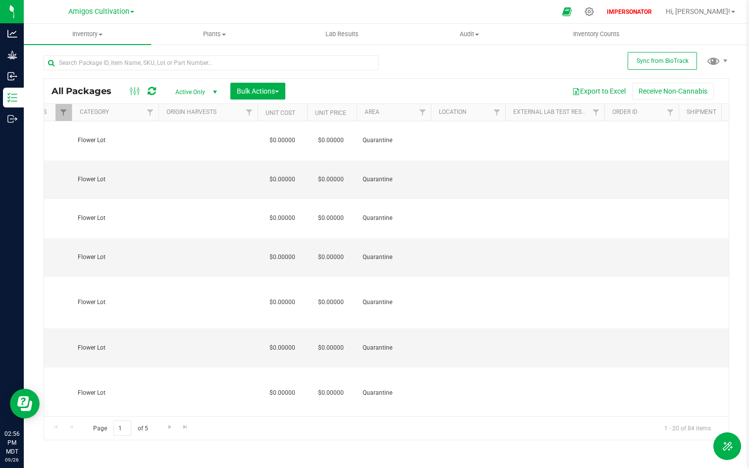
scroll to position [0, 0]
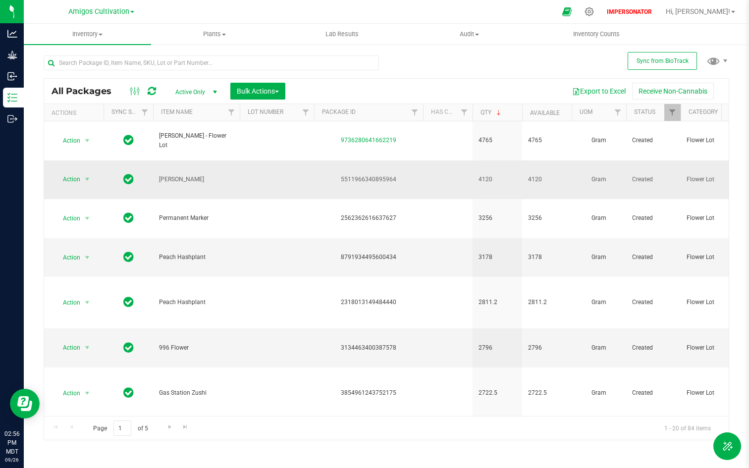
drag, startPoint x: 156, startPoint y: 178, endPoint x: 203, endPoint y: 178, distance: 47.0
click at [203, 178] on td "Gary Payton" at bounding box center [196, 179] width 87 height 39
click at [203, 178] on span "Gary Payton" at bounding box center [196, 179] width 75 height 9
click at [75, 177] on span "Action" at bounding box center [67, 179] width 27 height 14
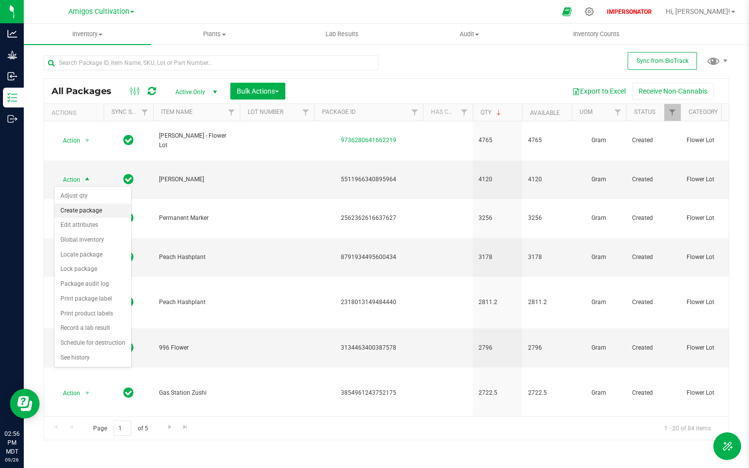
click at [79, 209] on li "Create package" at bounding box center [92, 210] width 77 height 15
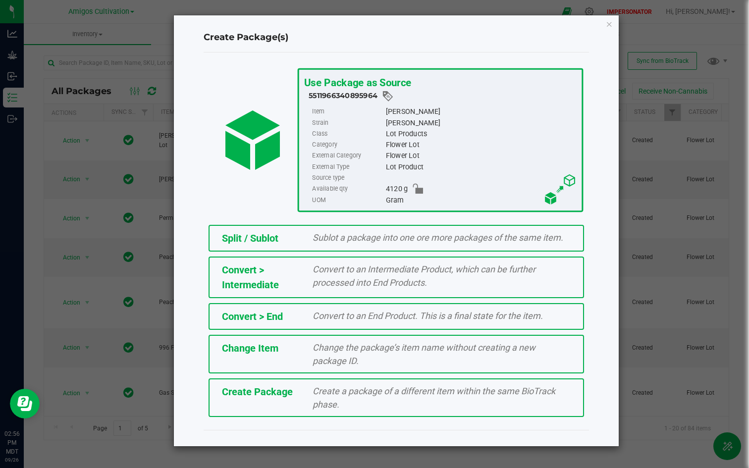
click at [258, 351] on span "Change Item" at bounding box center [250, 348] width 56 height 12
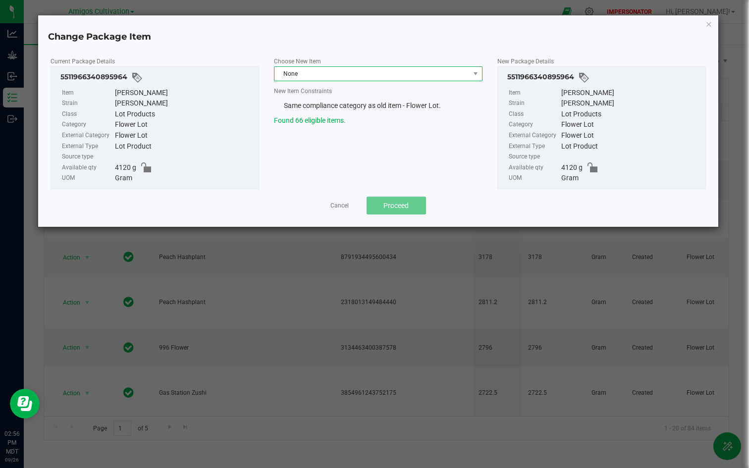
click at [387, 73] on span "None" at bounding box center [371, 74] width 195 height 14
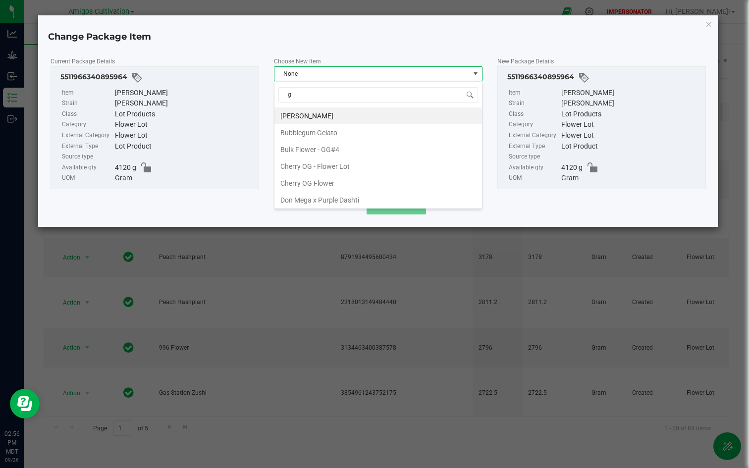
type input "g"
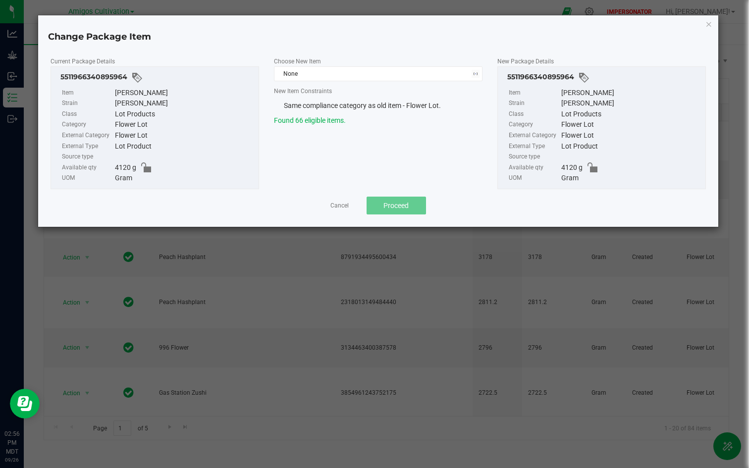
click at [325, 215] on div "Current Package Details 5511966340895964 Item Gary Payton Strain Gary Payton Cl…" at bounding box center [377, 135] width 679 height 183
click at [324, 69] on span "None" at bounding box center [371, 74] width 195 height 14
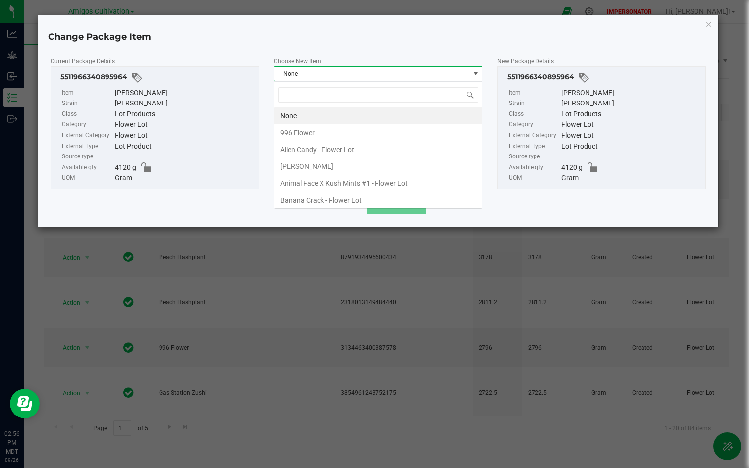
scroll to position [15, 208]
click at [335, 218] on div "Current Package Details 5511966340895964 Item Gary Payton Strain Gary Payton Cl…" at bounding box center [377, 135] width 679 height 183
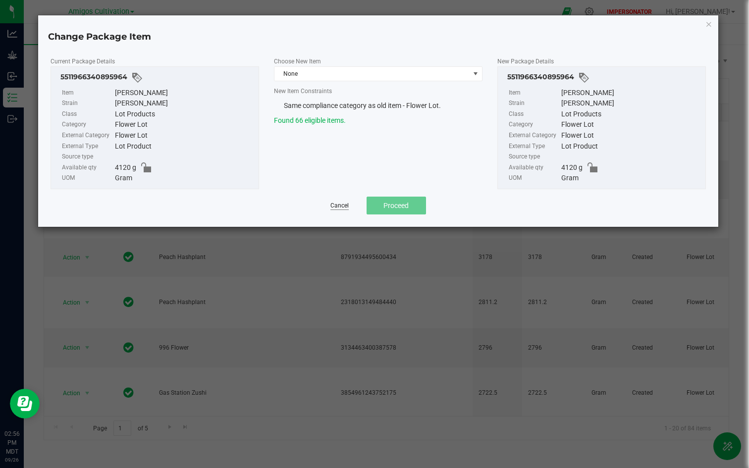
click at [337, 207] on link "Cancel" at bounding box center [339, 205] width 18 height 8
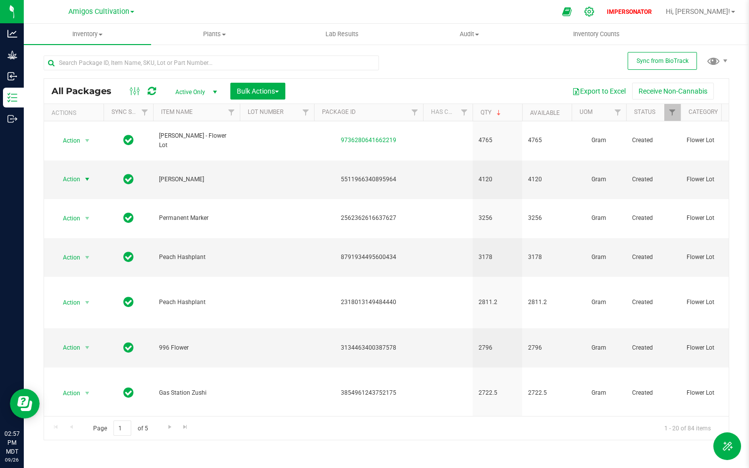
click at [594, 13] on icon at bounding box center [589, 11] width 10 height 10
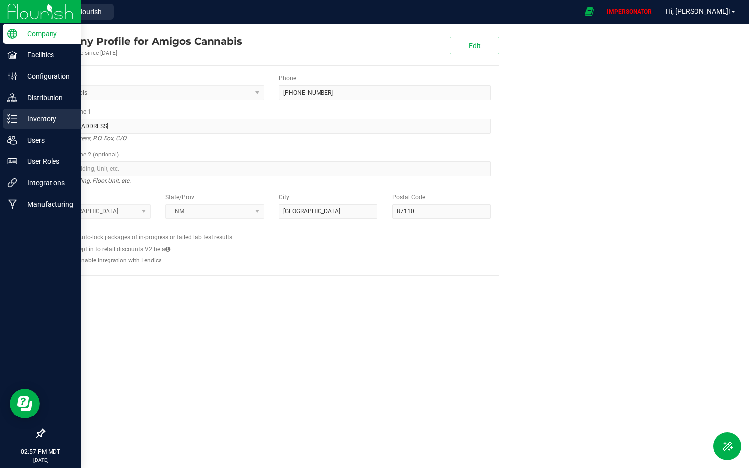
click at [18, 124] on p "Inventory" at bounding box center [46, 119] width 59 height 12
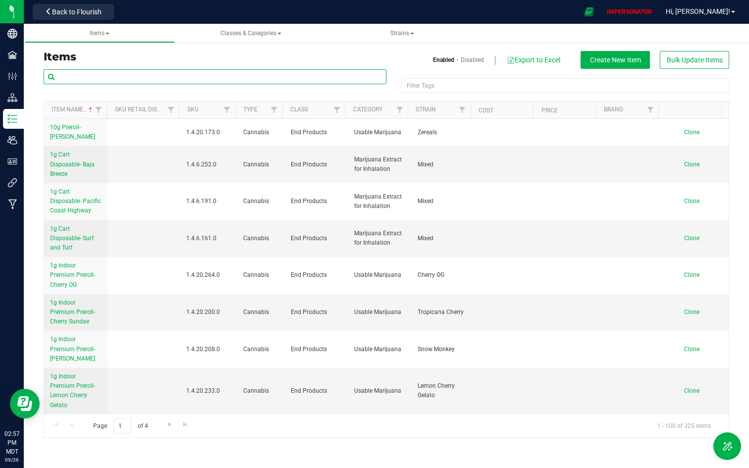
click at [159, 71] on input "text" at bounding box center [215, 76] width 343 height 15
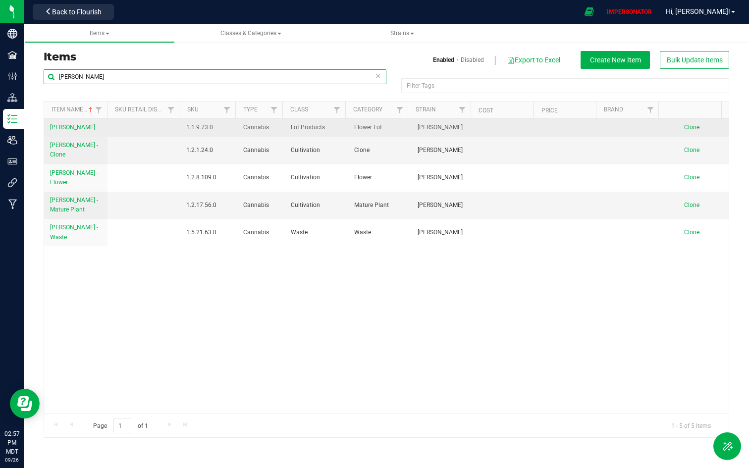
type input "gary"
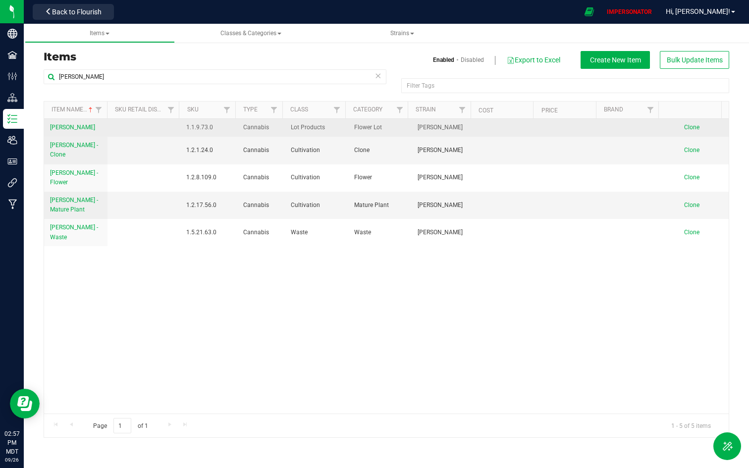
click at [66, 130] on span "Gary Payton" at bounding box center [72, 127] width 45 height 7
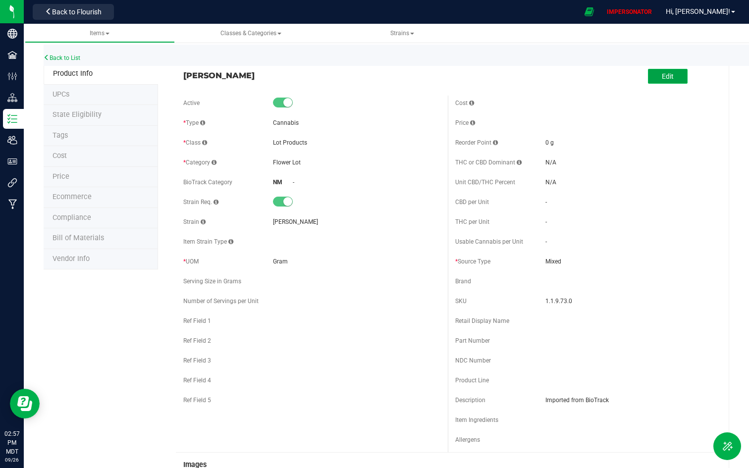
click at [672, 75] on button "Edit" at bounding box center [668, 76] width 40 height 15
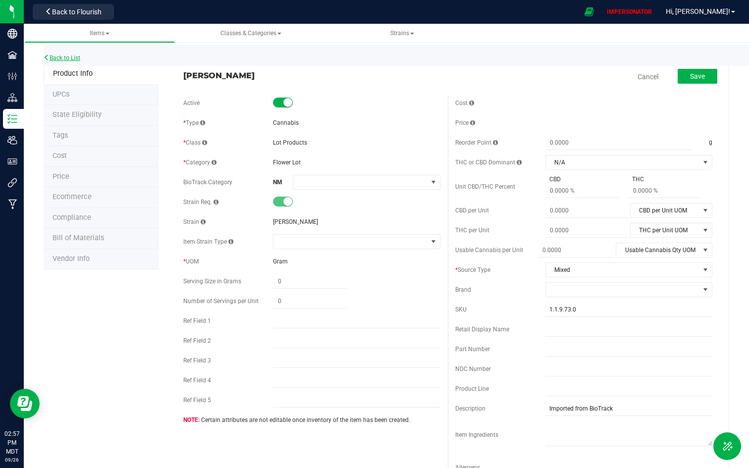
click at [65, 59] on link "Back to List" at bounding box center [62, 57] width 37 height 7
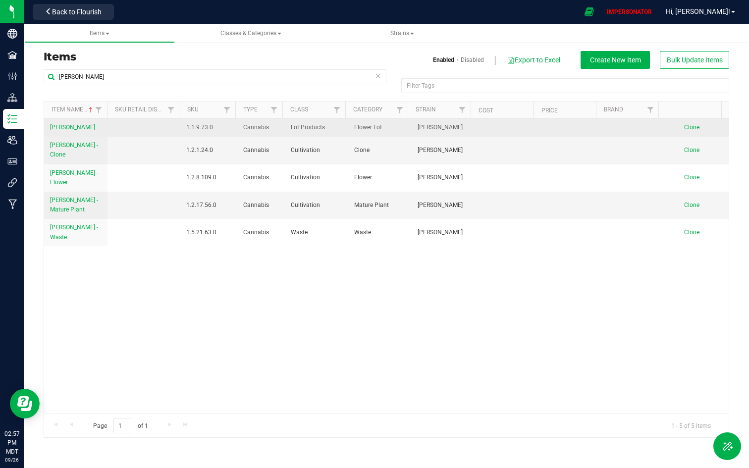
drag, startPoint x: 45, startPoint y: 127, endPoint x: 89, endPoint y: 128, distance: 44.6
click at [89, 128] on td "Gary Payton" at bounding box center [75, 128] width 63 height 18
copy span "Gary Payton"
click at [684, 128] on span "Clone" at bounding box center [691, 127] width 15 height 7
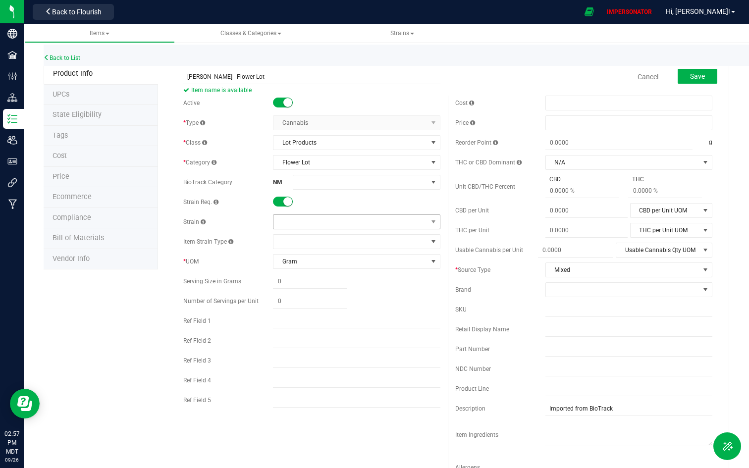
type input "Gary Payton - Flower Lot"
click at [347, 223] on span at bounding box center [349, 222] width 153 height 14
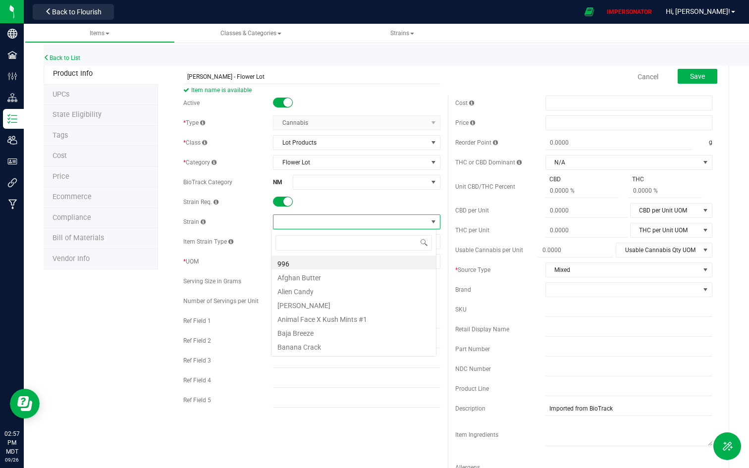
scroll to position [15, 165]
type input "ga"
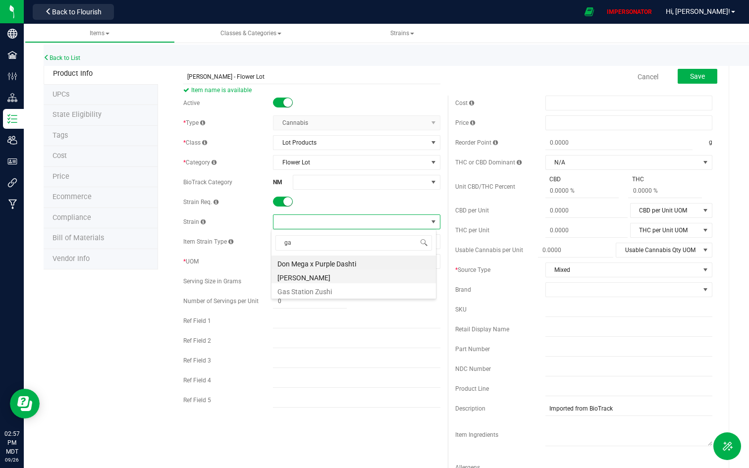
click at [317, 276] on li "Gary Payton" at bounding box center [353, 276] width 164 height 14
click at [310, 260] on span "Gram" at bounding box center [349, 261] width 153 height 14
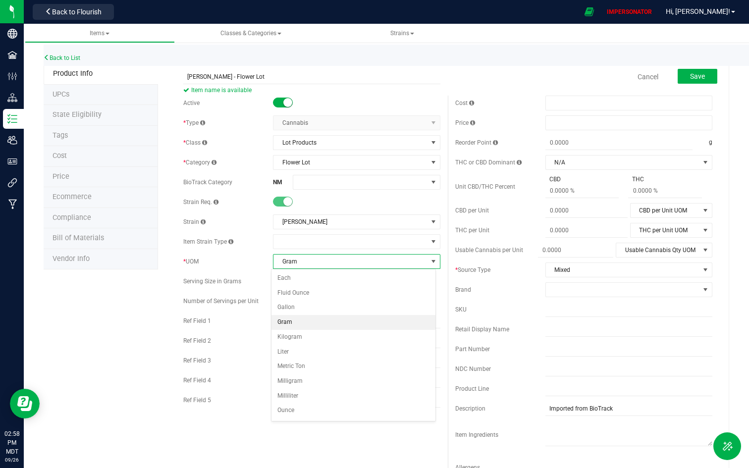
click at [468, 303] on div "SKU" at bounding box center [583, 309] width 257 height 15
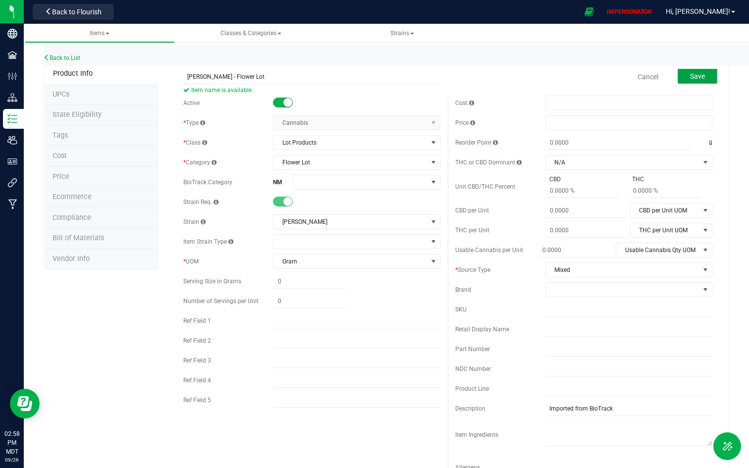
click at [690, 74] on span "Save" at bounding box center [697, 76] width 15 height 8
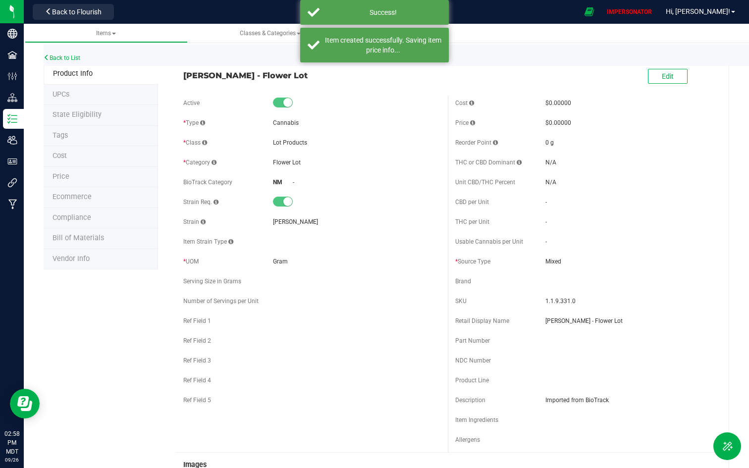
click at [94, 22] on nav "Amigos Cultivation Amigos Cultivation Amigos Manufacturing Back to Flourish IMP…" at bounding box center [386, 12] width 725 height 24
click at [93, 8] on span "Back to Flourish" at bounding box center [77, 12] width 50 height 8
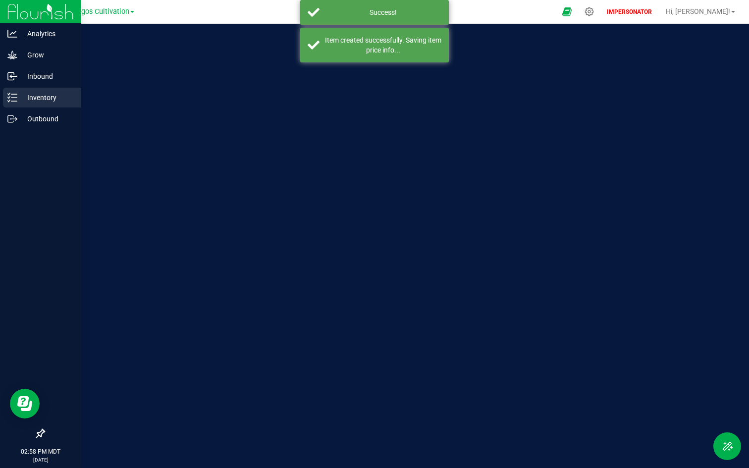
click at [43, 93] on p "Inventory" at bounding box center [46, 98] width 59 height 12
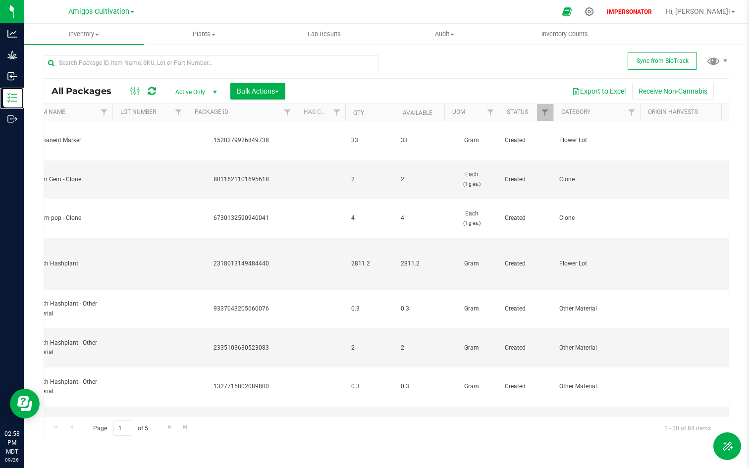
scroll to position [0, 114]
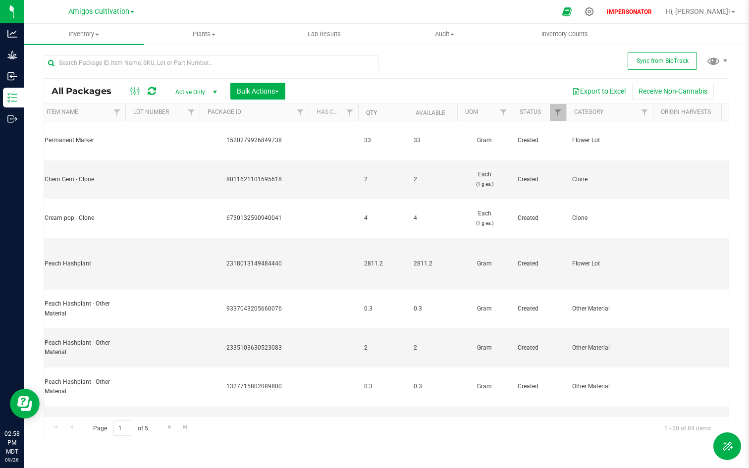
click at [374, 112] on link "Qty" at bounding box center [371, 112] width 11 height 7
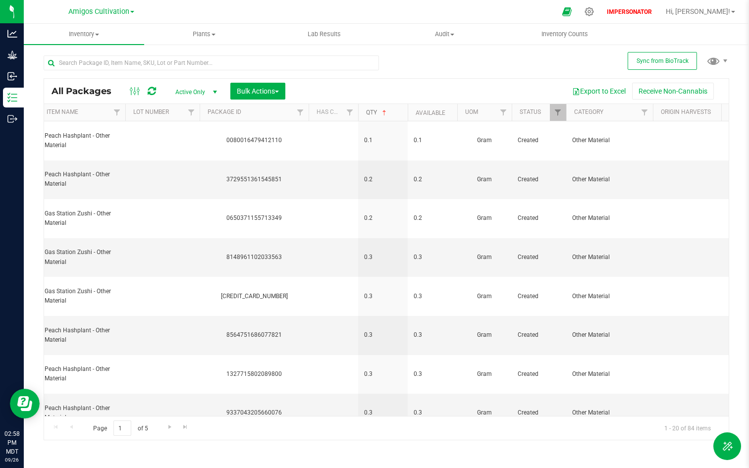
click at [374, 112] on link "Qty" at bounding box center [377, 112] width 22 height 7
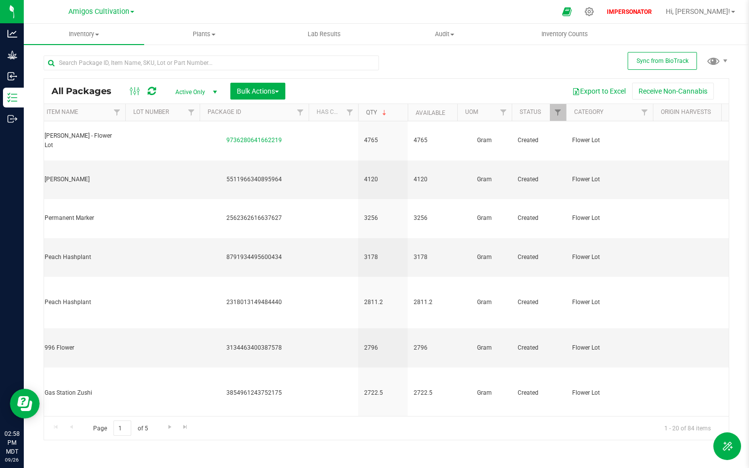
scroll to position [0, 0]
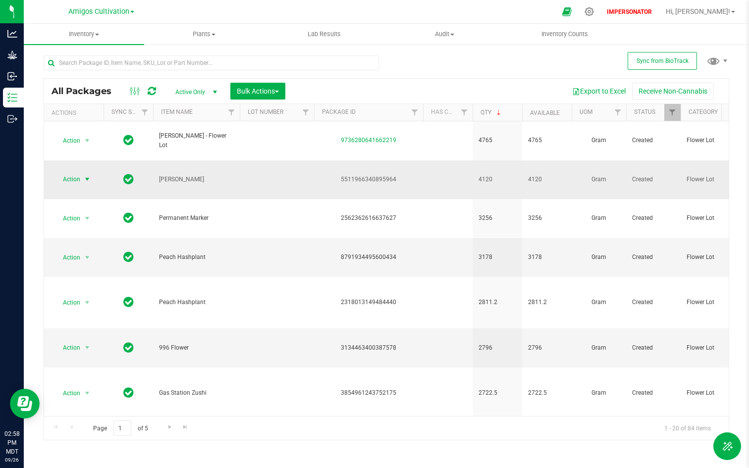
click at [82, 182] on span "select" at bounding box center [87, 179] width 12 height 14
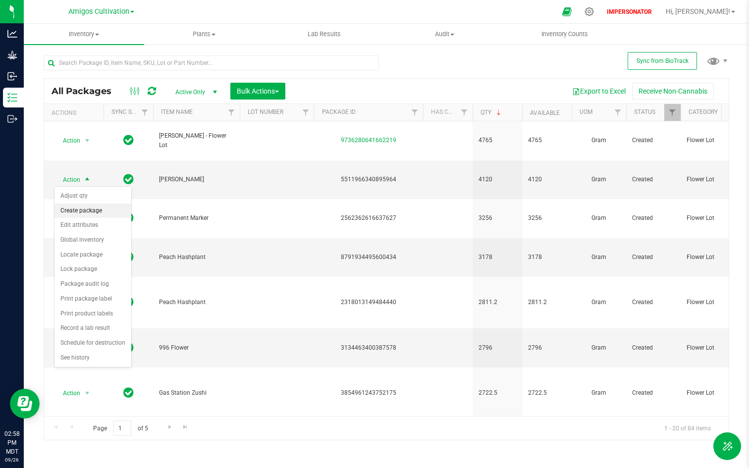
click at [95, 214] on li "Create package" at bounding box center [92, 210] width 77 height 15
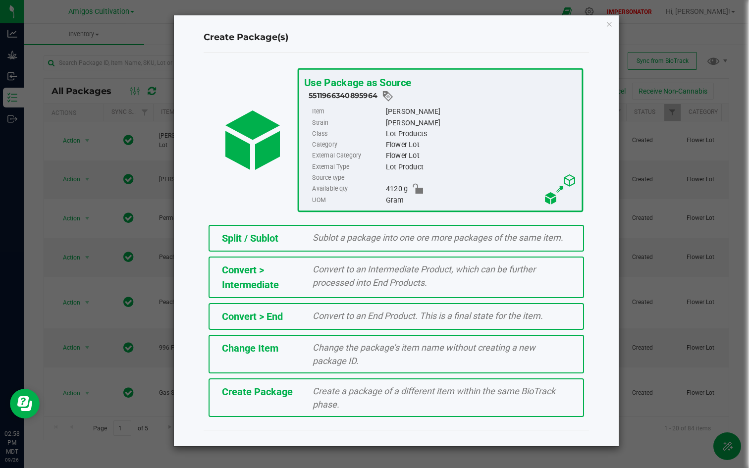
click at [263, 353] on span "Change Item" at bounding box center [250, 348] width 56 height 12
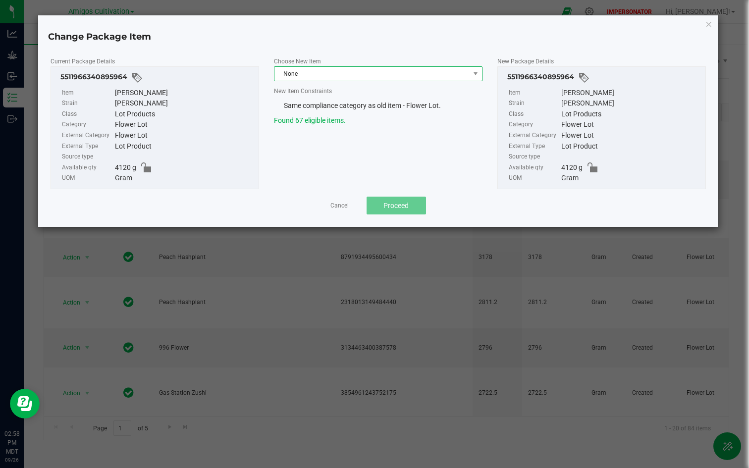
click at [352, 72] on span "None" at bounding box center [371, 74] width 195 height 14
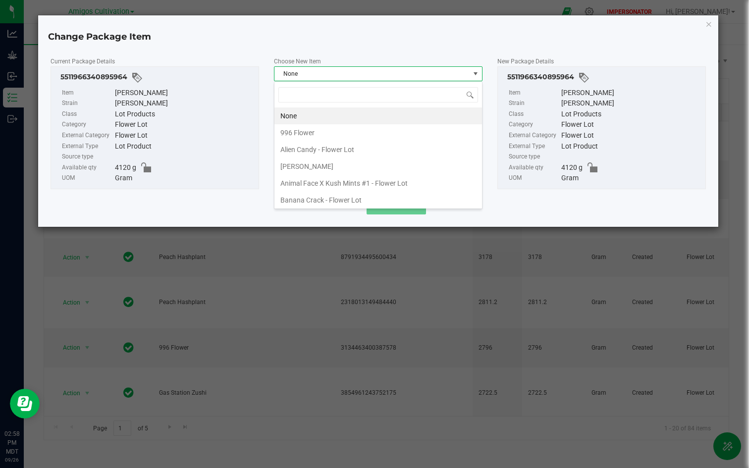
scroll to position [15, 208]
type input "ga"
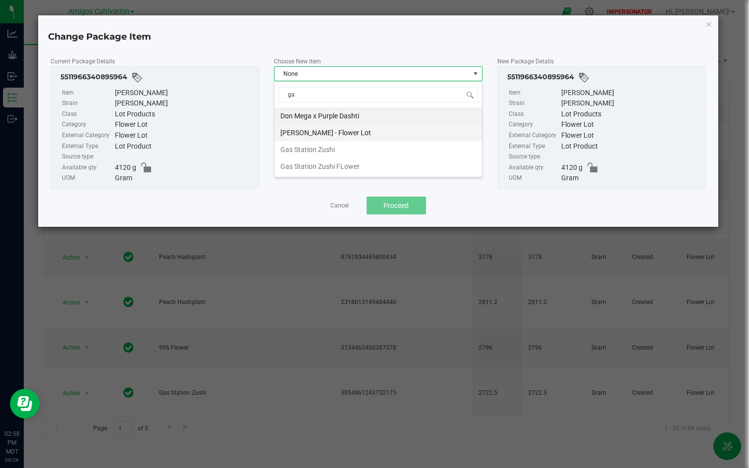
click at [350, 133] on li "Gary Payton - Flower Lot" at bounding box center [377, 132] width 207 height 17
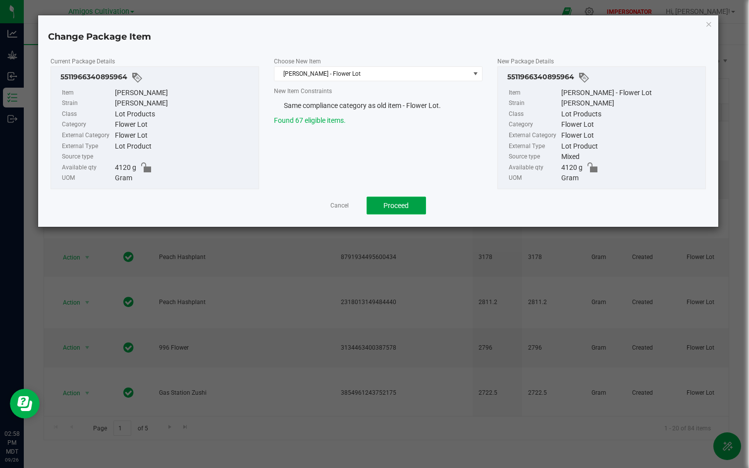
click at [401, 208] on span "Proceed" at bounding box center [395, 205] width 25 height 8
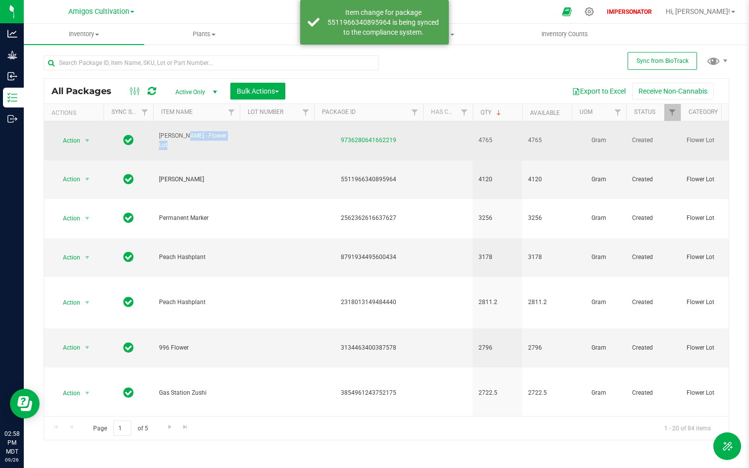
drag, startPoint x: 153, startPoint y: 138, endPoint x: 263, endPoint y: 138, distance: 110.4
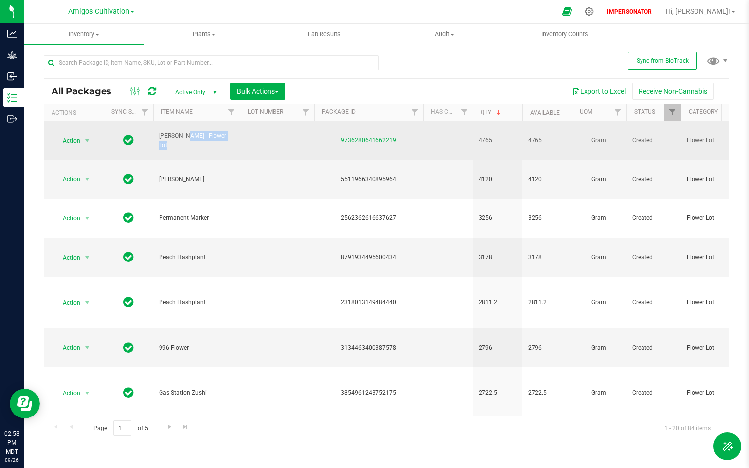
click at [209, 150] on td "Brock Purdy - Flower Lot" at bounding box center [196, 140] width 87 height 39
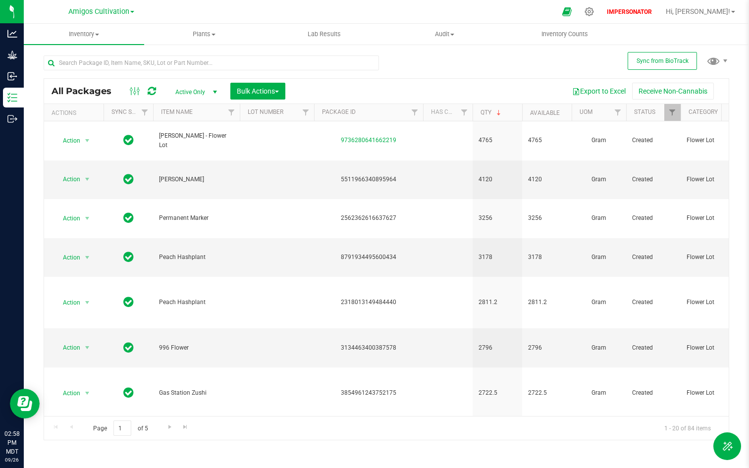
click at [150, 93] on icon at bounding box center [152, 91] width 8 height 10
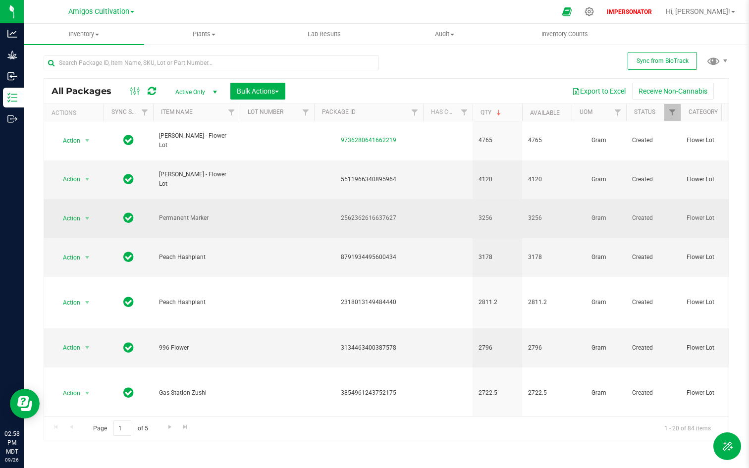
click at [696, 216] on span "Flower Lot" at bounding box center [723, 217] width 75 height 9
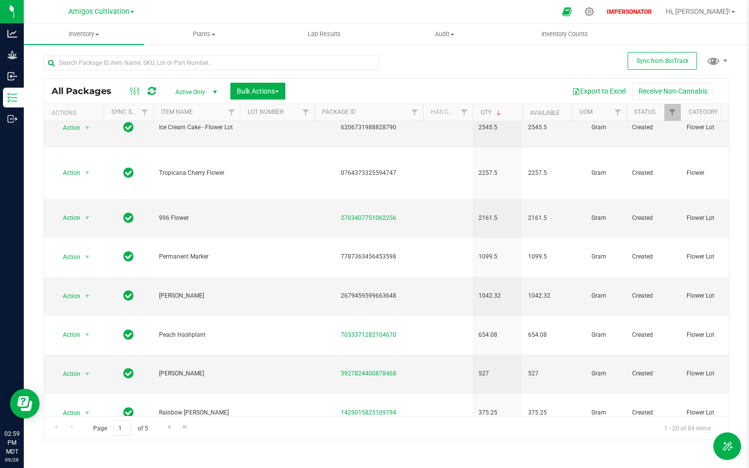
scroll to position [307, 0]
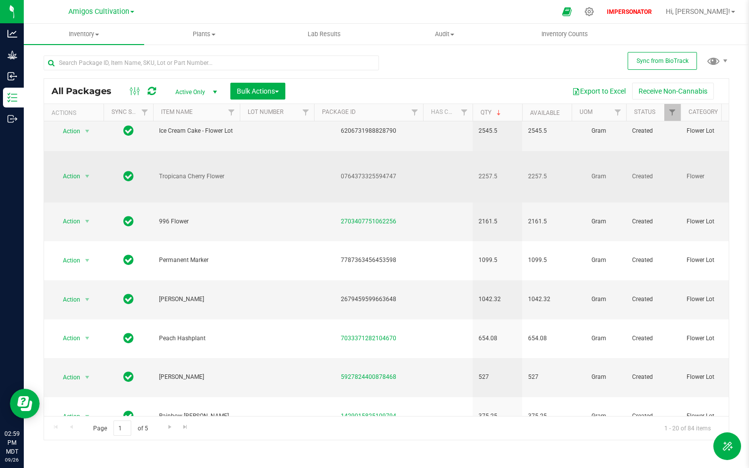
drag, startPoint x: 716, startPoint y: 172, endPoint x: 657, endPoint y: 173, distance: 58.9
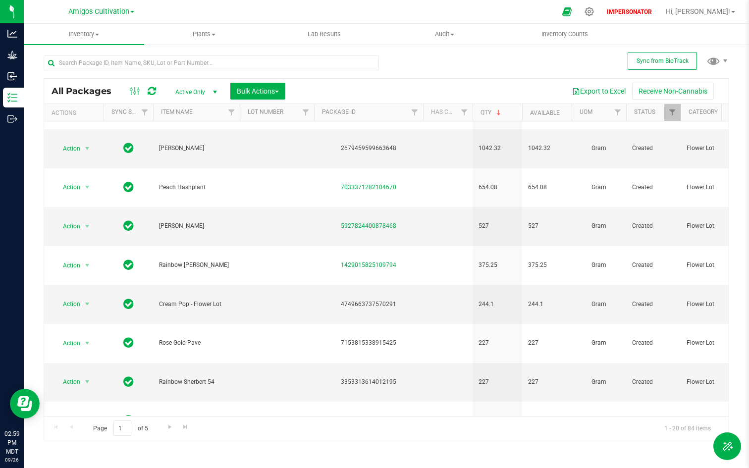
scroll to position [0, 0]
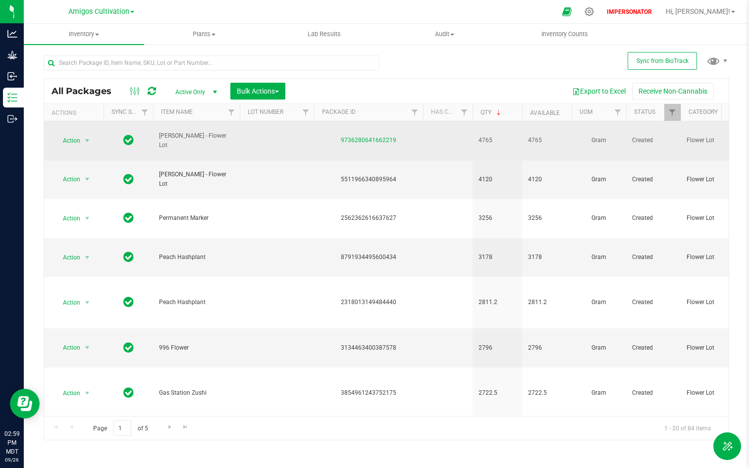
click at [483, 122] on td "4765" at bounding box center [497, 140] width 50 height 39
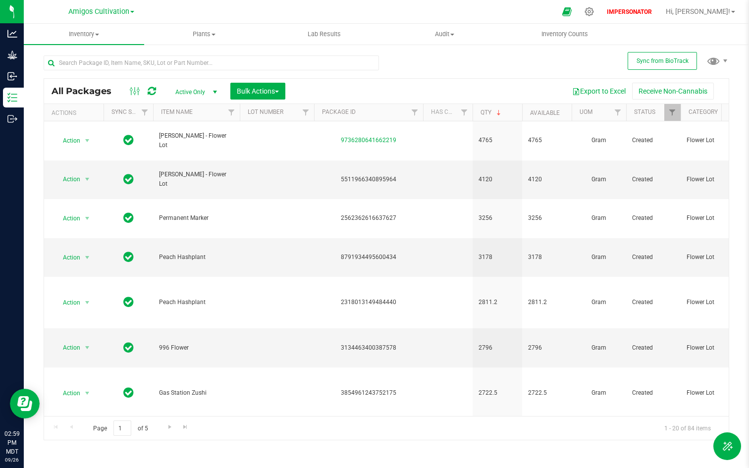
click at [483, 117] on th "Qty" at bounding box center [497, 112] width 50 height 17
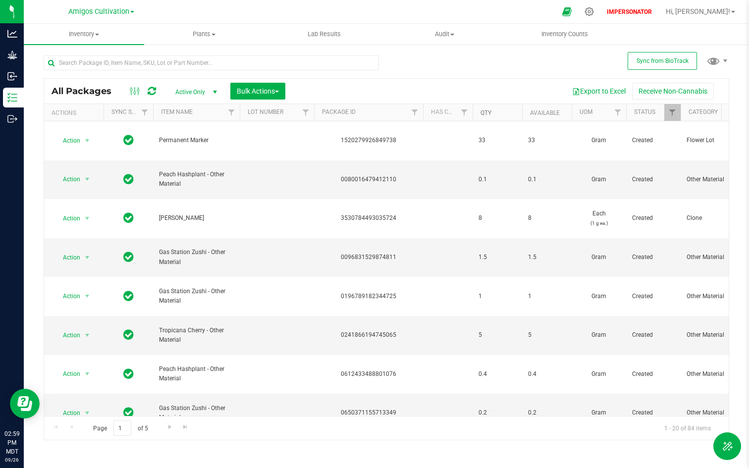
click at [486, 111] on link "Qty" at bounding box center [485, 112] width 11 height 7
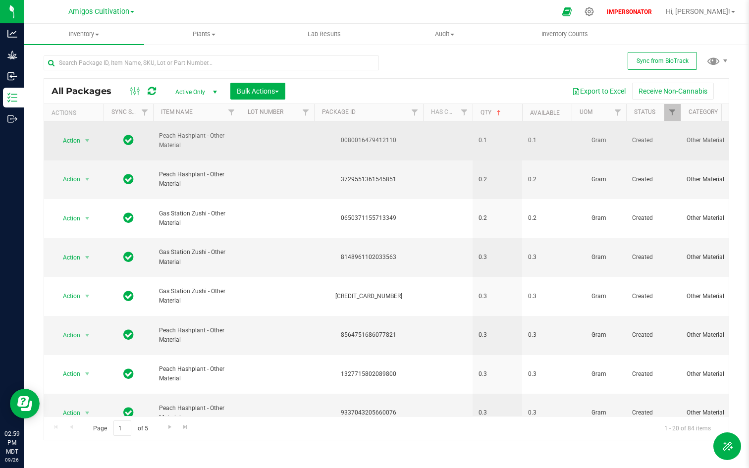
drag, startPoint x: 154, startPoint y: 135, endPoint x: 195, endPoint y: 153, distance: 44.3
click at [195, 153] on td "Peach Hashplant - Other Material" at bounding box center [196, 140] width 87 height 39
click at [501, 141] on span "0.1" at bounding box center [497, 140] width 38 height 9
click at [74, 137] on span "Action" at bounding box center [67, 141] width 27 height 14
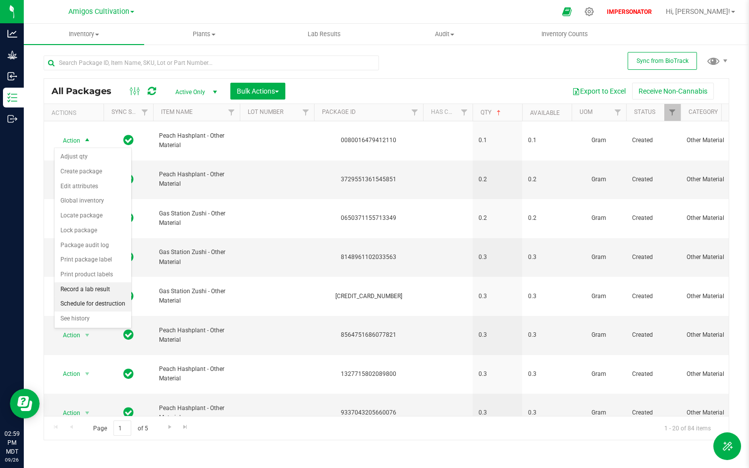
click at [84, 300] on li "Schedule for destruction" at bounding box center [92, 304] width 77 height 15
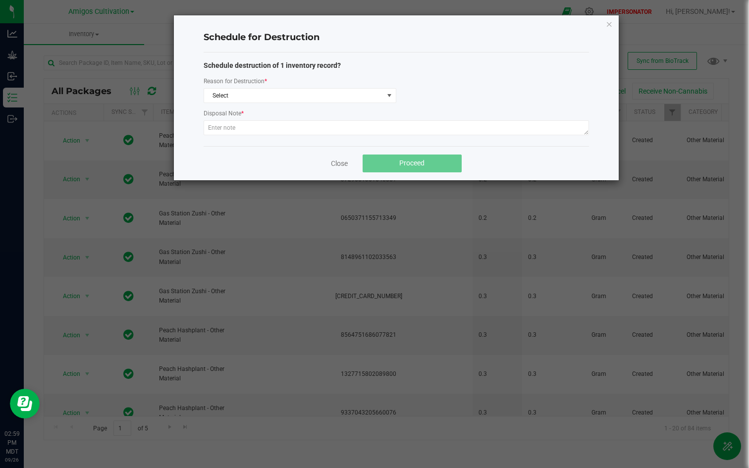
click at [335, 152] on div "Close Proceed" at bounding box center [395, 163] width 385 height 34
click at [336, 162] on link "Close" at bounding box center [339, 163] width 17 height 10
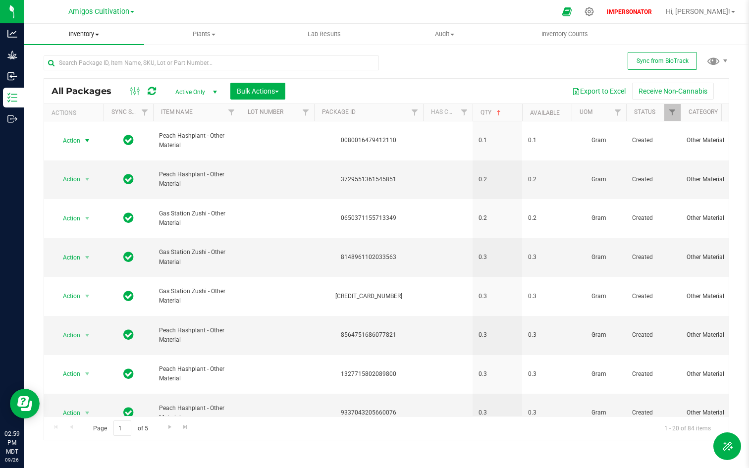
click at [83, 33] on span "Inventory" at bounding box center [84, 34] width 120 height 9
click at [54, 84] on span "Waste log" at bounding box center [53, 83] width 59 height 8
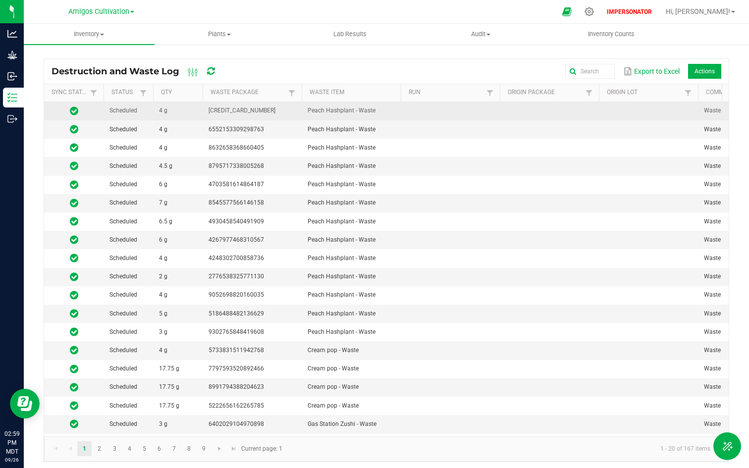
click at [281, 111] on td "3005796376746600" at bounding box center [251, 111] width 99 height 18
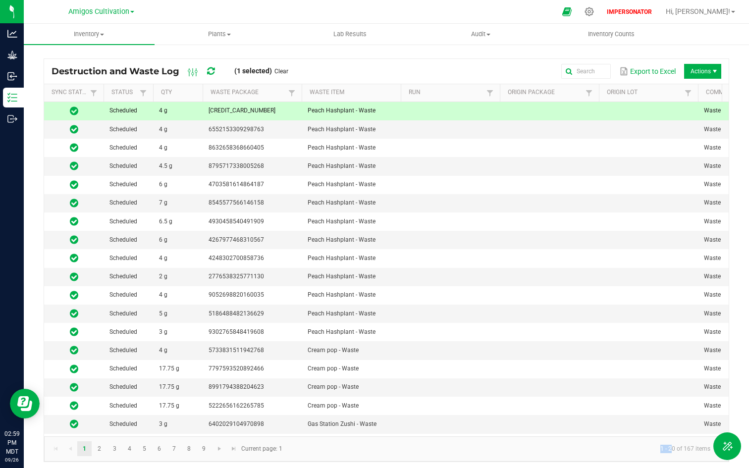
drag, startPoint x: 658, startPoint y: 446, endPoint x: 673, endPoint y: 446, distance: 14.4
click at [673, 446] on kendo-pager-info "1 - 20 of 167 items" at bounding box center [503, 449] width 430 height 16
click at [717, 64] on span "Actions" at bounding box center [702, 71] width 37 height 15
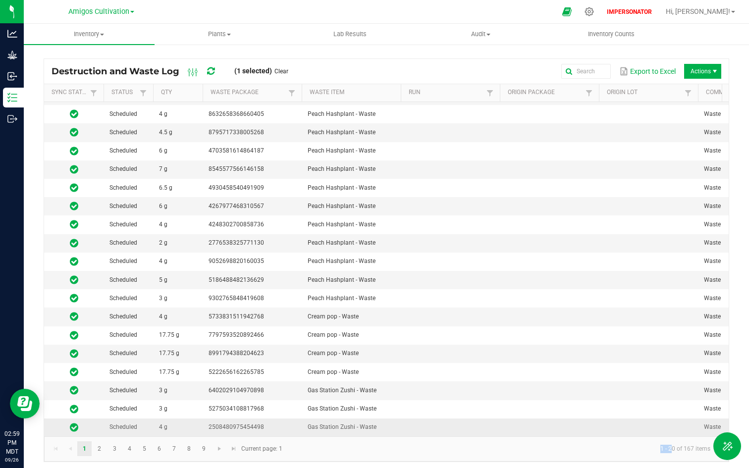
click at [466, 418] on td at bounding box center [450, 427] width 99 height 18
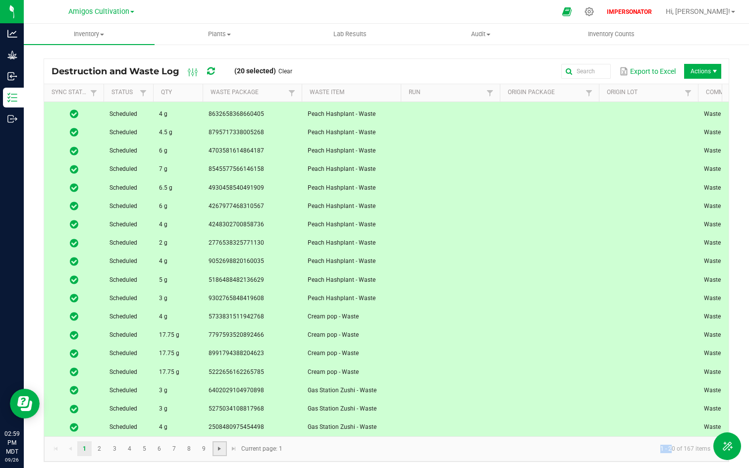
click at [218, 450] on span "Go to the next page" at bounding box center [219, 449] width 8 height 8
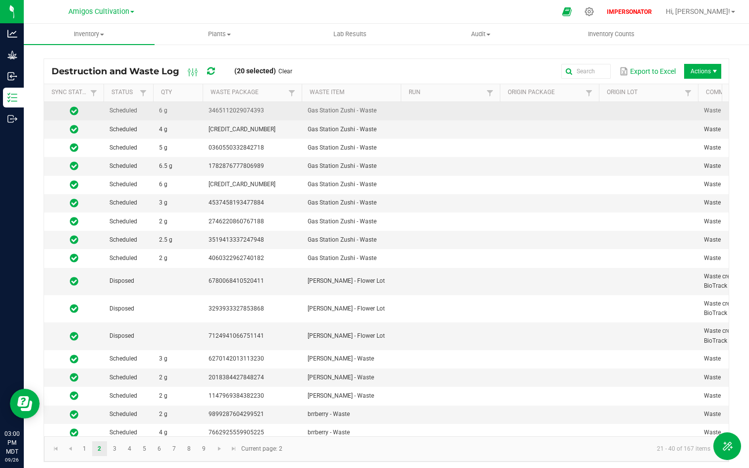
click at [536, 116] on td at bounding box center [549, 111] width 99 height 18
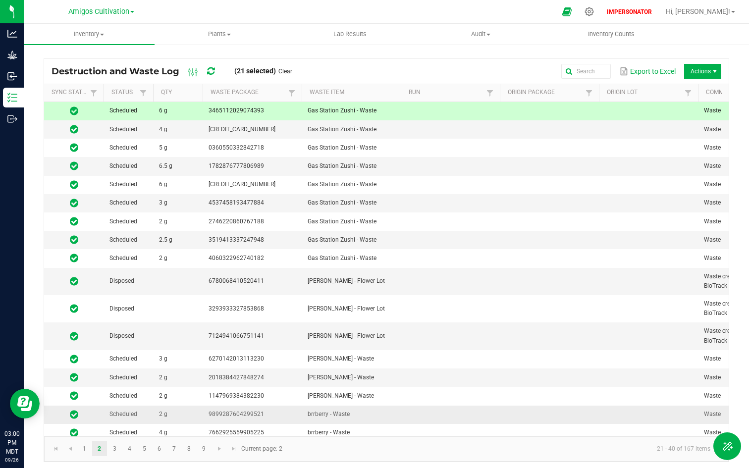
click at [488, 411] on td at bounding box center [450, 414] width 99 height 18
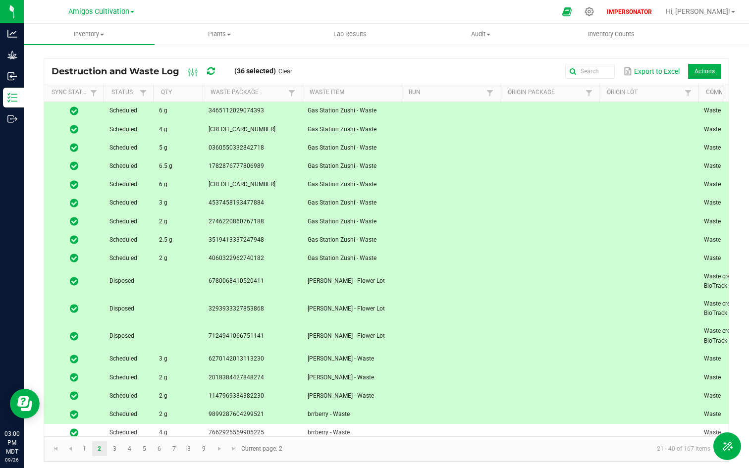
click at [711, 73] on span "Actions" at bounding box center [704, 71] width 33 height 15
click at [709, 71] on span "Actions" at bounding box center [704, 71] width 33 height 15
click at [695, 71] on span "Actions" at bounding box center [704, 71] width 33 height 15
click at [689, 73] on span "Actions" at bounding box center [704, 71] width 33 height 15
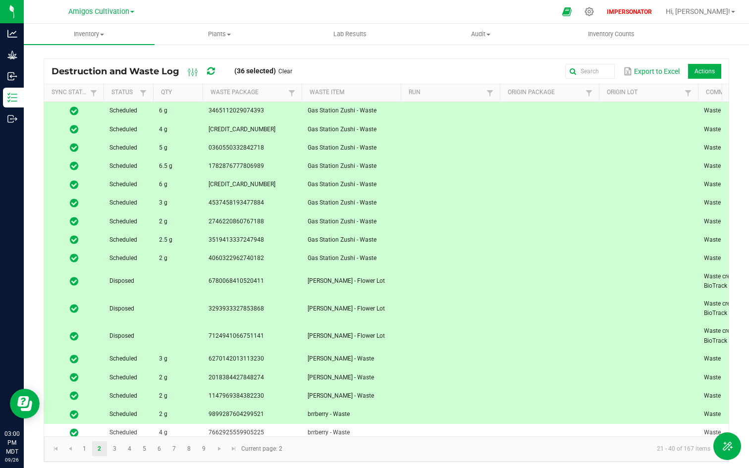
click at [635, 243] on td at bounding box center [648, 240] width 99 height 18
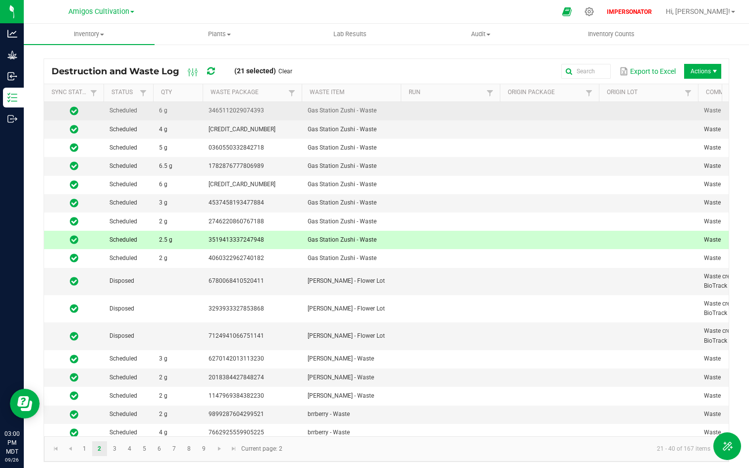
click at [558, 102] on td at bounding box center [549, 111] width 99 height 18
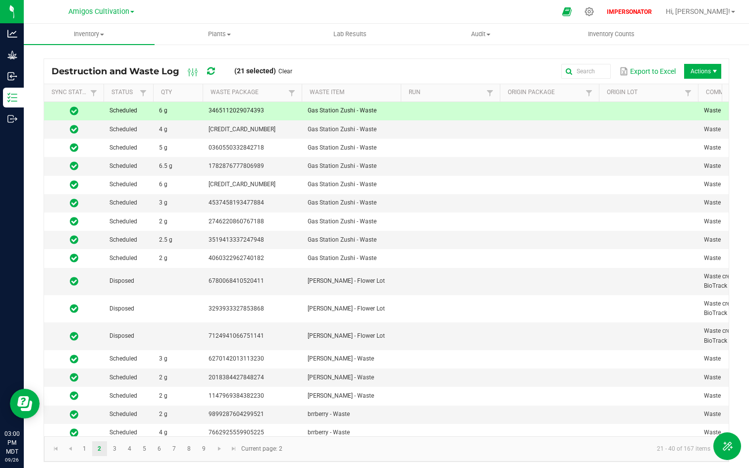
click at [694, 69] on span "Actions" at bounding box center [702, 71] width 37 height 15
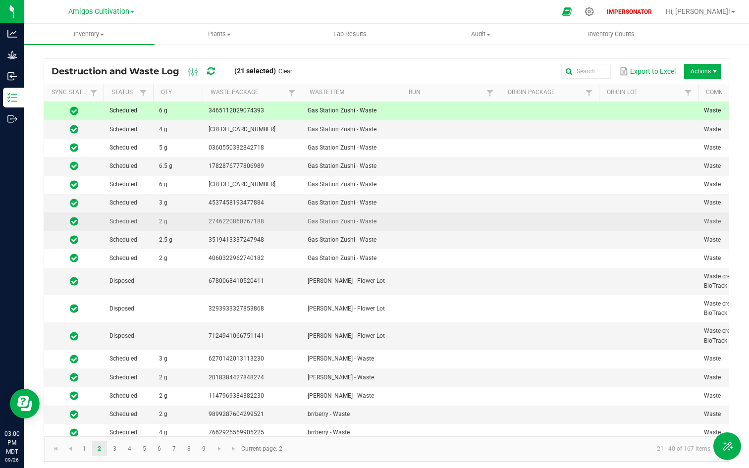
click at [482, 225] on td at bounding box center [450, 221] width 99 height 18
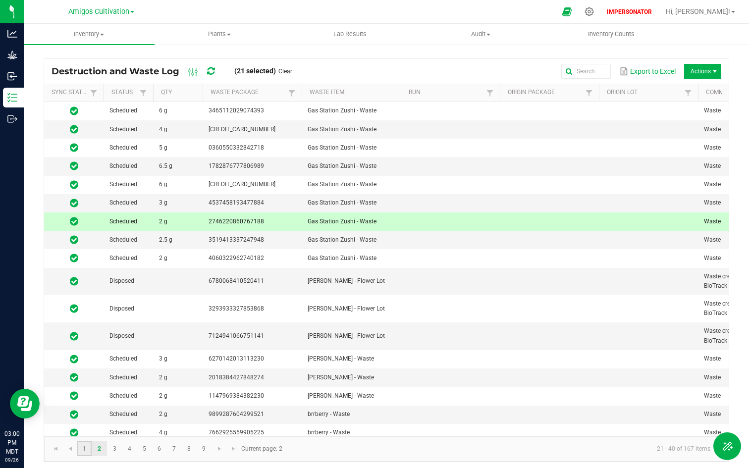
click at [87, 444] on link "1" at bounding box center [84, 448] width 14 height 15
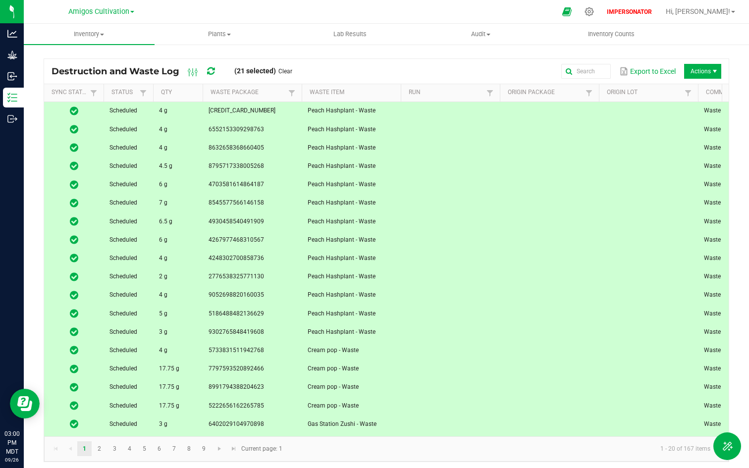
click at [699, 61] on div "Destruction and Waste Log (21 selected) Clear Export to Excel Actions" at bounding box center [386, 71] width 684 height 25
click at [699, 65] on span "Actions" at bounding box center [702, 71] width 37 height 15
click at [699, 64] on span "Actions" at bounding box center [702, 71] width 37 height 15
click at [700, 77] on span "Actions" at bounding box center [702, 71] width 37 height 15
click at [702, 69] on span "Actions" at bounding box center [702, 71] width 37 height 15
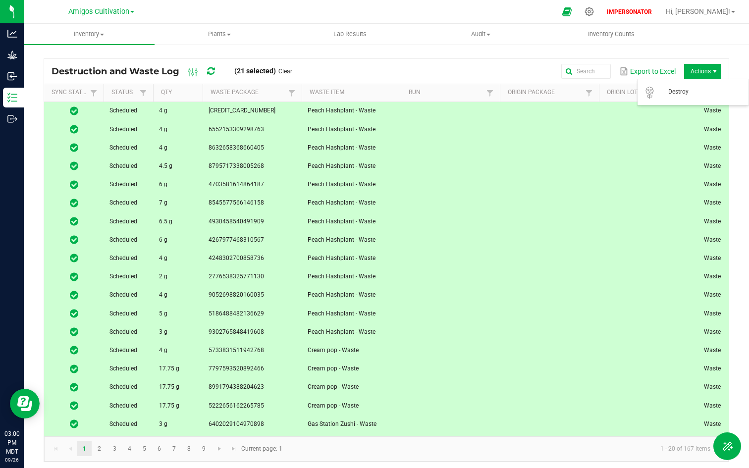
click at [702, 69] on span "Actions" at bounding box center [702, 71] width 37 height 15
click at [693, 72] on span "Actions" at bounding box center [702, 71] width 37 height 15
click at [677, 95] on span "Destroy" at bounding box center [705, 92] width 74 height 8
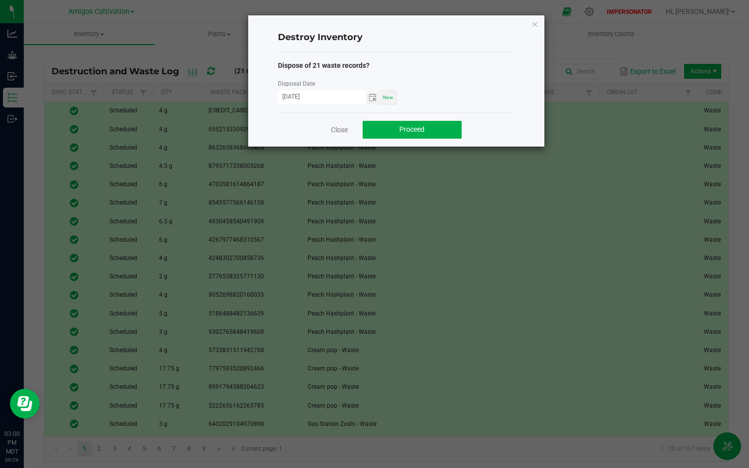
click at [424, 140] on div "Close Proceed" at bounding box center [396, 129] width 237 height 34
click at [419, 130] on span "Proceed" at bounding box center [411, 129] width 25 height 8
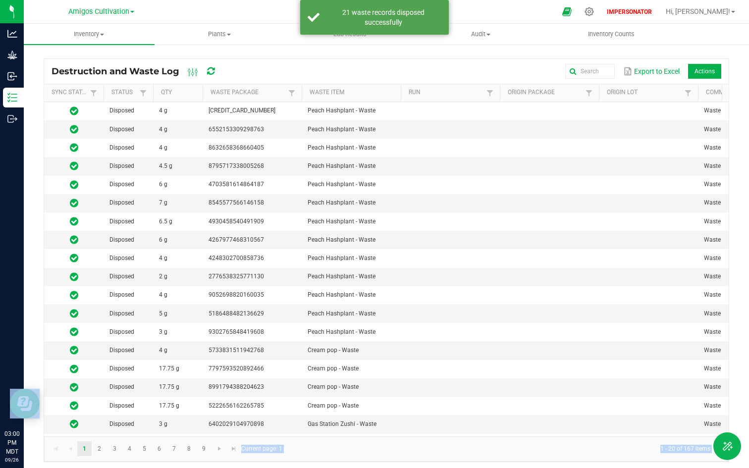
drag, startPoint x: 659, startPoint y: 450, endPoint x: 715, endPoint y: 451, distance: 55.5
click at [715, 451] on body "Analytics Grow Inbound Inventory Outbound 03:00 PM MDT 09/26/2025 09/26 Amigos …" at bounding box center [374, 234] width 749 height 468
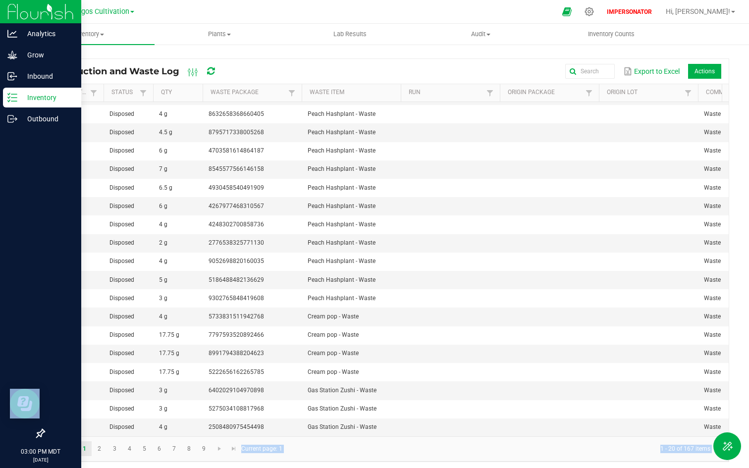
click at [44, 96] on p "Inventory" at bounding box center [46, 98] width 59 height 12
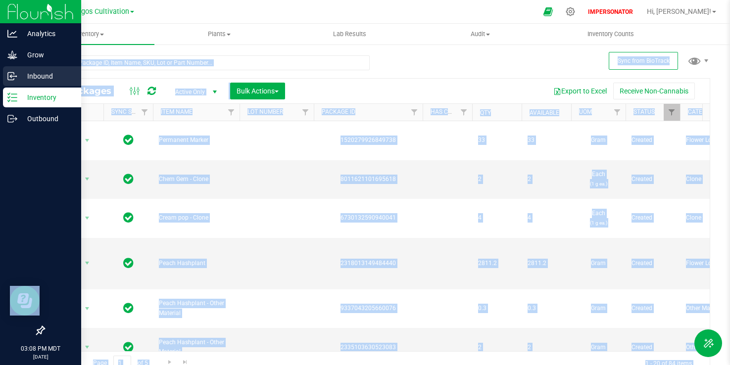
click at [55, 66] on div "Inbound" at bounding box center [42, 76] width 78 height 20
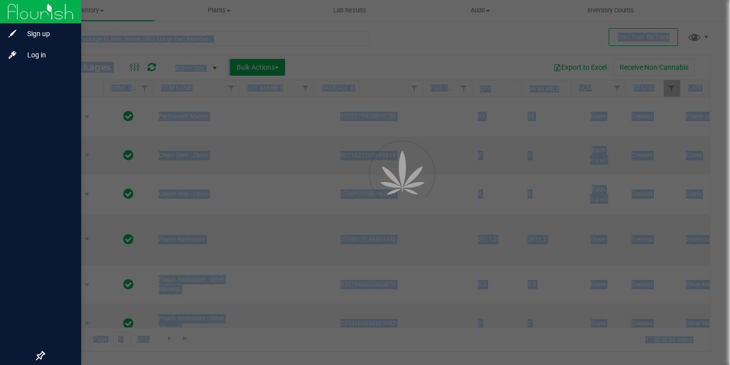
click at [56, 46] on div "Log in" at bounding box center [42, 55] width 78 height 20
